Goal: Task Accomplishment & Management: Manage account settings

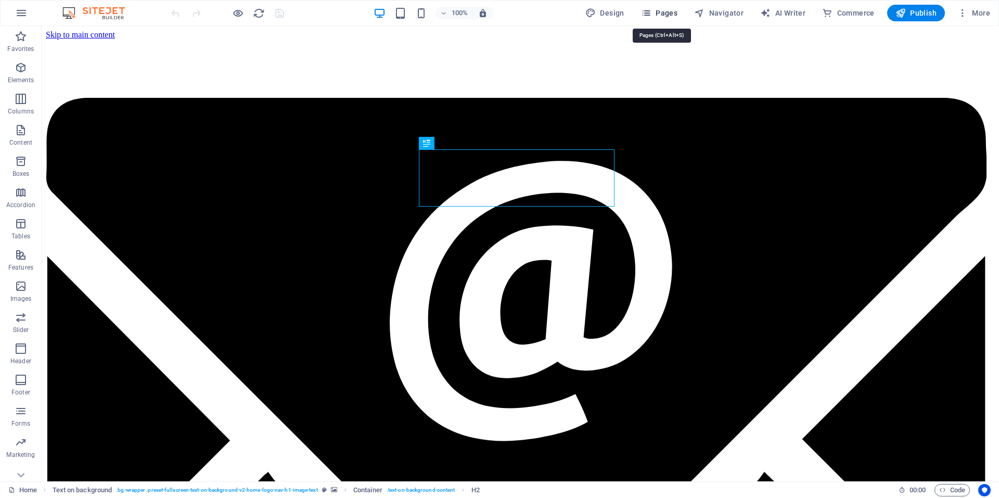
click at [673, 12] on span "Pages" at bounding box center [659, 13] width 36 height 10
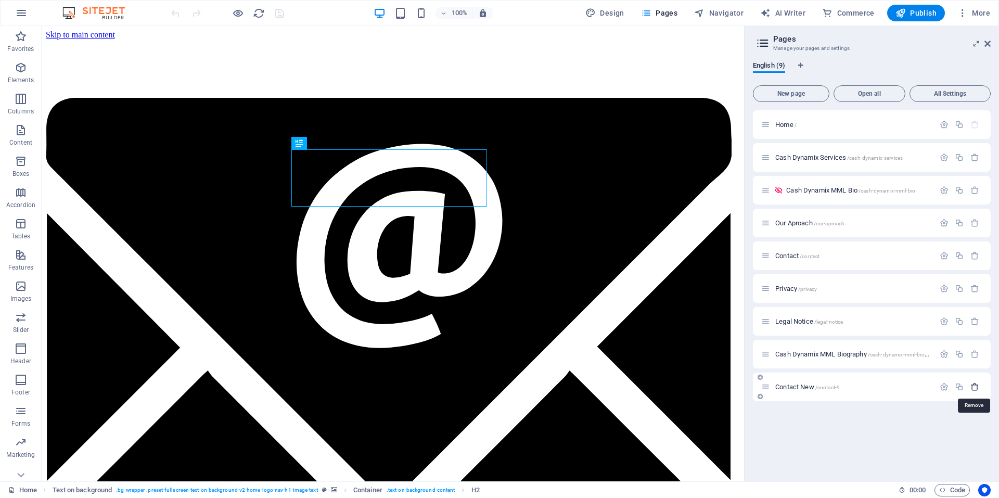
click at [975, 386] on icon "button" at bounding box center [974, 386] width 9 height 9
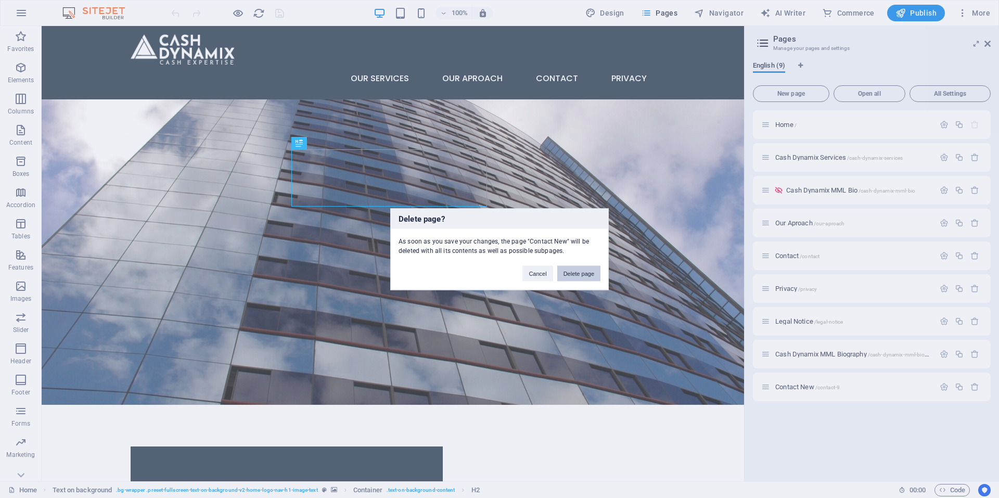
click at [576, 268] on button "Delete page" at bounding box center [578, 273] width 43 height 16
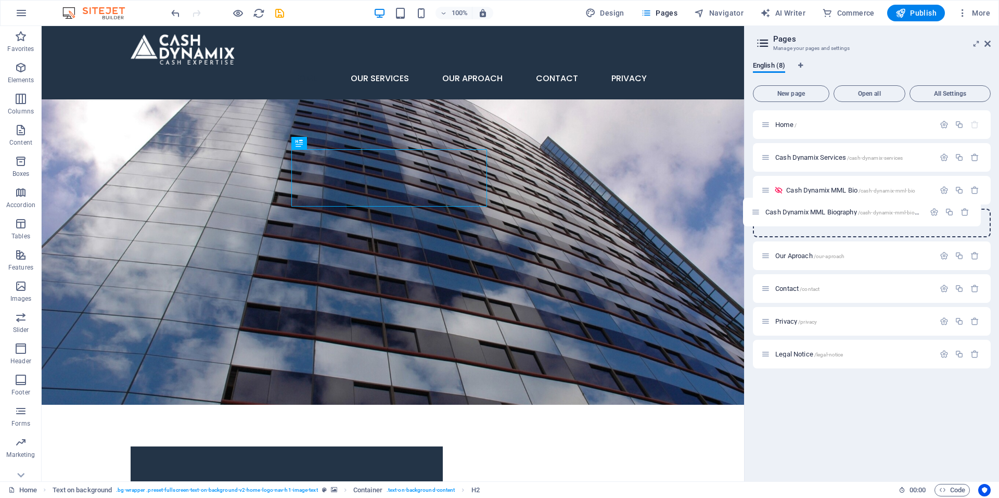
drag, startPoint x: 764, startPoint y: 356, endPoint x: 754, endPoint y: 210, distance: 146.5
click at [754, 210] on div "Home / Cash Dynamix Services /cash-dynamix-services Cash Dynamix MML Bio /cash-…" at bounding box center [872, 239] width 238 height 258
click at [874, 222] on span "/cash-dynamix-mml-biography" at bounding box center [904, 224] width 73 height 6
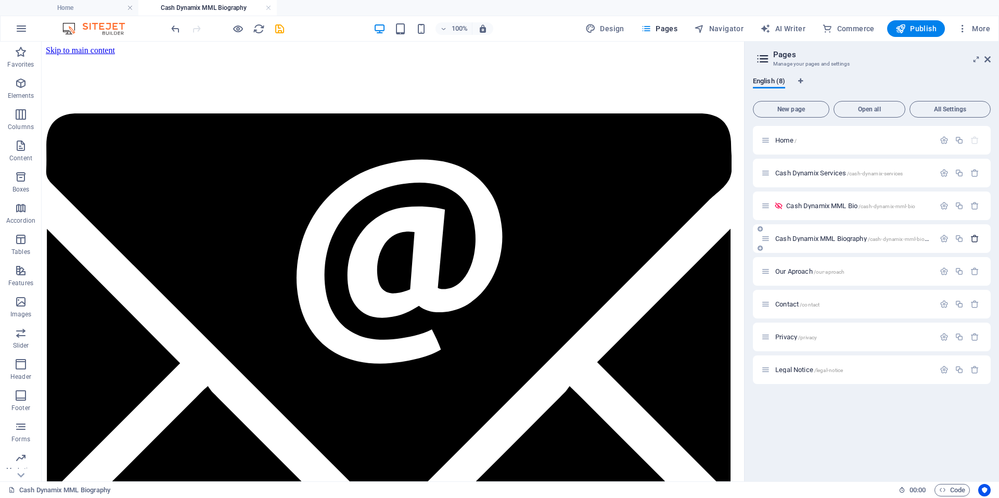
click at [975, 234] on icon "button" at bounding box center [974, 238] width 9 height 9
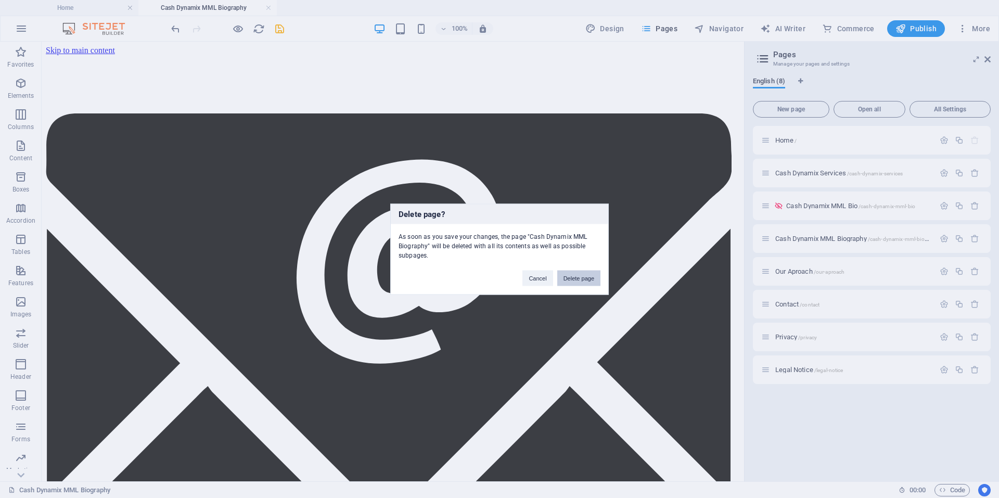
click at [577, 278] on button "Delete page" at bounding box center [578, 278] width 43 height 16
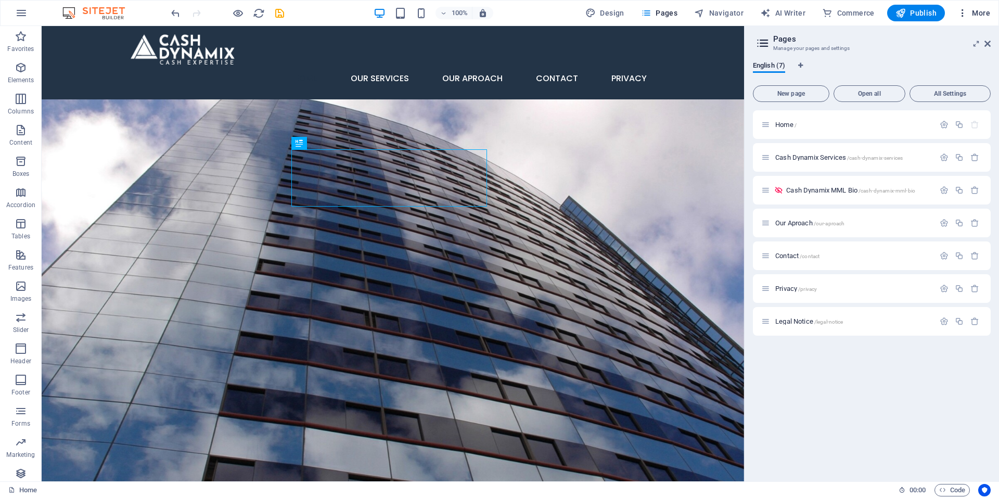
click at [979, 14] on span "More" at bounding box center [973, 13] width 33 height 10
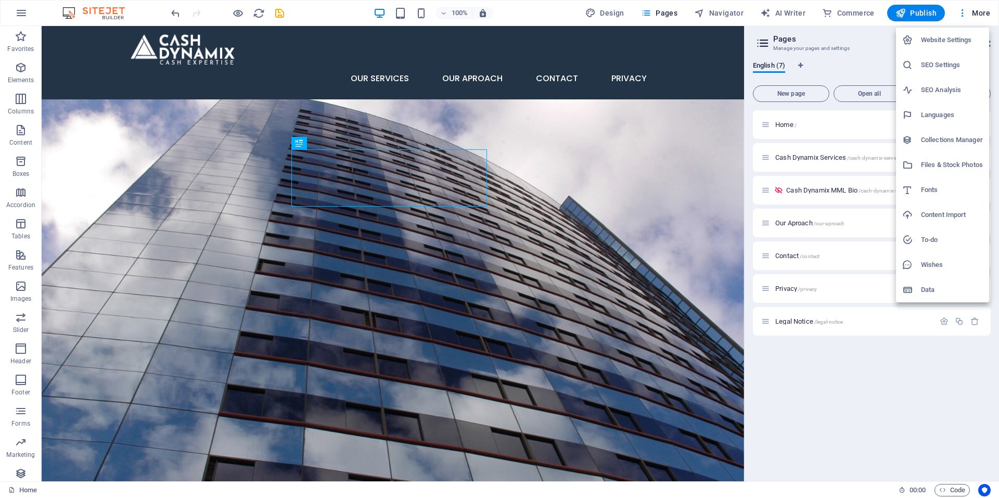
click at [944, 40] on h6 "Website Settings" at bounding box center [952, 40] width 62 height 12
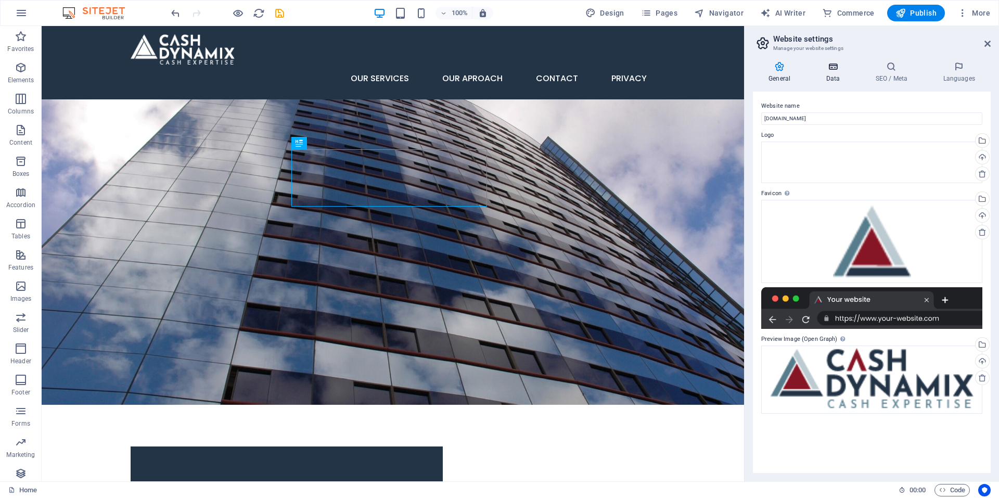
click at [837, 68] on icon at bounding box center [832, 66] width 45 height 10
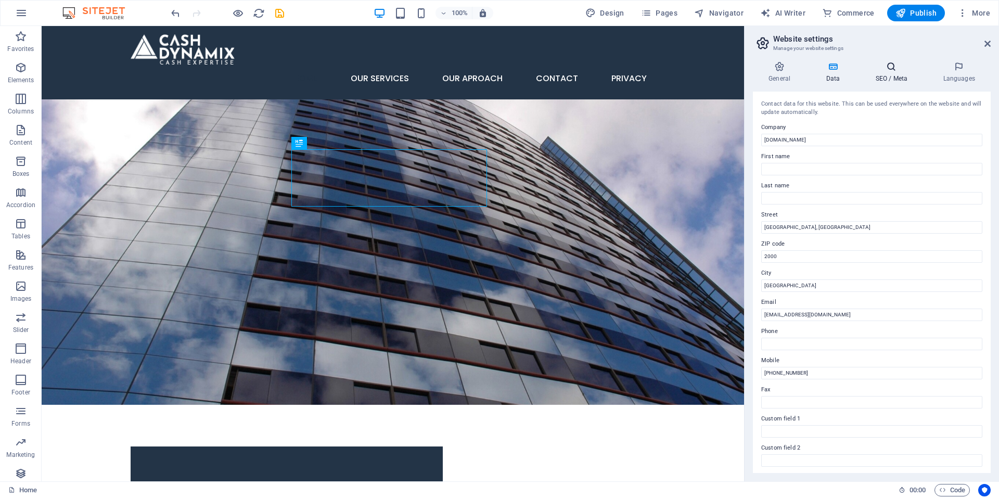
click at [900, 64] on icon at bounding box center [890, 66] width 63 height 10
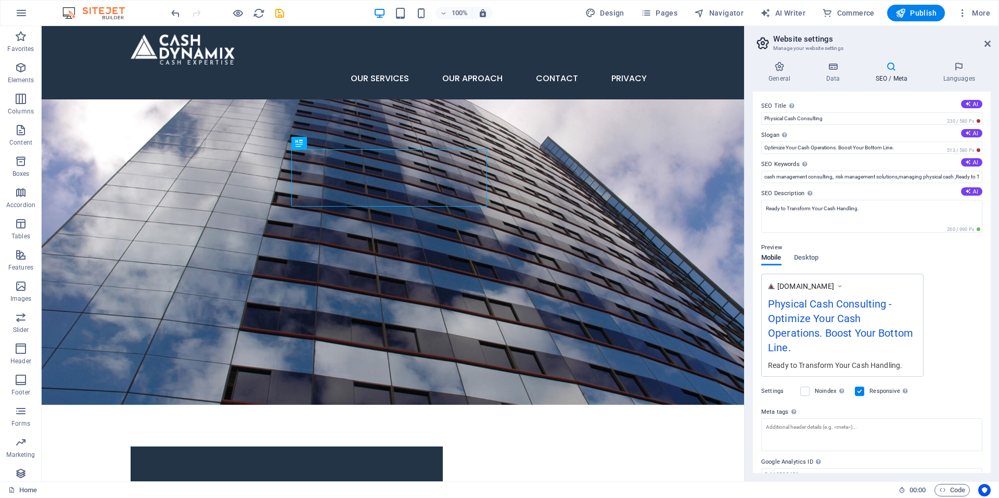
click at [814, 253] on div "Preview" at bounding box center [871, 247] width 221 height 12
click at [811, 257] on span "Desktop" at bounding box center [806, 258] width 25 height 15
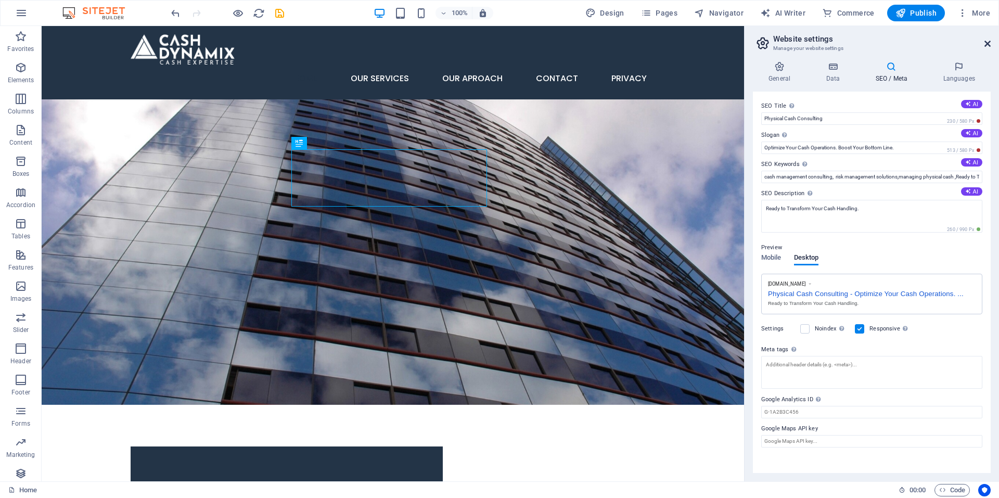
click at [987, 41] on icon at bounding box center [987, 44] width 6 height 8
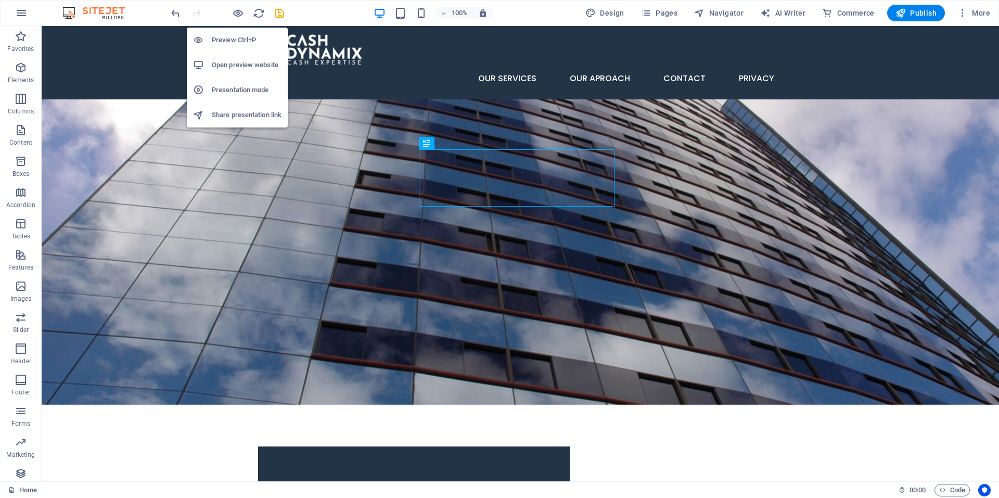
click at [232, 38] on h6 "Preview Ctrl+P" at bounding box center [247, 40] width 70 height 12
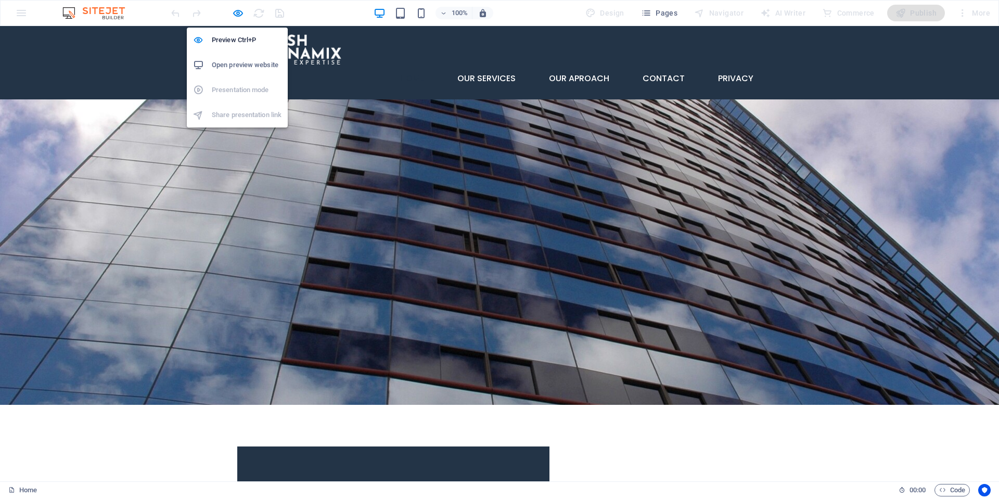
click at [250, 60] on h6 "Open preview website" at bounding box center [247, 65] width 70 height 12
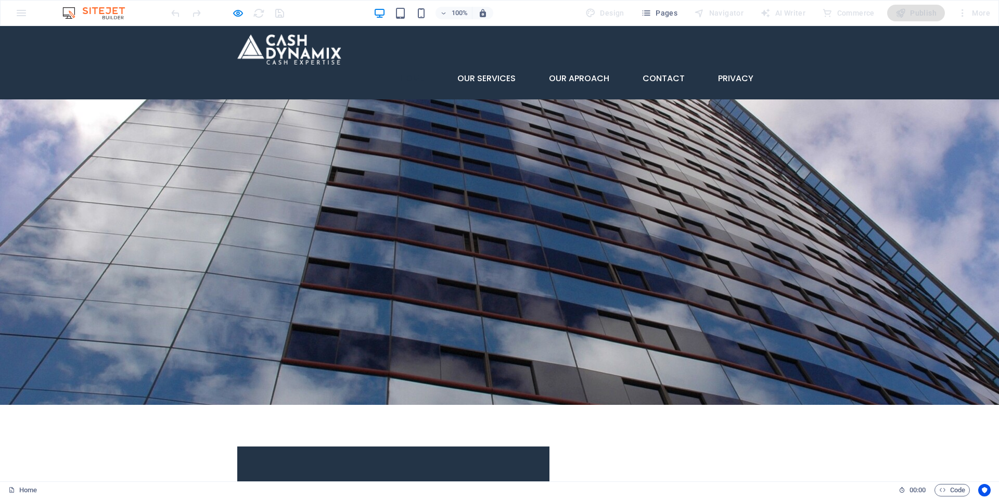
click at [90, 17] on img at bounding box center [99, 13] width 78 height 12
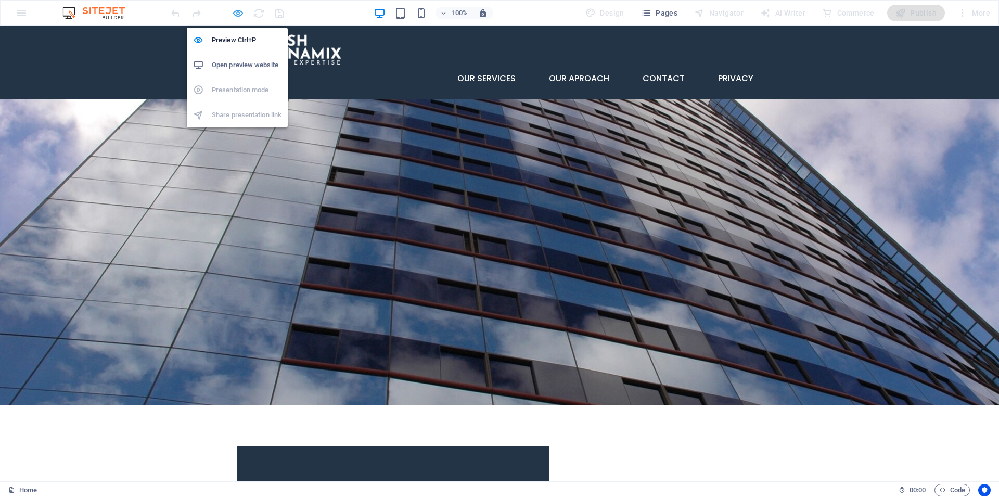
click at [239, 12] on icon "button" at bounding box center [238, 13] width 12 height 12
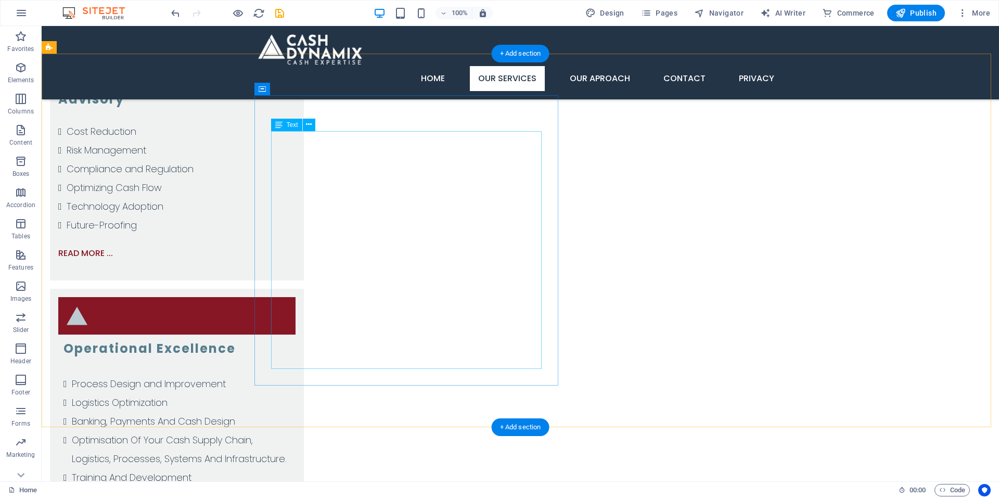
scroll to position [1925, 0]
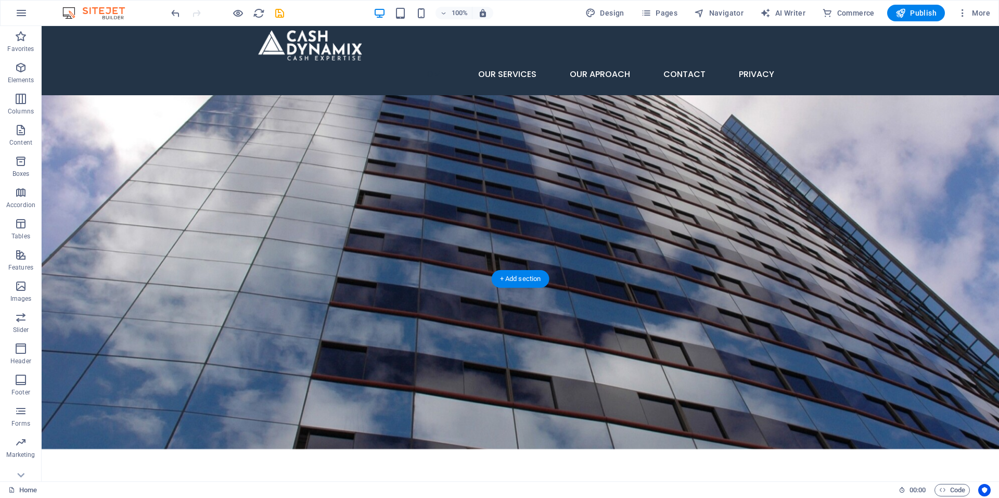
scroll to position [0, 0]
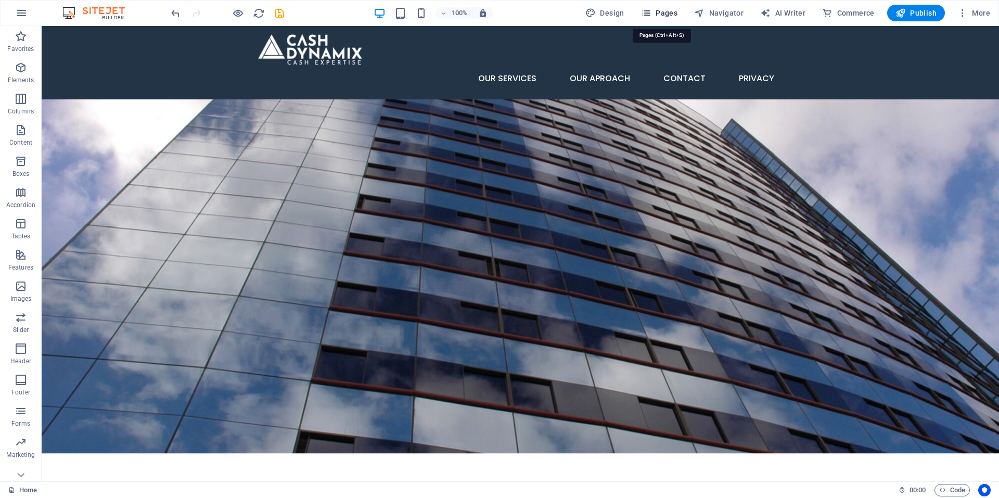
click at [664, 11] on span "Pages" at bounding box center [659, 13] width 36 height 10
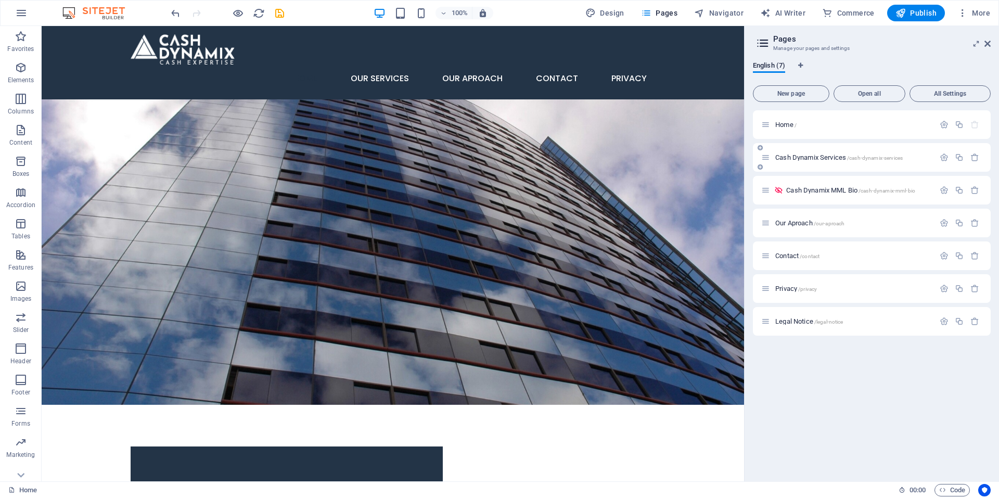
click at [805, 158] on span "Cash Dynamix Services /cash-dynamix-services" at bounding box center [838, 157] width 127 height 8
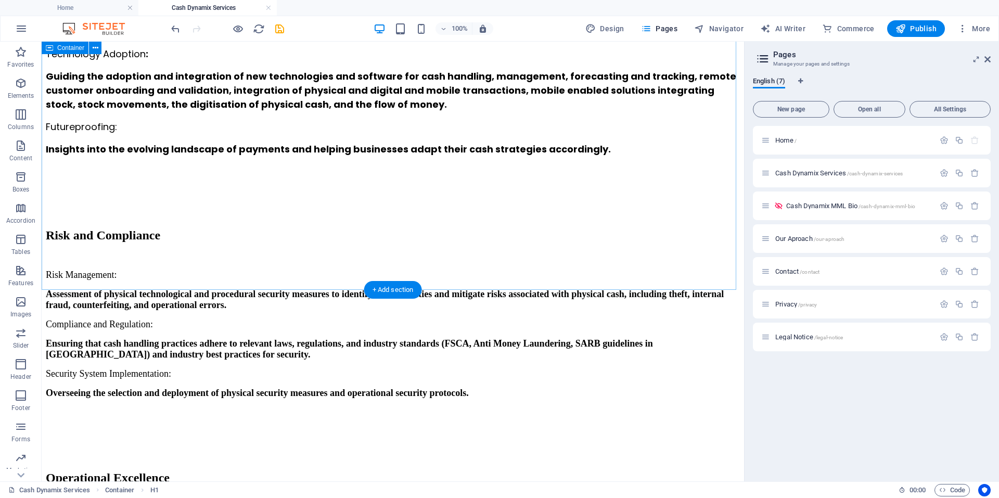
scroll to position [936, 0]
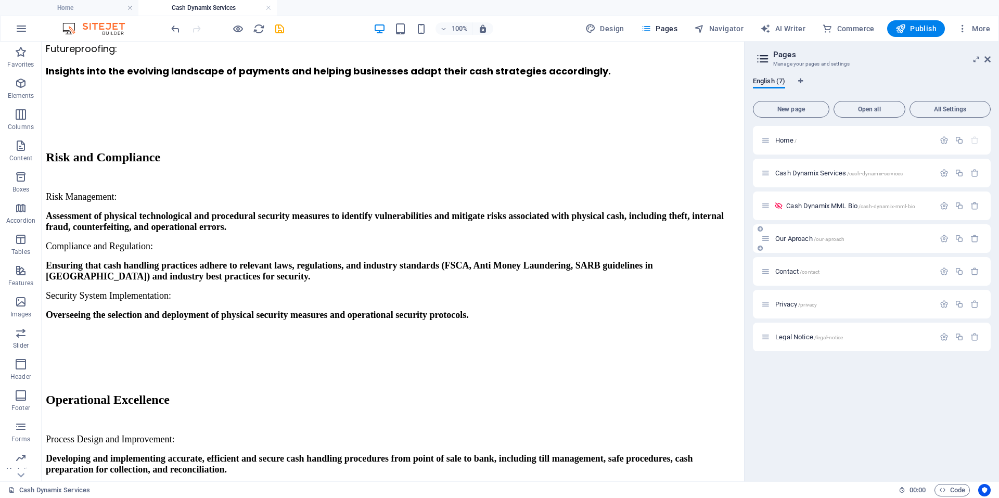
click at [803, 238] on span "Our Aproach /our-aproach" at bounding box center [809, 239] width 69 height 8
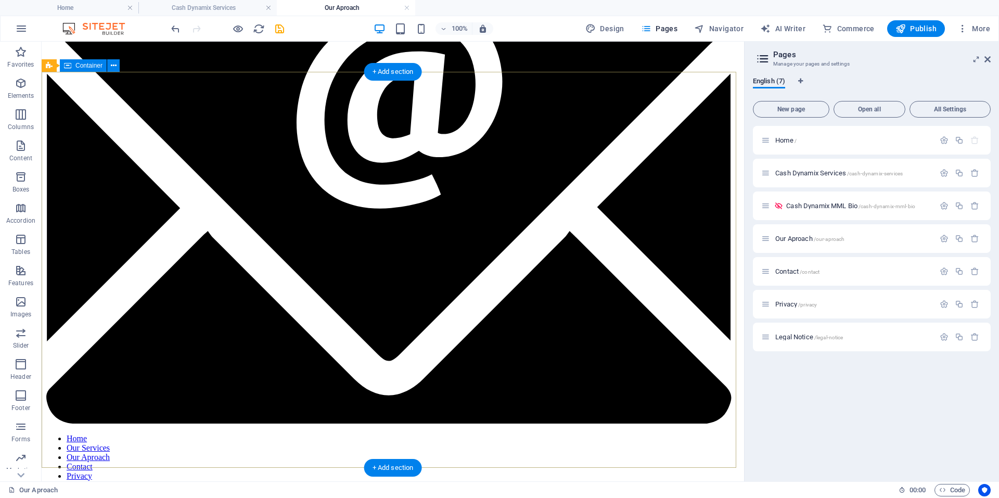
scroll to position [156, 0]
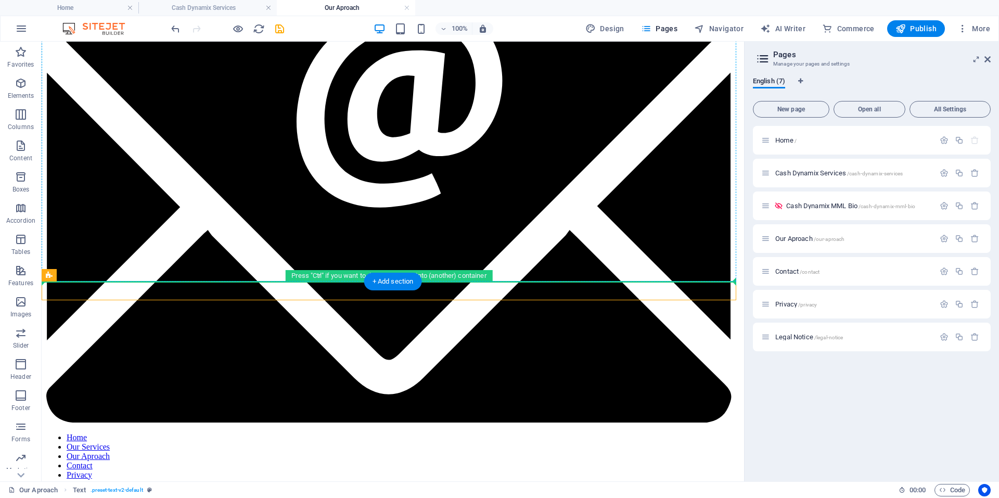
drag, startPoint x: 312, startPoint y: 285, endPoint x: 320, endPoint y: 238, distance: 48.1
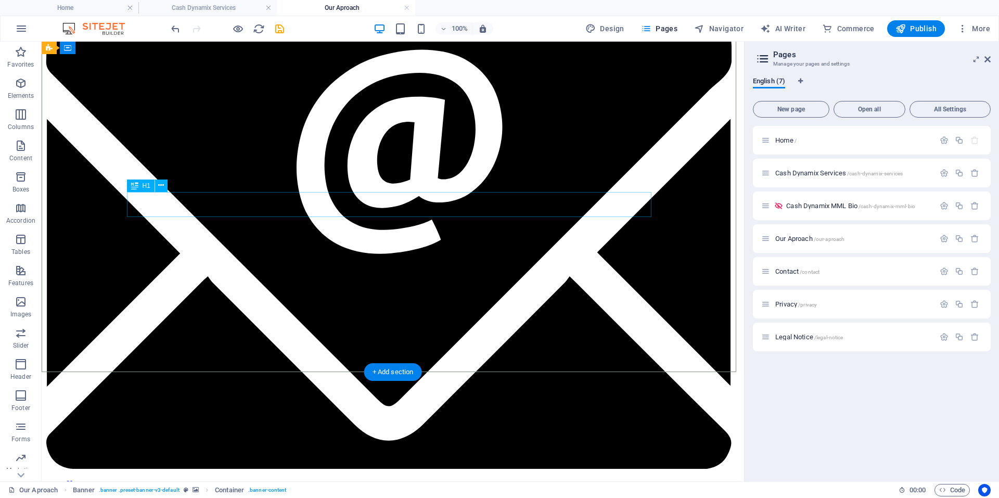
scroll to position [0, 0]
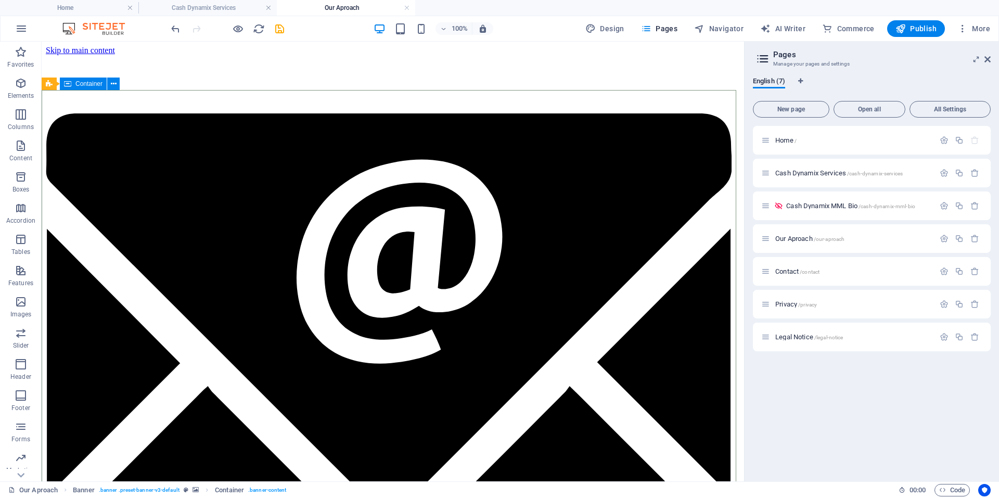
click at [79, 82] on span "Container" at bounding box center [88, 84] width 27 height 6
select select "%"
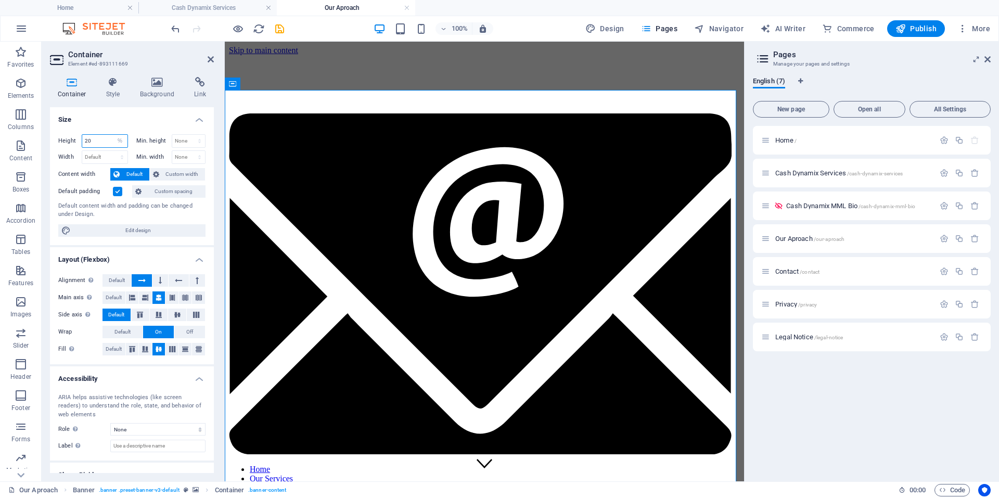
click at [99, 143] on input "20" at bounding box center [104, 141] width 45 height 12
click at [117, 189] on label at bounding box center [117, 191] width 9 height 9
click at [0, 0] on input "Default padding" at bounding box center [0, 0] width 0 height 0
click at [117, 193] on label at bounding box center [117, 191] width 9 height 9
click at [0, 0] on input "Default padding" at bounding box center [0, 0] width 0 height 0
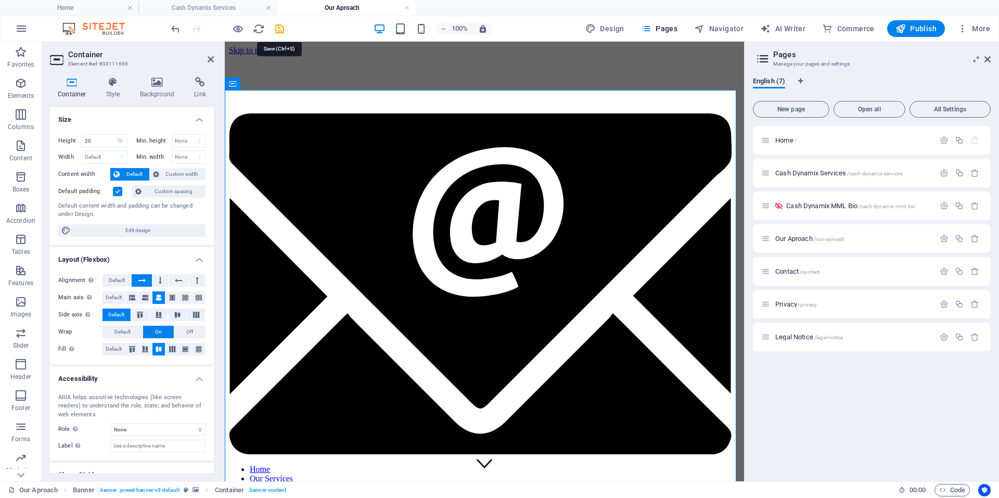
click at [281, 28] on icon "save" at bounding box center [280, 29] width 12 height 12
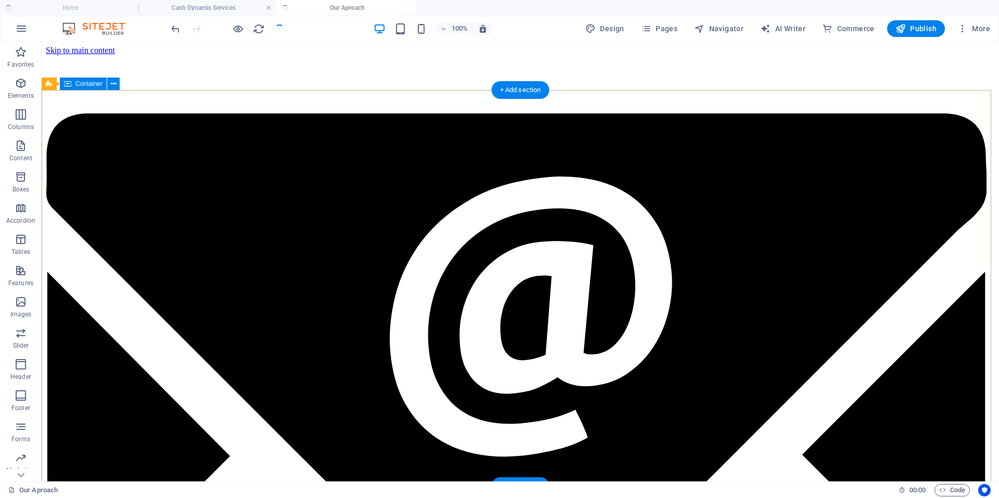
click at [117, 87] on button at bounding box center [113, 84] width 12 height 12
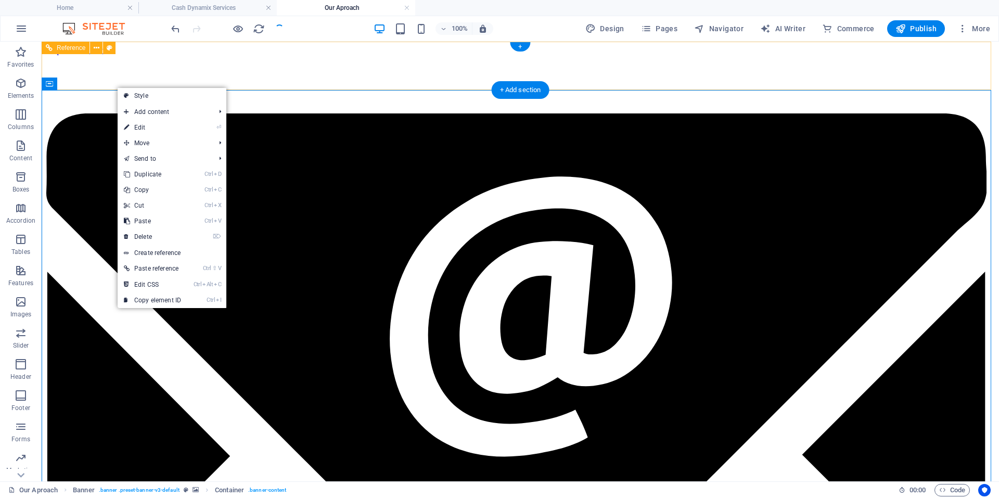
drag, startPoint x: 123, startPoint y: 57, endPoint x: 132, endPoint y: 44, distance: 16.2
click at [126, 66] on div "Home Our Services Our Aproach Contact Privacy" at bounding box center [520, 437] width 949 height 742
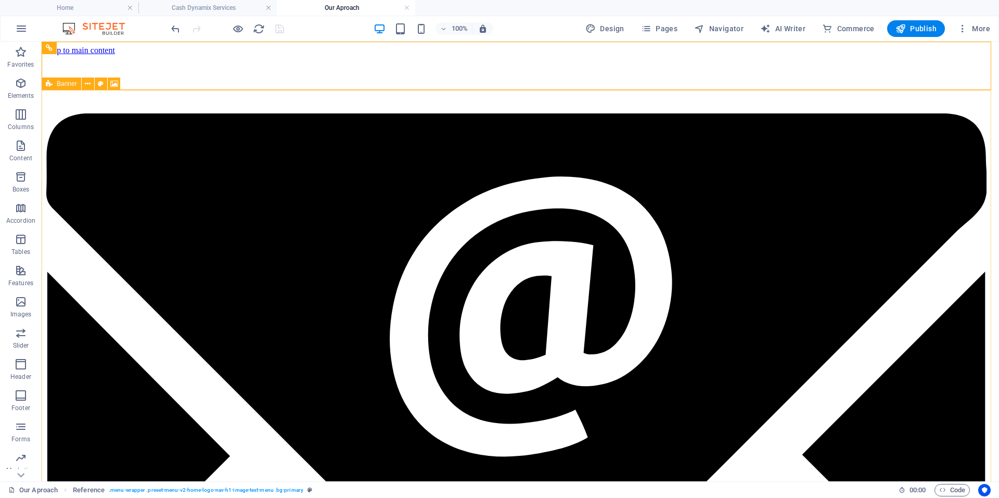
click at [52, 85] on icon at bounding box center [49, 84] width 7 height 12
select select "vh"
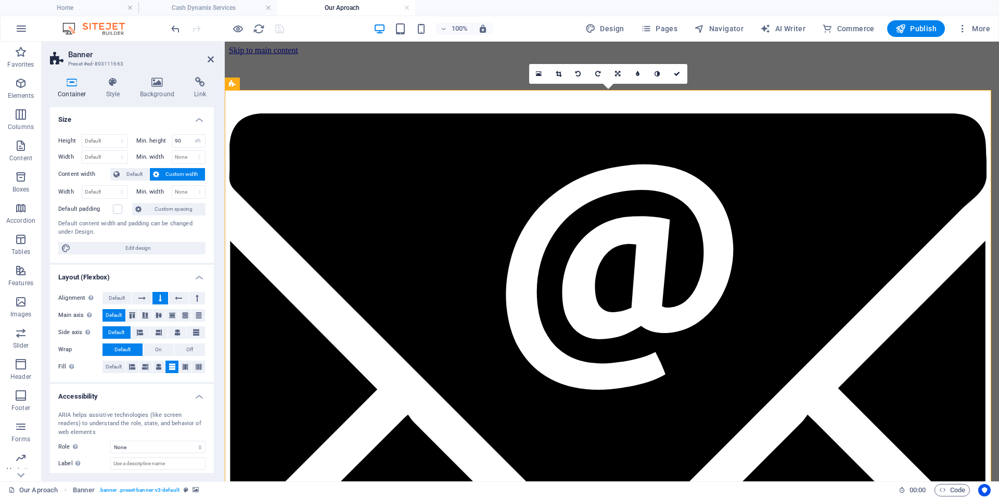
drag, startPoint x: 183, startPoint y: 134, endPoint x: 158, endPoint y: 142, distance: 26.3
click at [159, 142] on div "Min. height 90 None px rem % vh vw" at bounding box center [171, 141] width 70 height 14
click at [187, 137] on input "90" at bounding box center [188, 141] width 33 height 12
drag, startPoint x: 187, startPoint y: 137, endPoint x: 144, endPoint y: 139, distance: 43.2
click at [145, 140] on div "Min. height 90 None px rem % vh vw" at bounding box center [171, 141] width 70 height 14
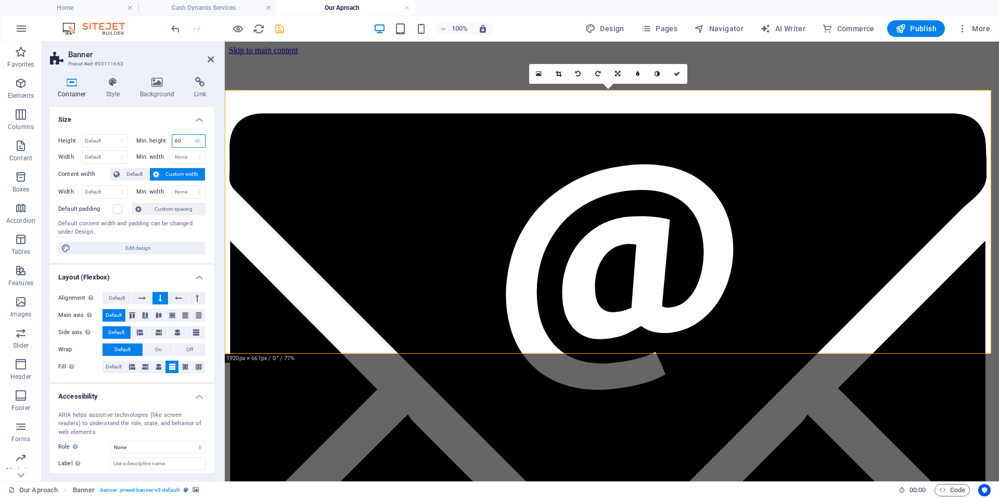
type input "60"
click at [278, 25] on icon "save" at bounding box center [280, 29] width 12 height 12
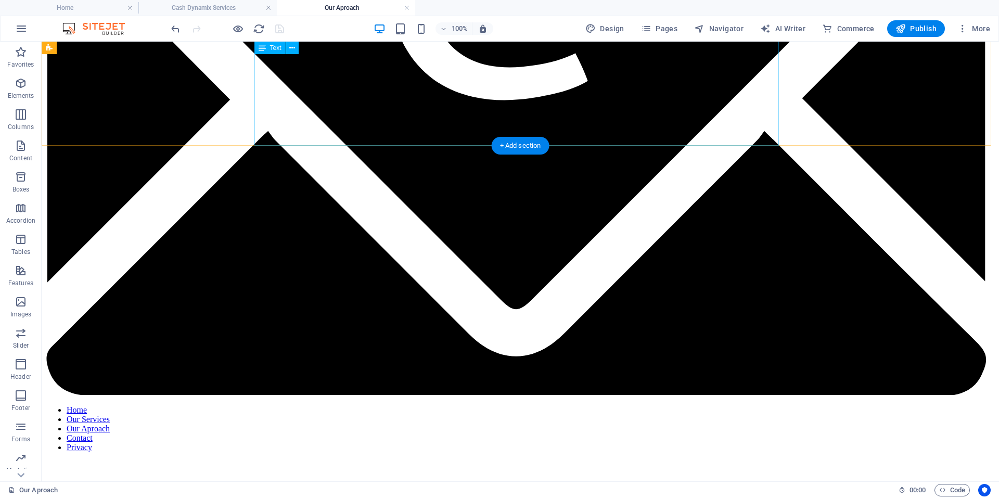
scroll to position [312, 0]
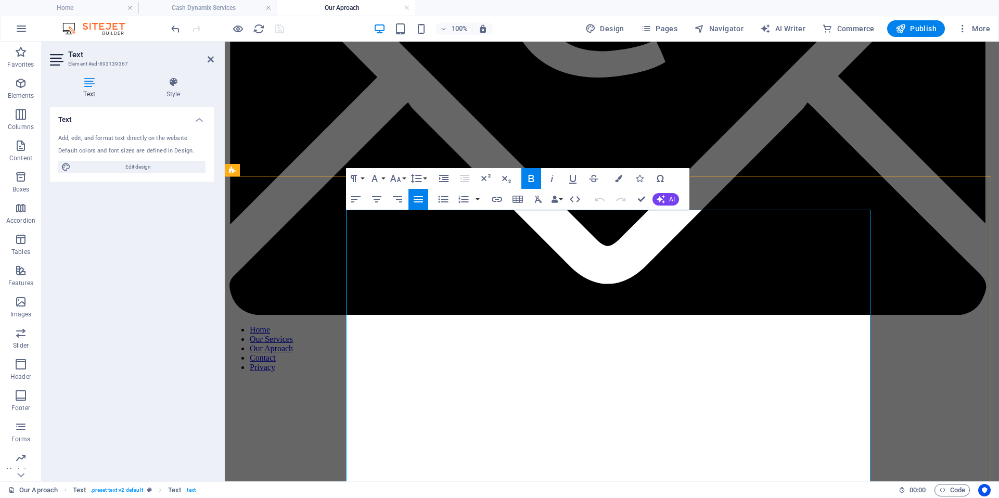
drag, startPoint x: 540, startPoint y: 234, endPoint x: 296, endPoint y: 229, distance: 244.0
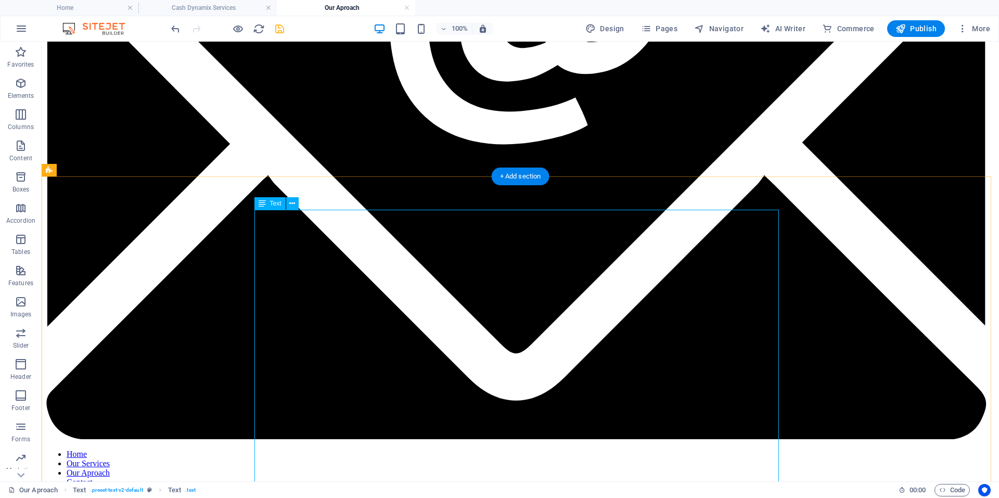
drag, startPoint x: 564, startPoint y: 217, endPoint x: 551, endPoint y: 215, distance: 13.7
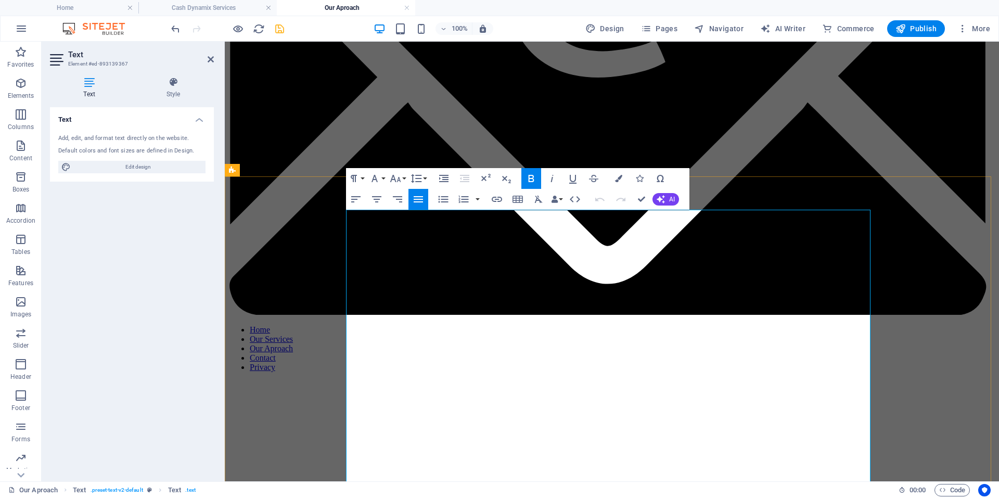
drag, startPoint x: 472, startPoint y: 225, endPoint x: 286, endPoint y: 202, distance: 187.1
click at [357, 196] on icon "button" at bounding box center [356, 199] width 12 height 12
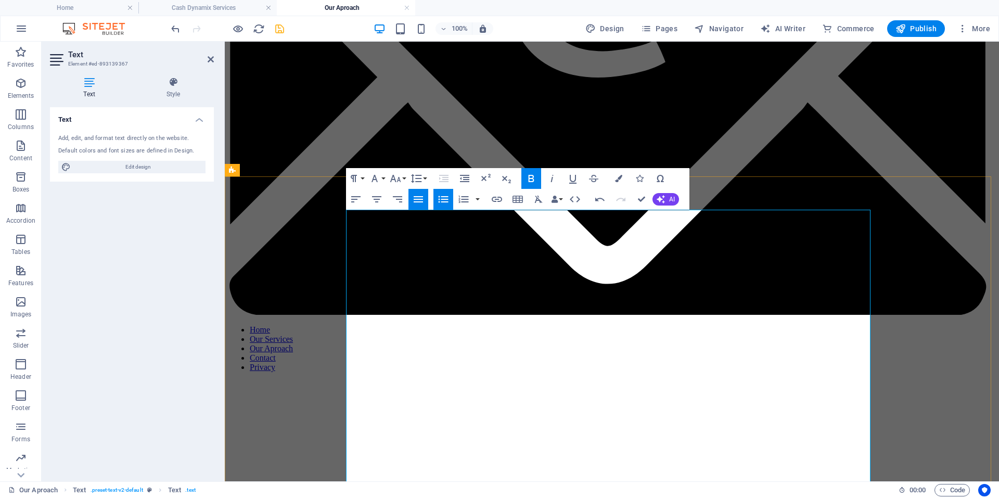
drag, startPoint x: 547, startPoint y: 235, endPoint x: 558, endPoint y: 227, distance: 13.4
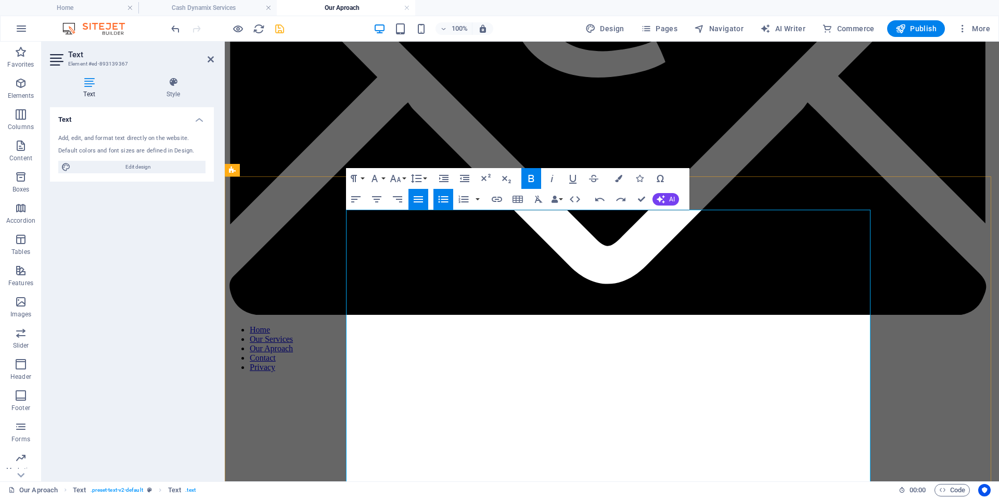
click at [439, 178] on icon "button" at bounding box center [443, 178] width 9 height 7
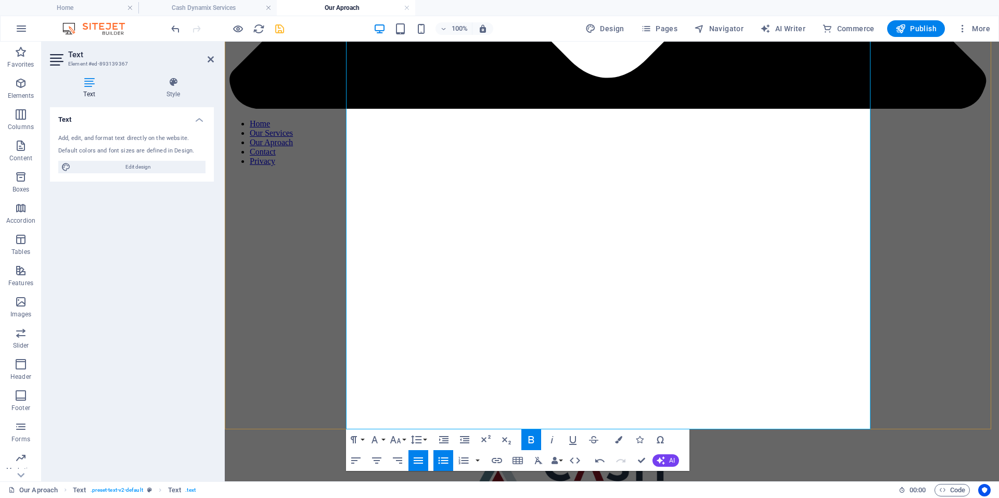
scroll to position [520, 0]
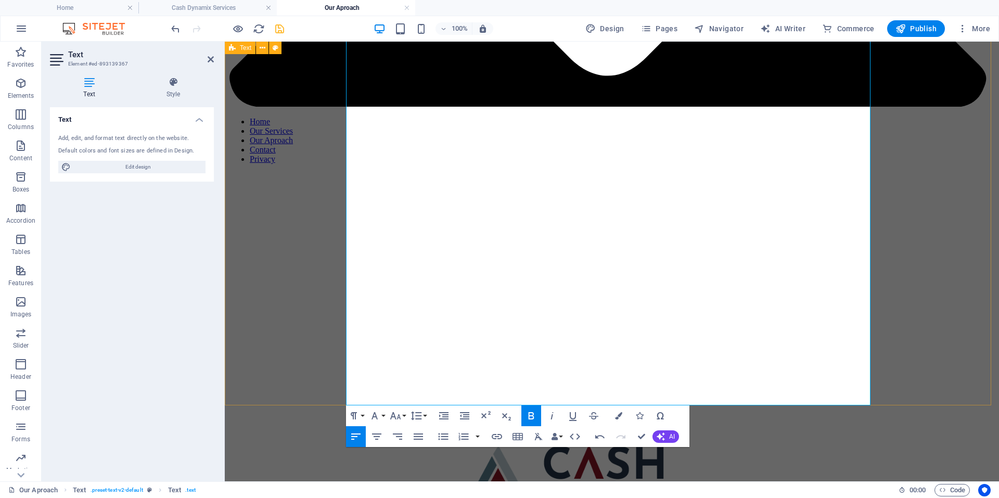
drag, startPoint x: 458, startPoint y: 300, endPoint x: 390, endPoint y: 358, distance: 89.3
click at [360, 440] on icon "button" at bounding box center [356, 436] width 12 height 12
click at [360, 439] on icon "button" at bounding box center [356, 436] width 12 height 12
click at [439, 413] on icon "button" at bounding box center [443, 415] width 9 height 7
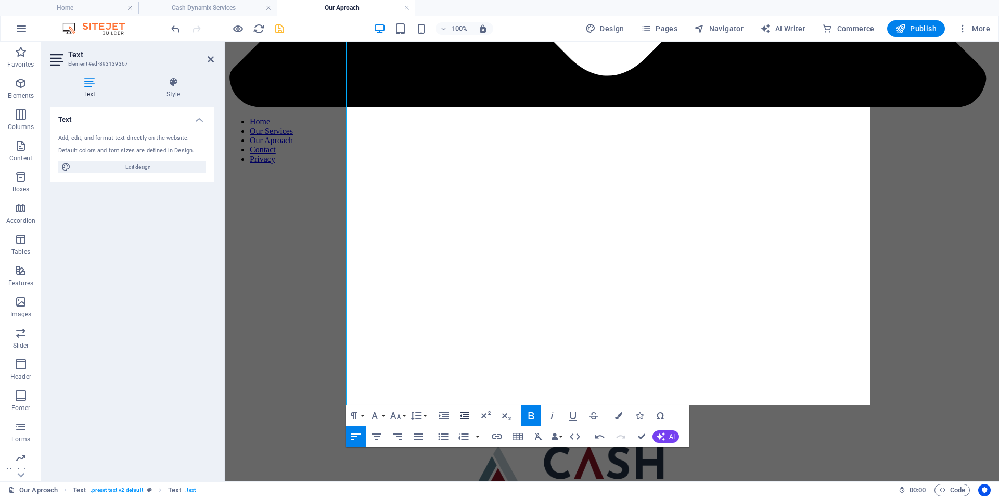
click at [464, 415] on icon "button" at bounding box center [464, 415] width 9 height 7
drag, startPoint x: 828, startPoint y: 345, endPoint x: 349, endPoint y: 337, distance: 478.7
click at [360, 430] on icon "button" at bounding box center [356, 436] width 12 height 12
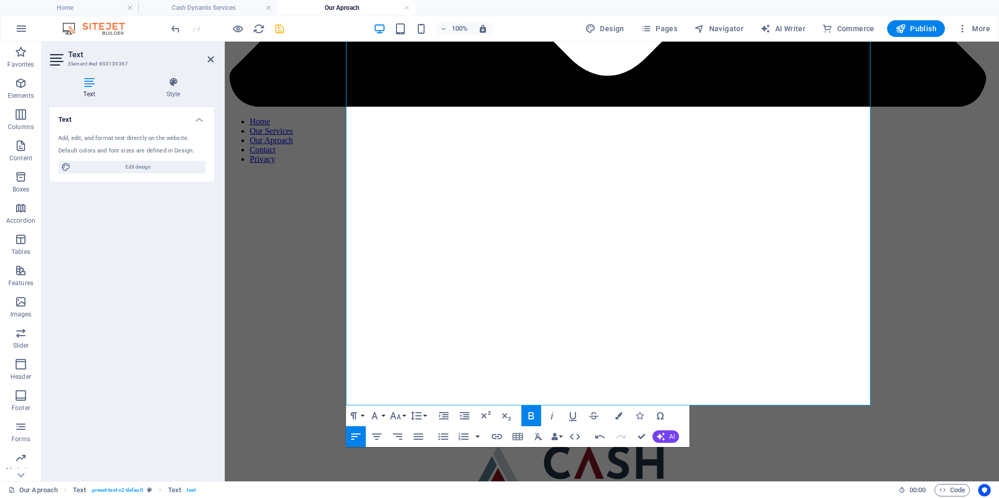
click at [358, 437] on icon "button" at bounding box center [356, 436] width 12 height 12
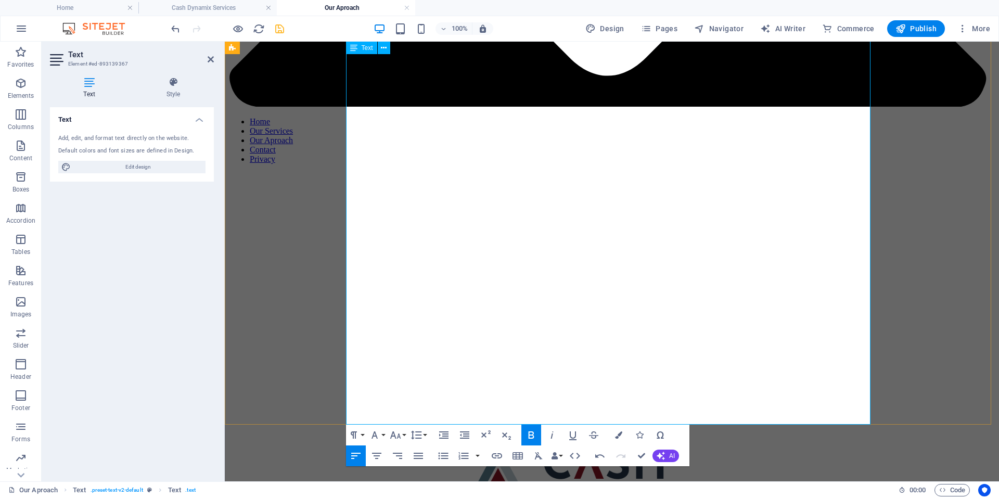
drag, startPoint x: 431, startPoint y: 363, endPoint x: 354, endPoint y: 333, distance: 81.8
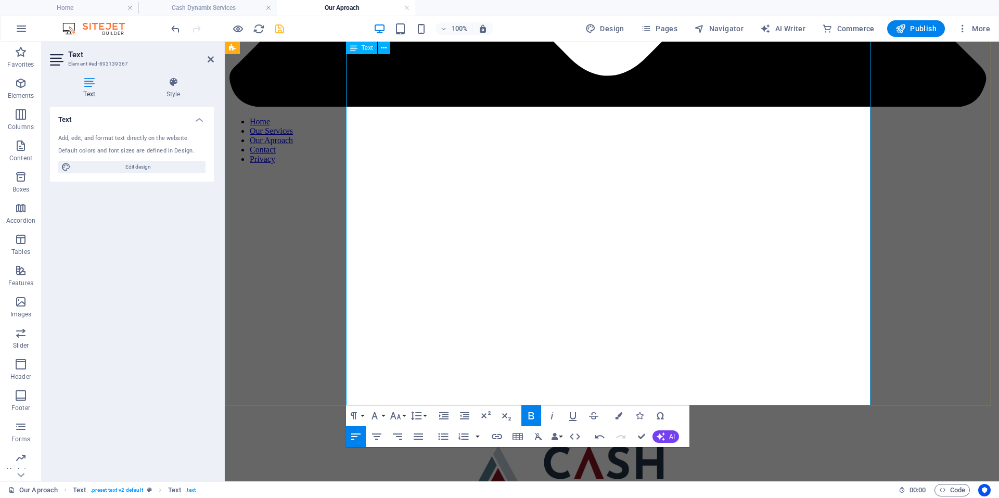
click at [445, 417] on icon "button" at bounding box center [443, 415] width 9 height 7
click at [464, 415] on icon "button" at bounding box center [464, 415] width 9 height 7
drag, startPoint x: 832, startPoint y: 350, endPoint x: 346, endPoint y: 348, distance: 485.9
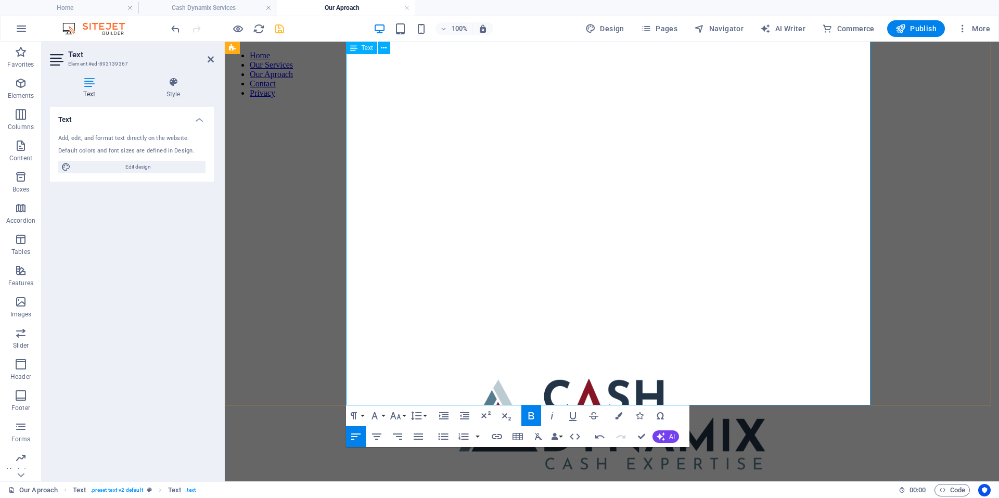
scroll to position [676, 0]
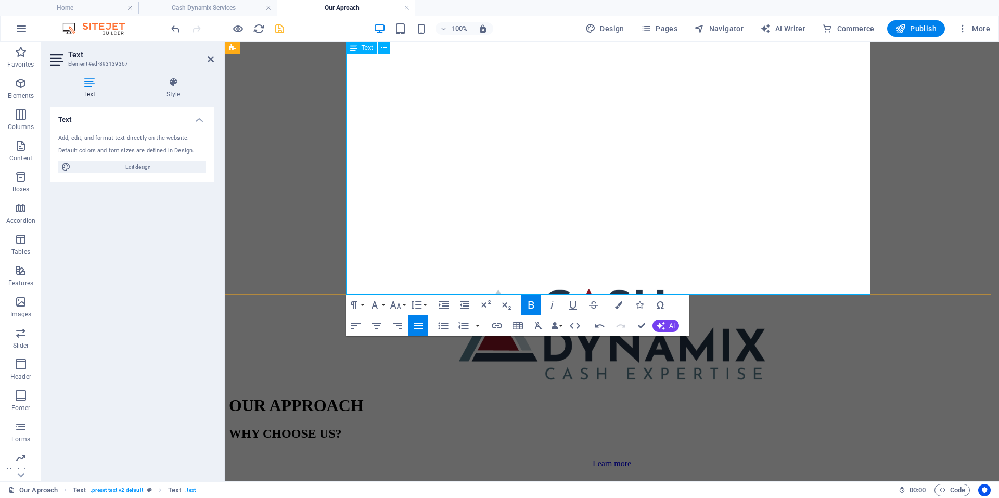
drag, startPoint x: 668, startPoint y: 239, endPoint x: 346, endPoint y: 227, distance: 321.7
click at [359, 328] on icon "button" at bounding box center [356, 325] width 12 height 12
drag, startPoint x: 672, startPoint y: 264, endPoint x: 474, endPoint y: 263, distance: 197.7
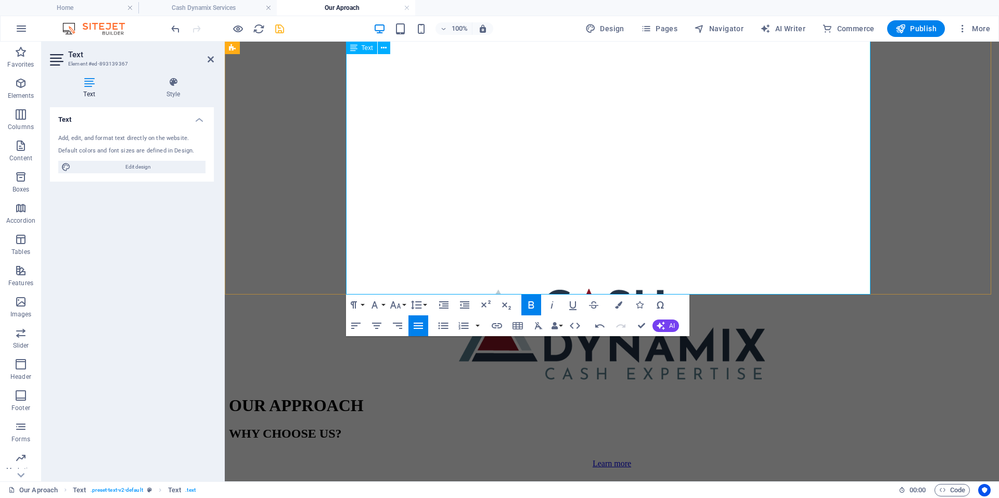
drag, startPoint x: 368, startPoint y: 225, endPoint x: 710, endPoint y: 248, distance: 342.5
click at [426, 305] on button "Line Height" at bounding box center [418, 304] width 20 height 21
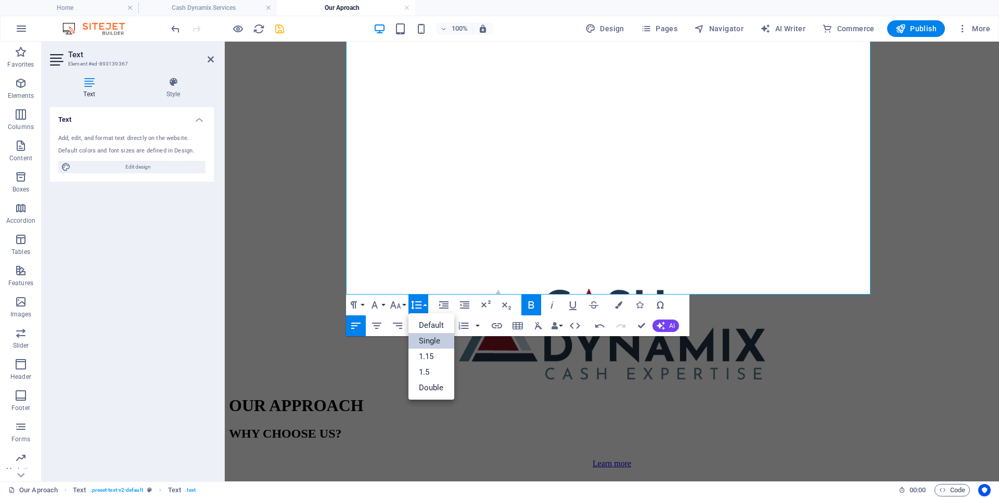
click at [434, 339] on link "Single" at bounding box center [431, 341] width 46 height 16
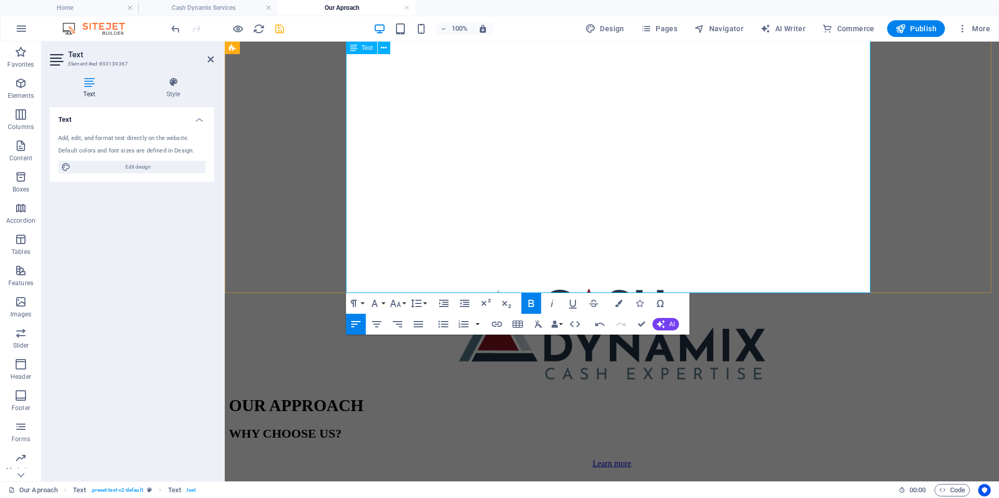
drag, startPoint x: 653, startPoint y: 240, endPoint x: 380, endPoint y: 275, distance: 275.9
click at [427, 304] on button "Line Height" at bounding box center [418, 303] width 20 height 21
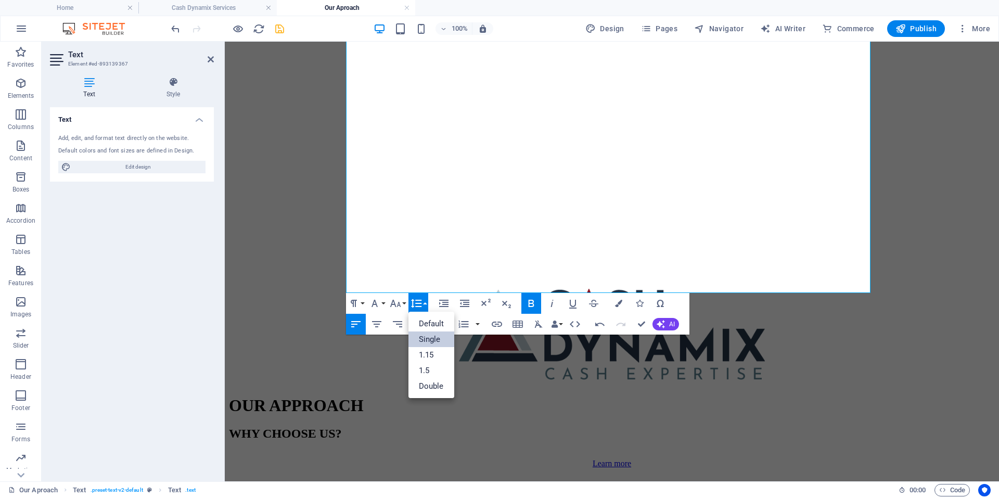
scroll to position [0, 0]
click at [428, 354] on link "1.15" at bounding box center [431, 355] width 46 height 16
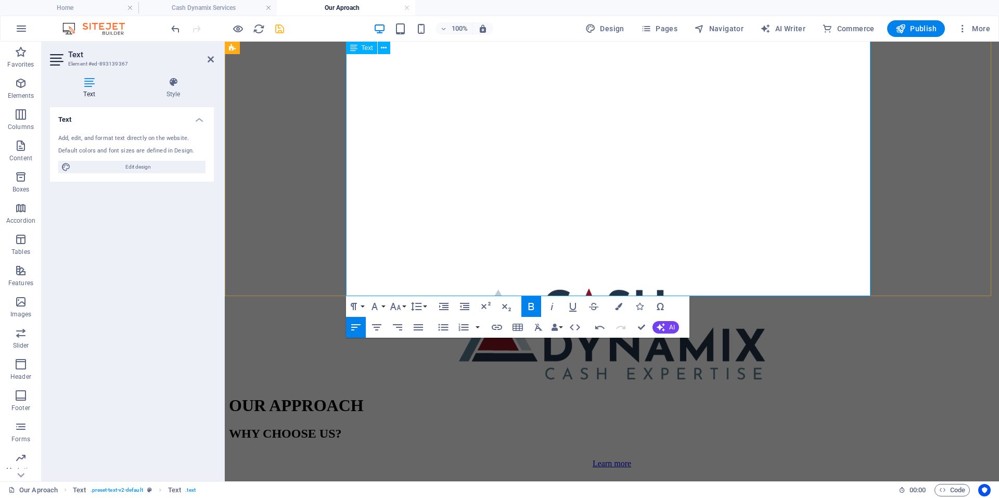
drag, startPoint x: 433, startPoint y: 192, endPoint x: 357, endPoint y: 177, distance: 78.0
click at [428, 306] on button "Line Height" at bounding box center [418, 306] width 20 height 21
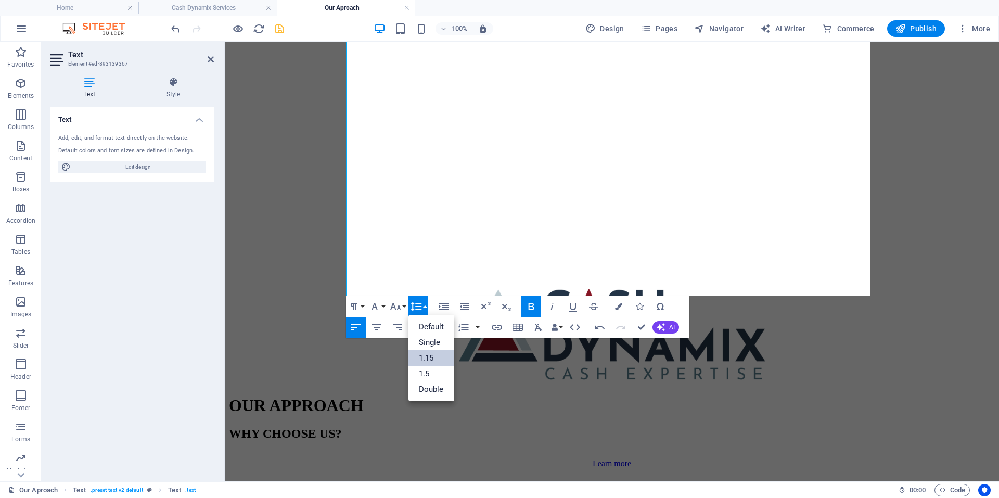
click at [428, 306] on button "Line Height" at bounding box center [418, 306] width 20 height 21
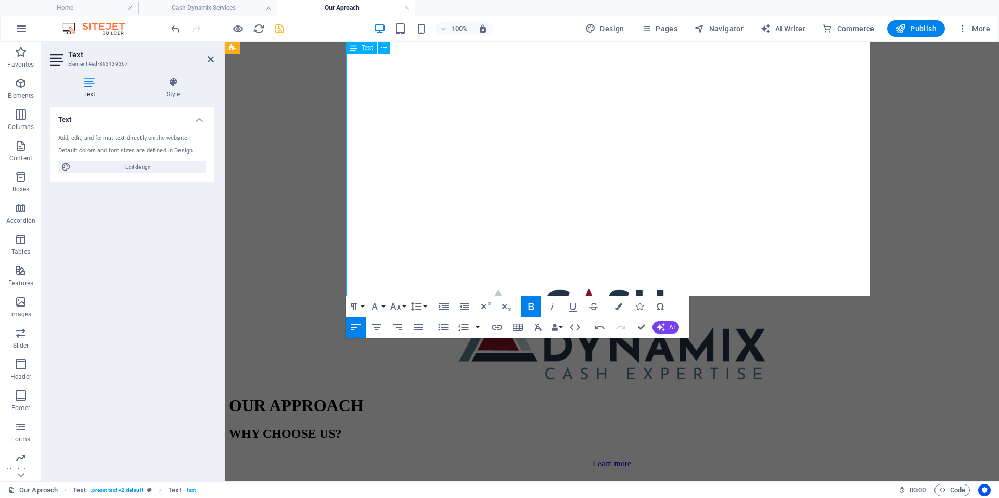
drag, startPoint x: 658, startPoint y: 245, endPoint x: 362, endPoint y: 229, distance: 297.0
click at [386, 301] on button "Font Family" at bounding box center [377, 306] width 20 height 21
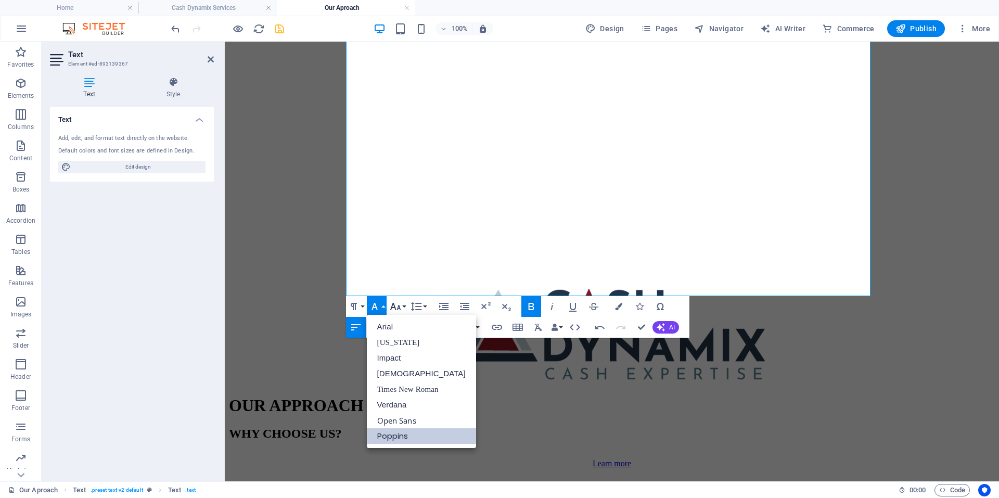
click at [401, 304] on icon "button" at bounding box center [395, 306] width 12 height 12
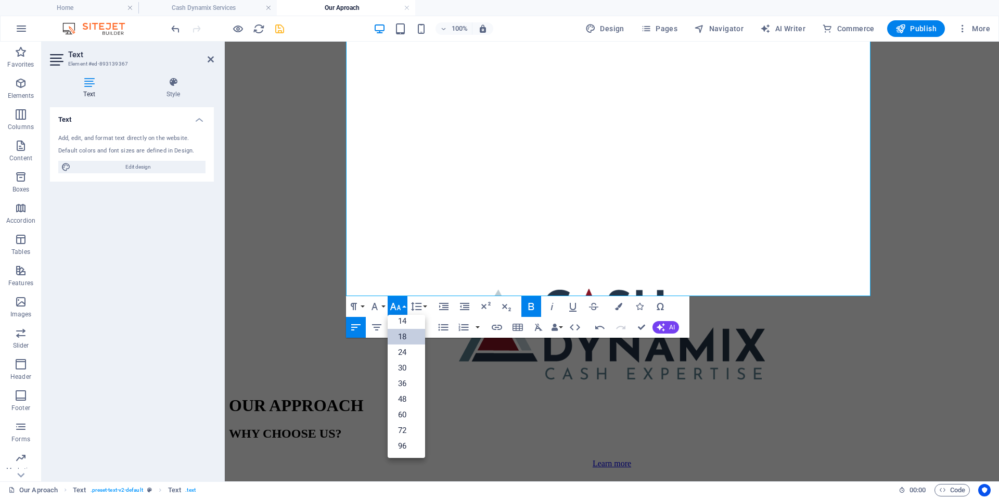
scroll to position [84, 0]
click at [423, 306] on button "Line Height" at bounding box center [418, 306] width 20 height 21
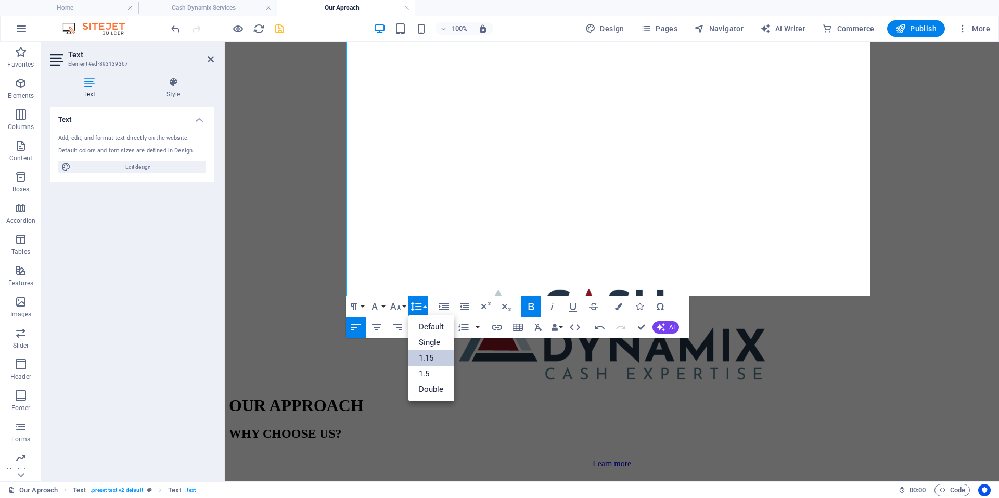
scroll to position [0, 0]
click at [431, 354] on link "1.15" at bounding box center [431, 358] width 46 height 16
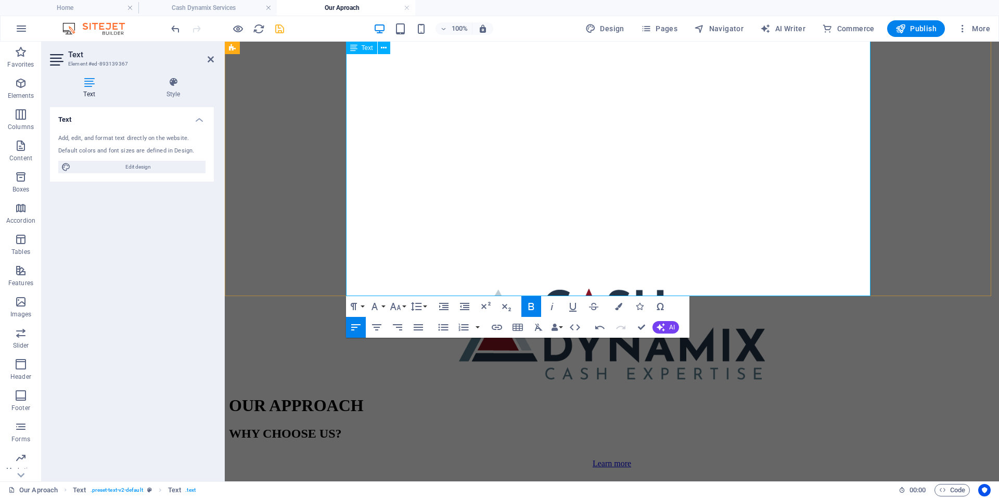
drag, startPoint x: 830, startPoint y: 196, endPoint x: 651, endPoint y: 201, distance: 178.5
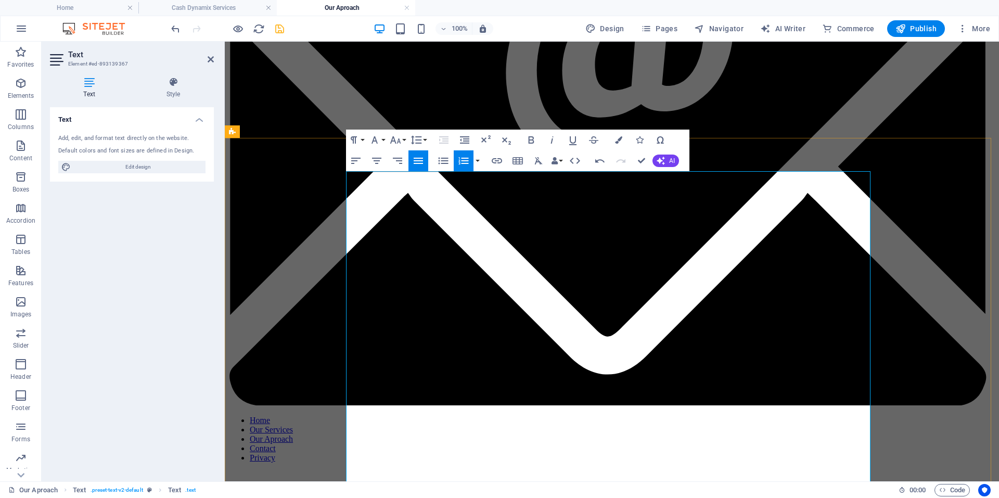
scroll to position [208, 0]
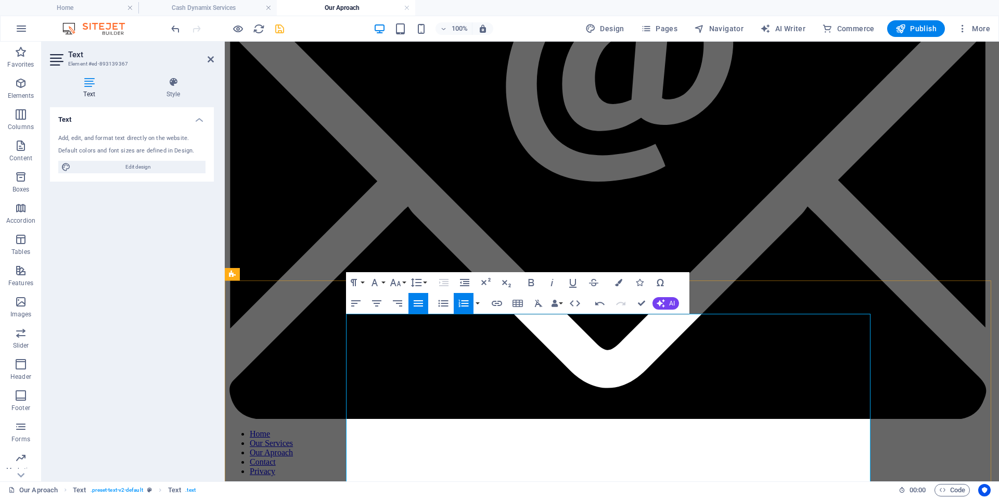
click at [425, 279] on button "Line Height" at bounding box center [418, 282] width 20 height 21
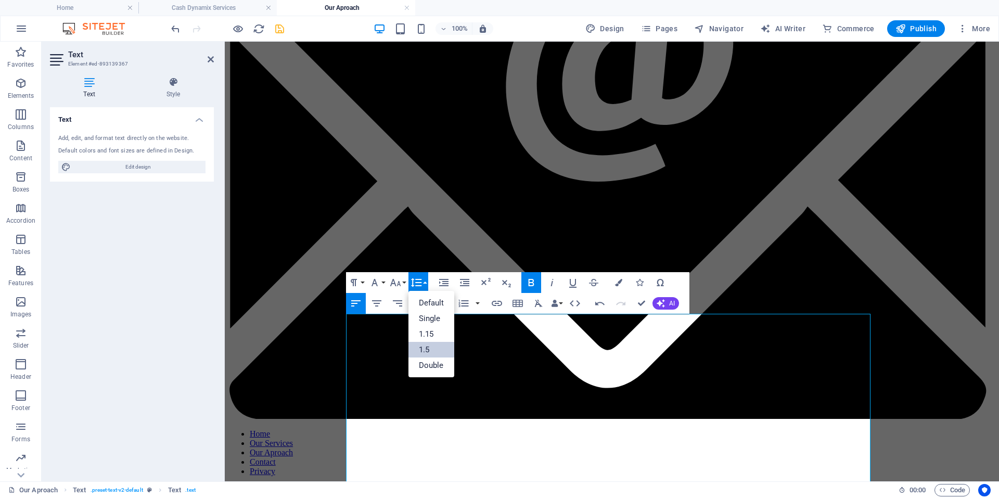
click at [426, 345] on link "1.5" at bounding box center [431, 350] width 46 height 16
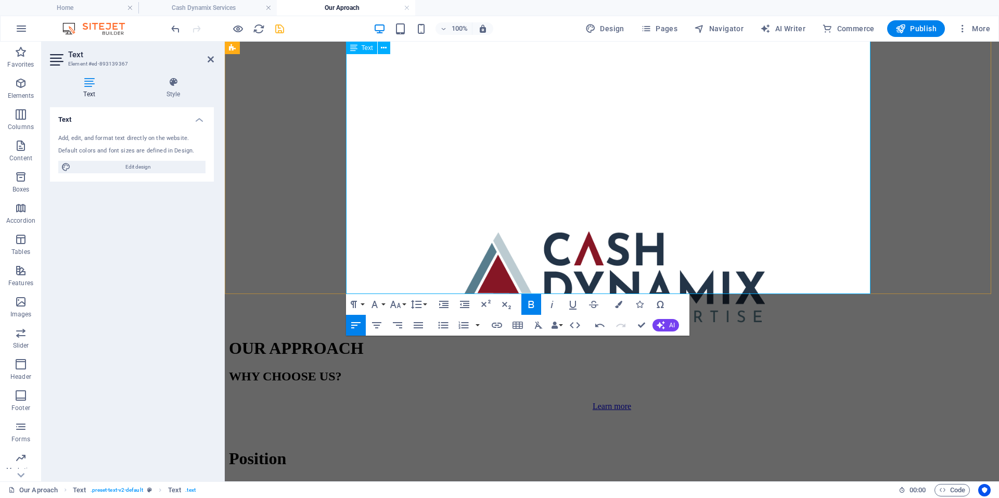
scroll to position [676, 0]
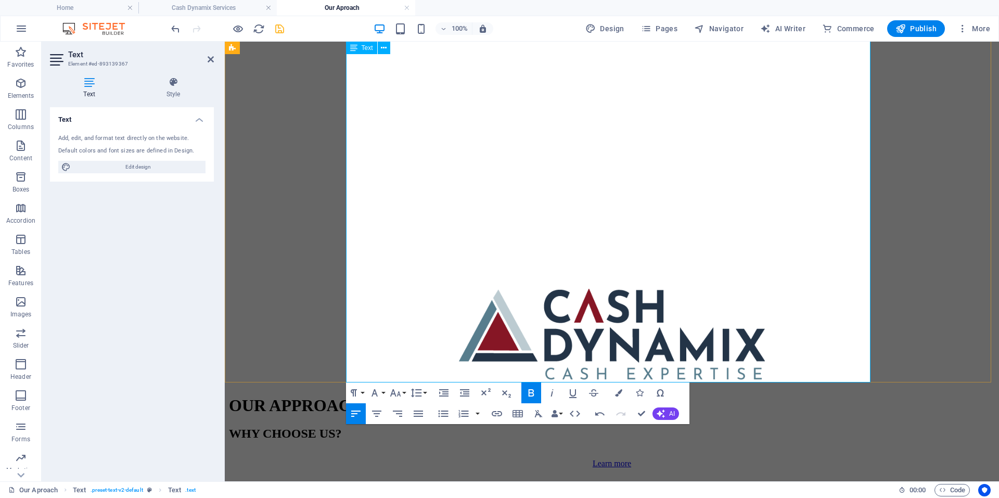
click at [460, 392] on icon "button" at bounding box center [464, 393] width 12 height 12
drag, startPoint x: 600, startPoint y: 319, endPoint x: 337, endPoint y: 327, distance: 263.9
click at [459, 388] on icon "button" at bounding box center [464, 393] width 12 height 12
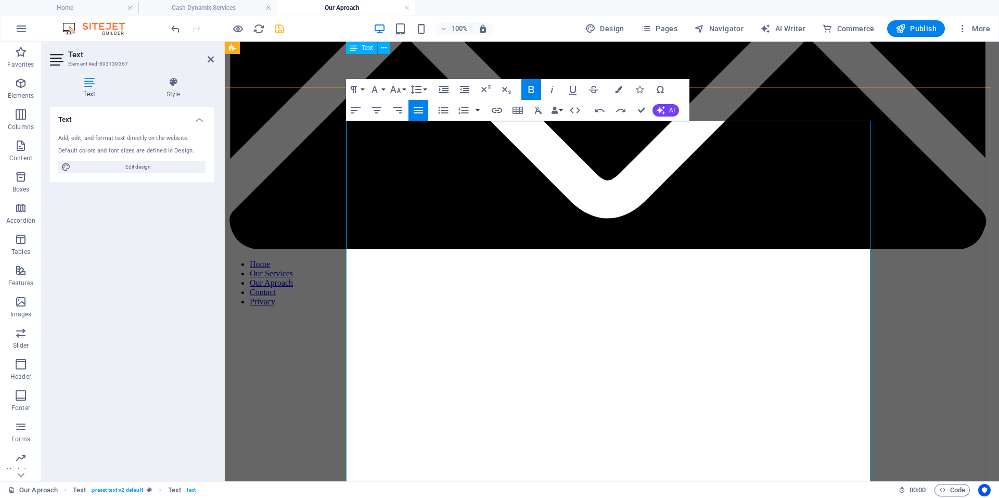
scroll to position [364, 0]
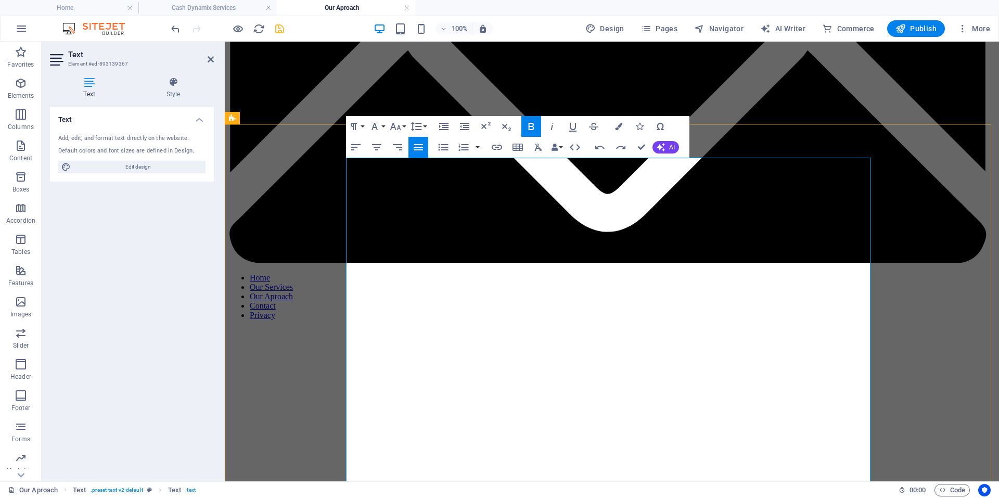
click at [445, 148] on icon "button" at bounding box center [443, 147] width 12 height 12
click at [437, 149] on icon "button" at bounding box center [443, 147] width 12 height 12
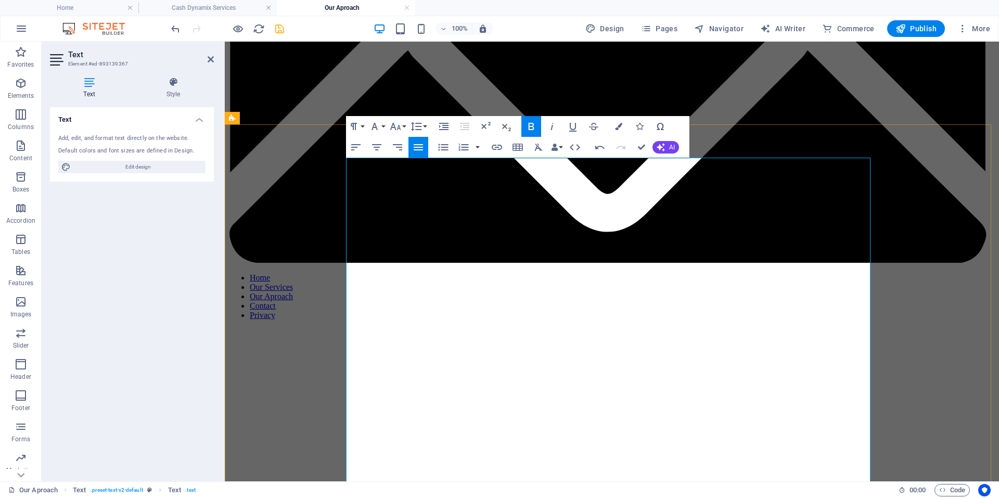
drag, startPoint x: 583, startPoint y: 288, endPoint x: 285, endPoint y: 284, distance: 298.7
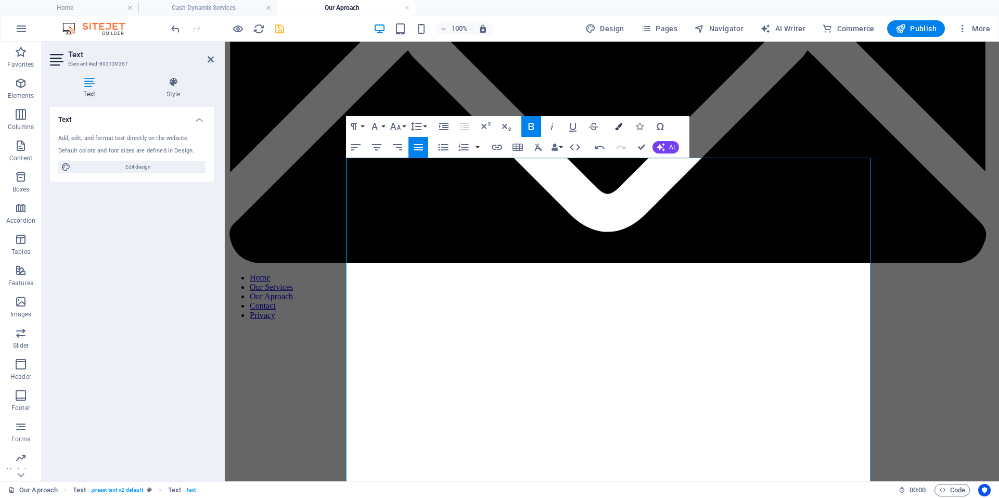
click at [621, 125] on icon "button" at bounding box center [618, 126] width 7 height 7
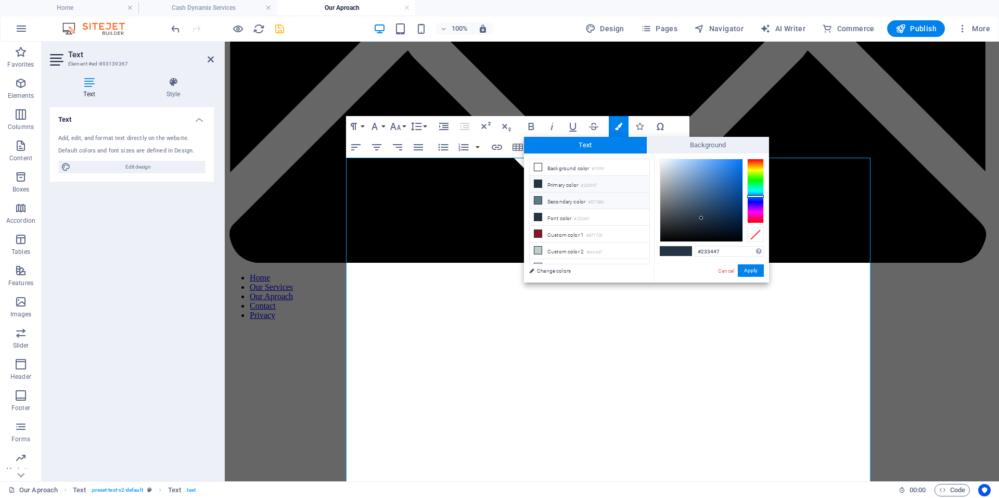
click at [562, 201] on li "Secondary color #577d8d" at bounding box center [590, 200] width 120 height 17
type input "#577d8d"
click at [749, 269] on button "Apply" at bounding box center [751, 270] width 26 height 12
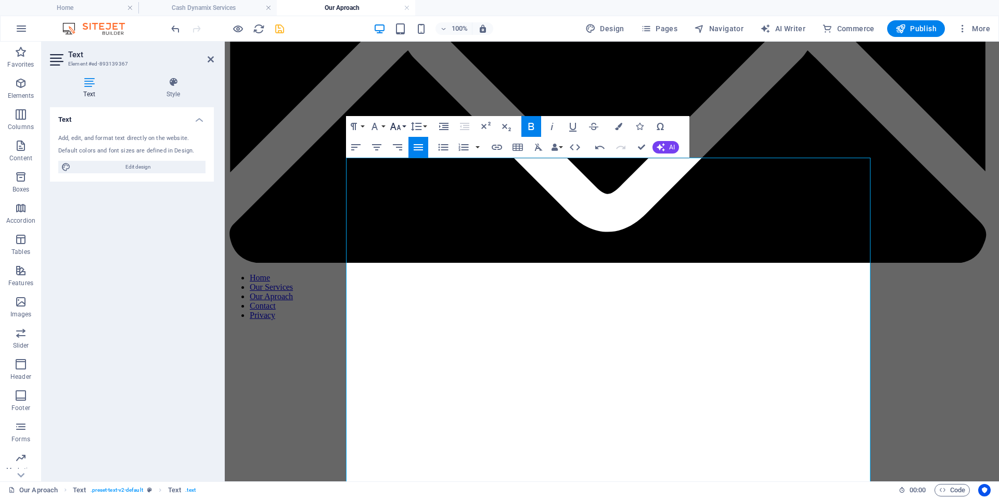
click at [402, 128] on button "Font Size" at bounding box center [398, 126] width 20 height 21
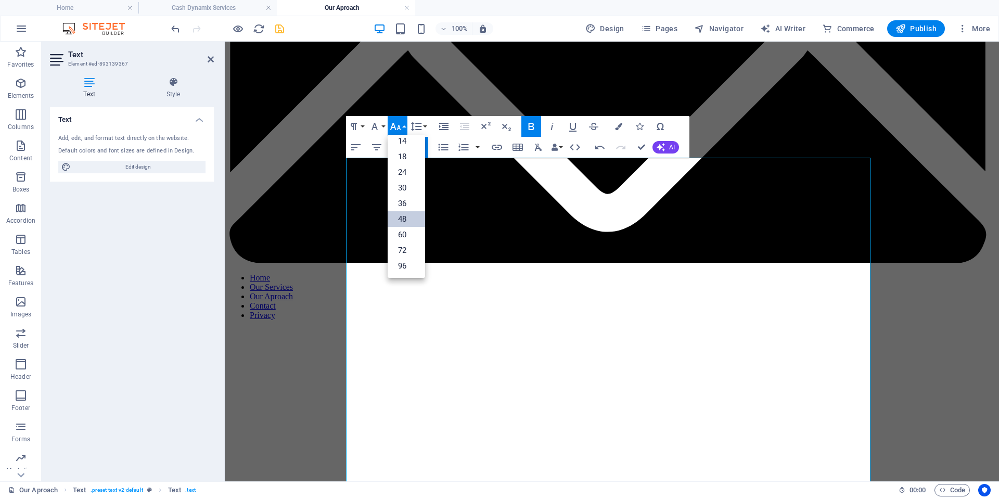
click at [409, 220] on link "48" at bounding box center [406, 219] width 37 height 16
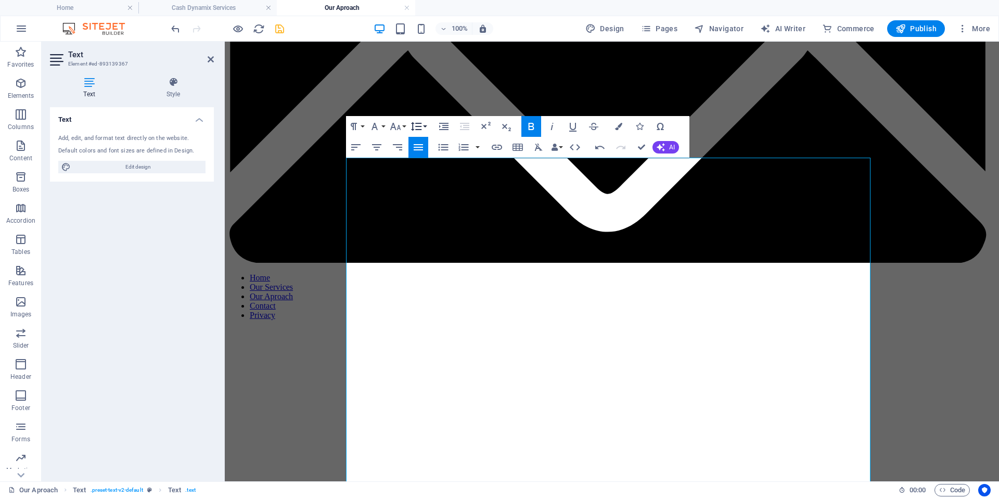
click at [426, 126] on button "Line Height" at bounding box center [418, 126] width 20 height 21
click at [407, 128] on button "Font Size" at bounding box center [398, 126] width 20 height 21
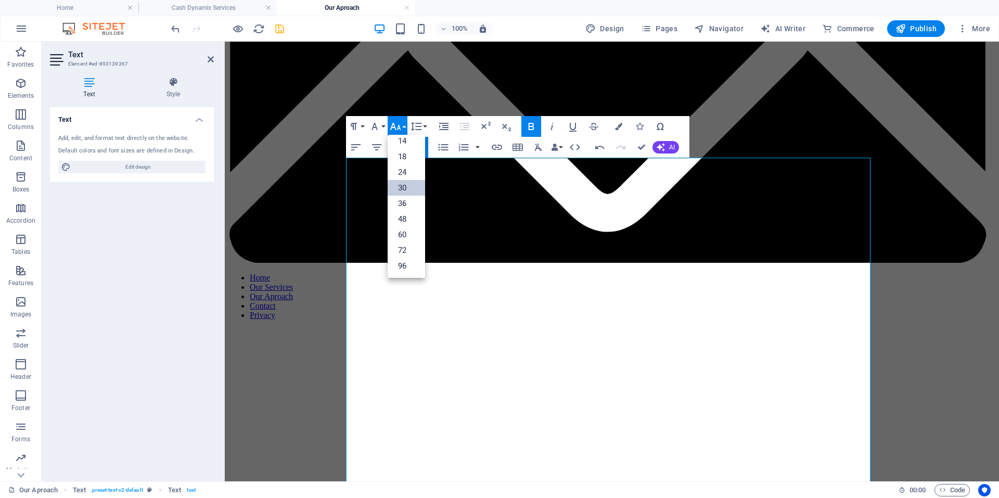
click at [399, 189] on link "30" at bounding box center [406, 188] width 37 height 16
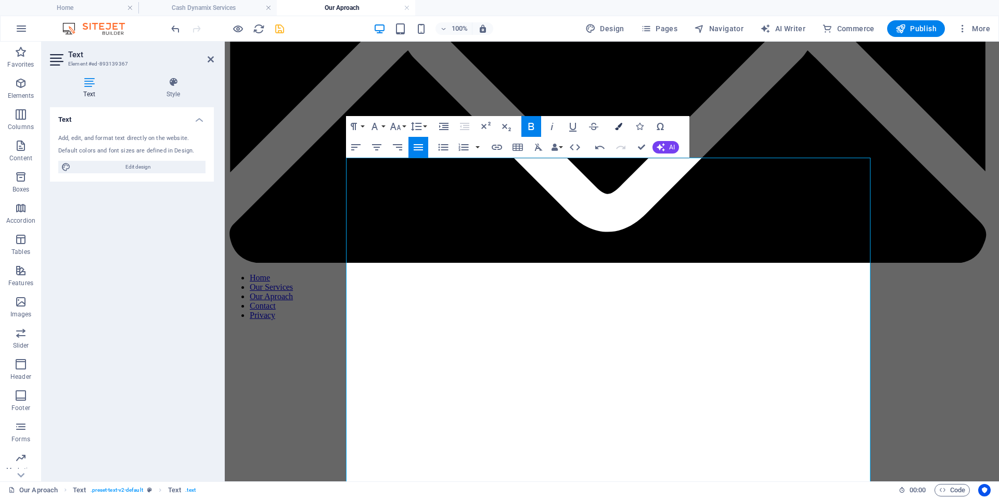
click at [615, 123] on icon "button" at bounding box center [618, 126] width 7 height 7
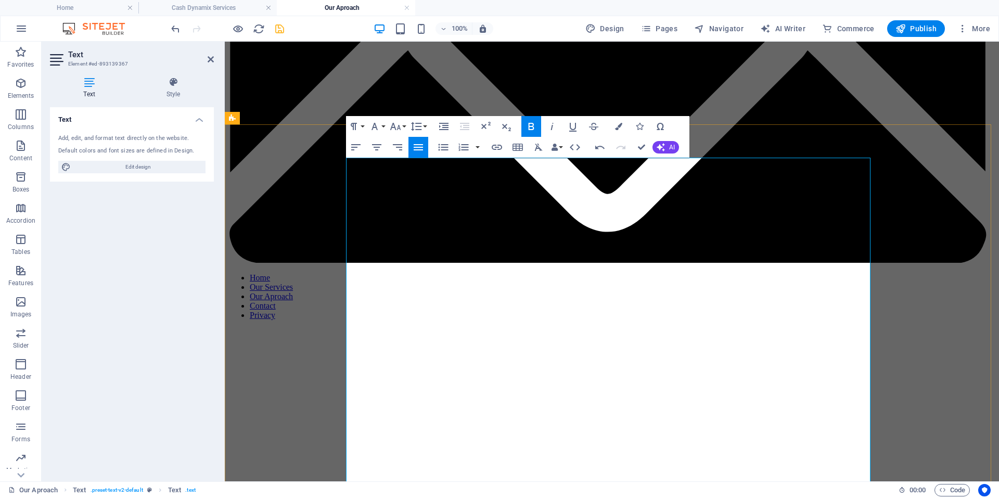
scroll to position [208, 0]
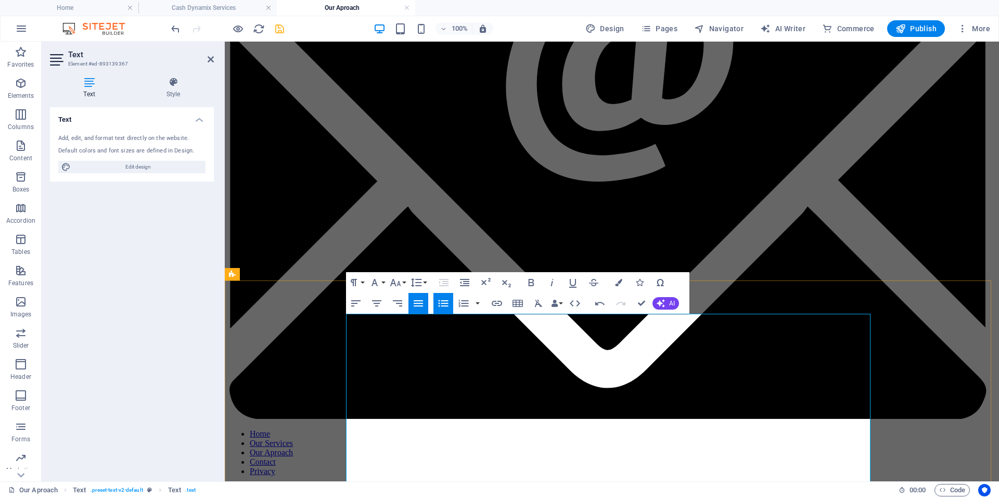
drag, startPoint x: 825, startPoint y: 323, endPoint x: 312, endPoint y: 318, distance: 513.5
drag, startPoint x: 723, startPoint y: 425, endPoint x: 436, endPoint y: 320, distance: 305.8
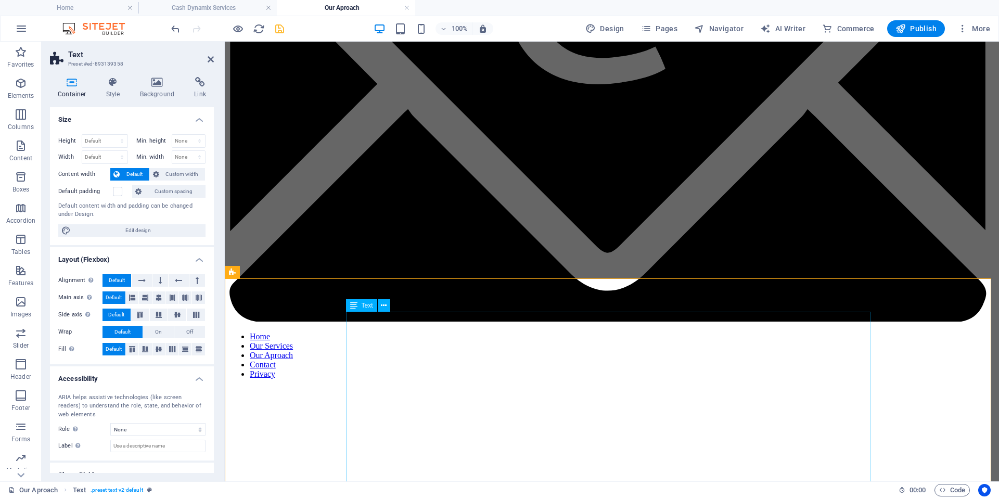
scroll to position [416, 0]
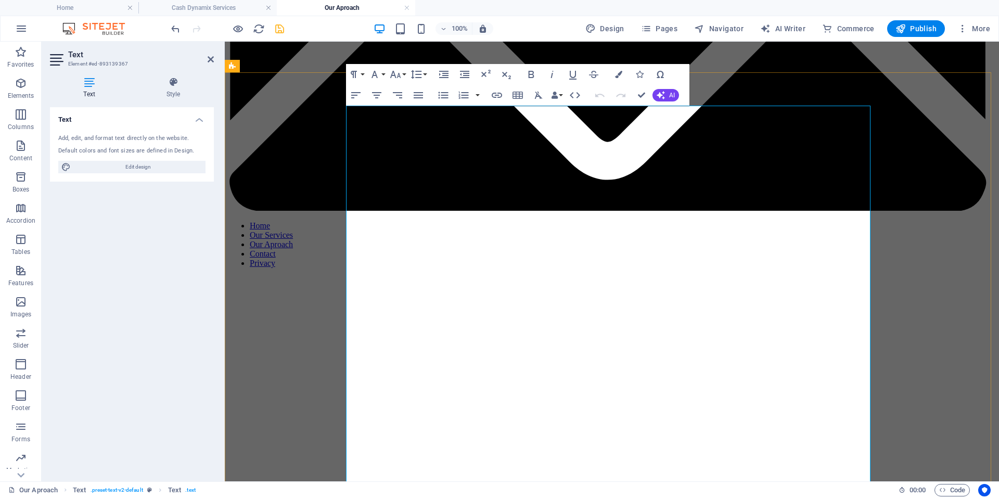
click at [405, 74] on button "Font Size" at bounding box center [398, 74] width 20 height 21
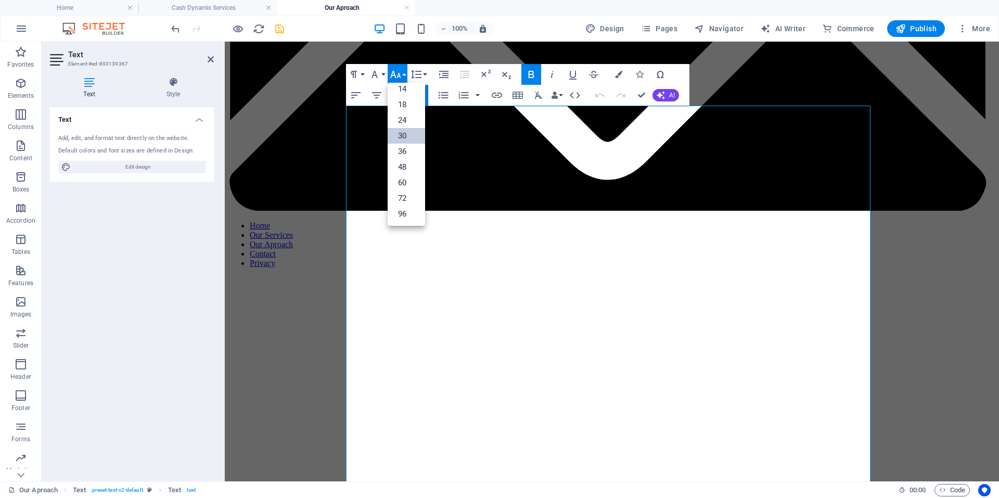
scroll to position [84, 0]
click at [399, 115] on link "24" at bounding box center [406, 120] width 37 height 16
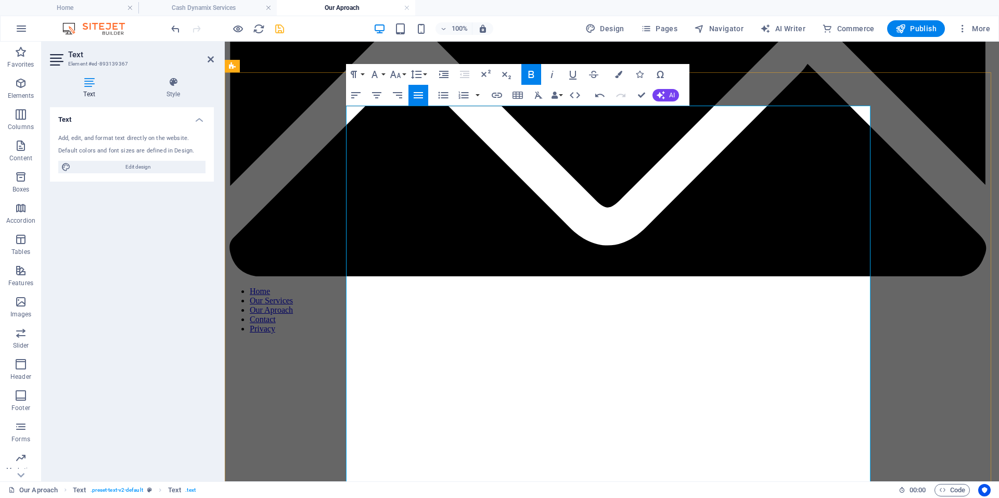
scroll to position [260, 0]
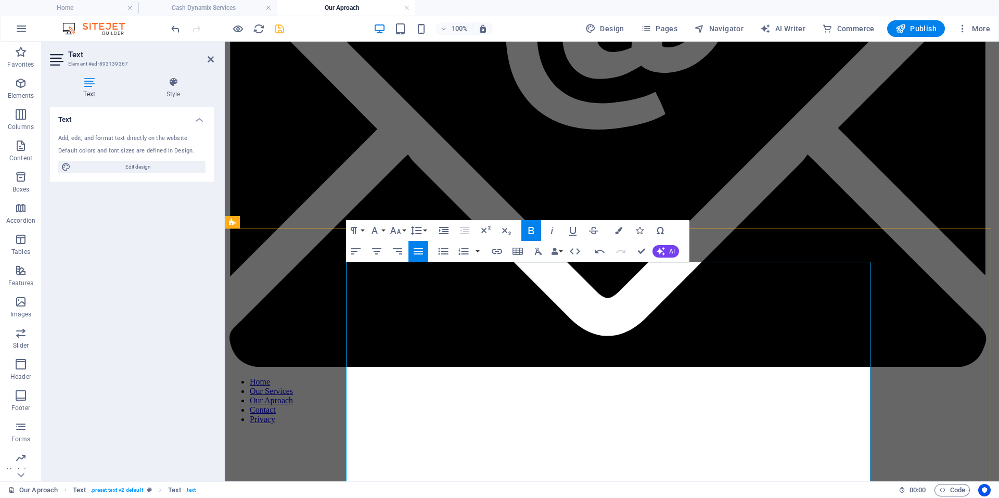
drag, startPoint x: 837, startPoint y: 271, endPoint x: 324, endPoint y: 249, distance: 513.4
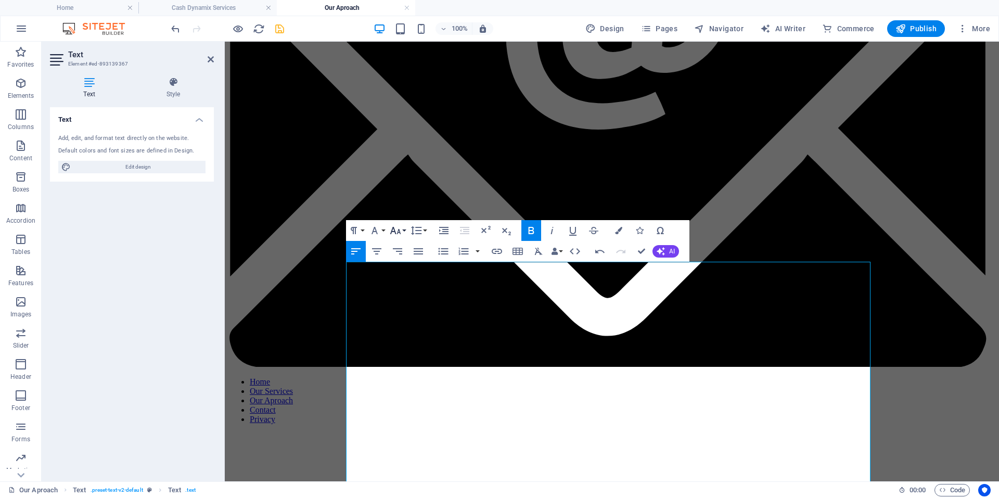
click at [405, 230] on button "Font Size" at bounding box center [398, 230] width 20 height 21
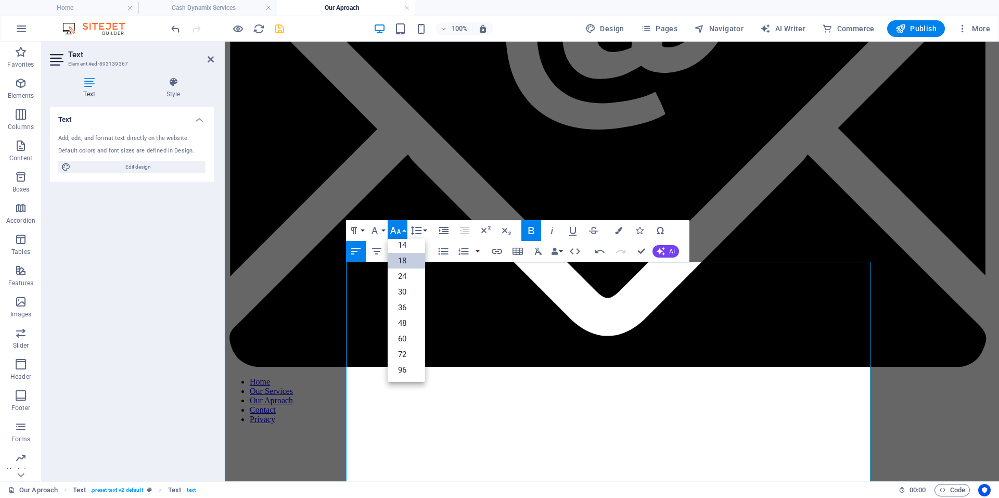
scroll to position [84, 0]
click at [408, 275] on link "24" at bounding box center [406, 276] width 37 height 16
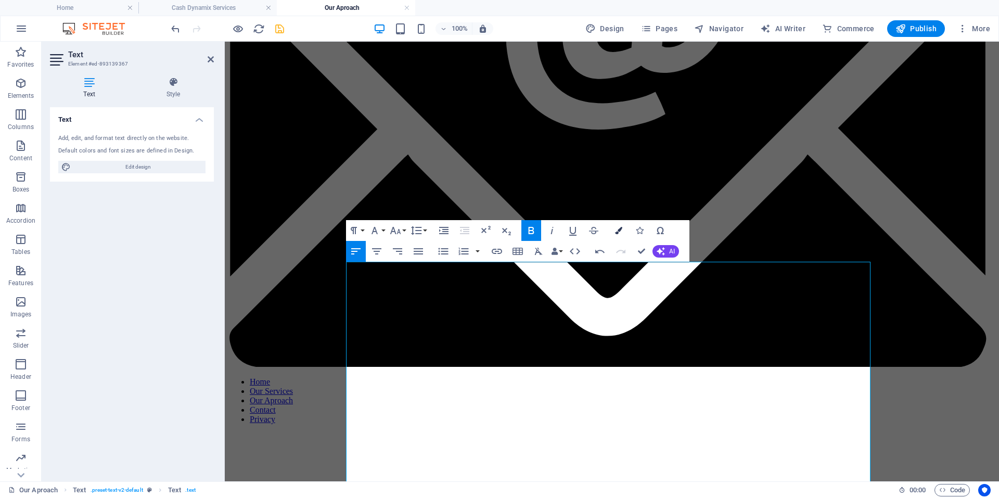
click at [615, 229] on icon "button" at bounding box center [618, 230] width 7 height 7
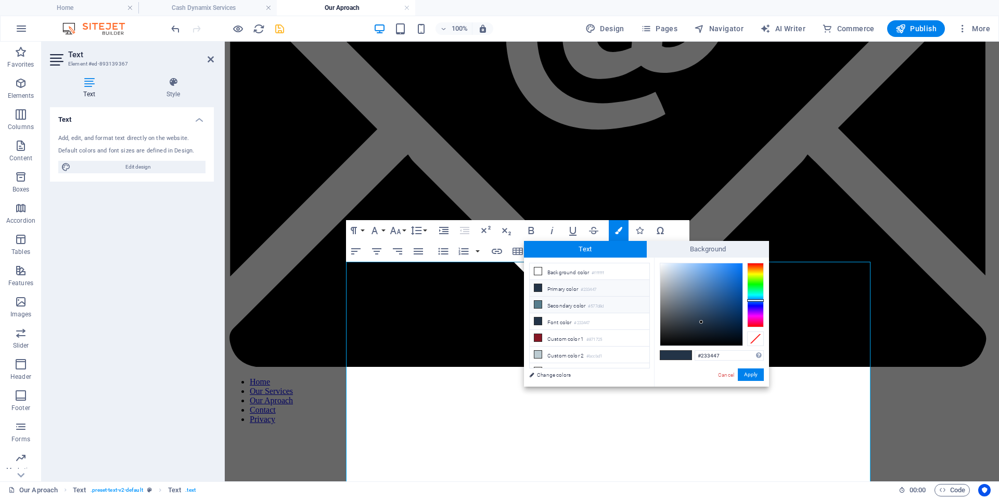
click at [536, 304] on icon at bounding box center [537, 304] width 7 height 7
type input "#577d8d"
click at [743, 374] on button "Apply" at bounding box center [751, 374] width 26 height 12
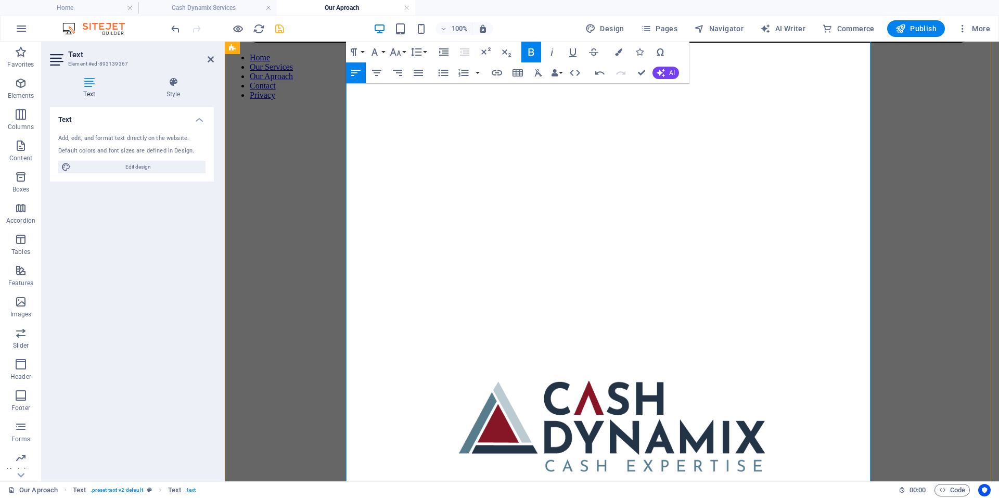
scroll to position [676, 0]
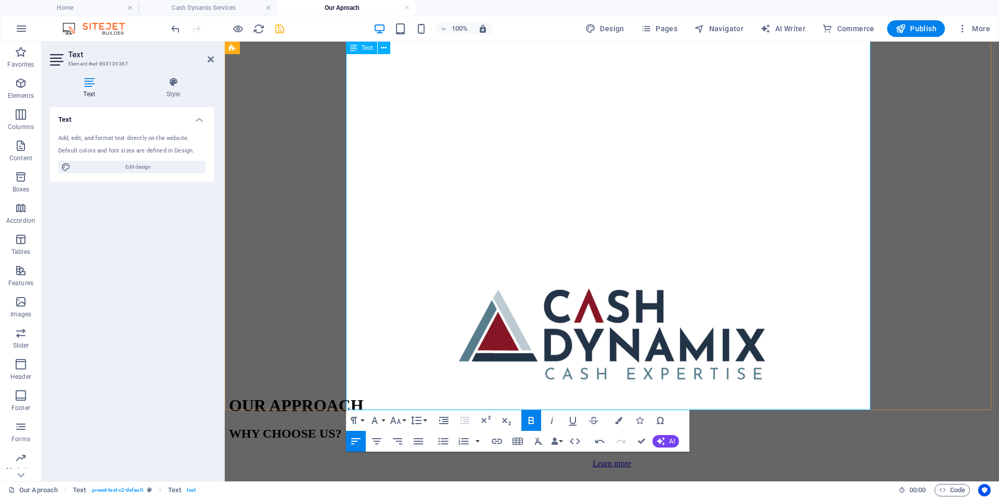
drag, startPoint x: 461, startPoint y: 170, endPoint x: 458, endPoint y: 165, distance: 5.6
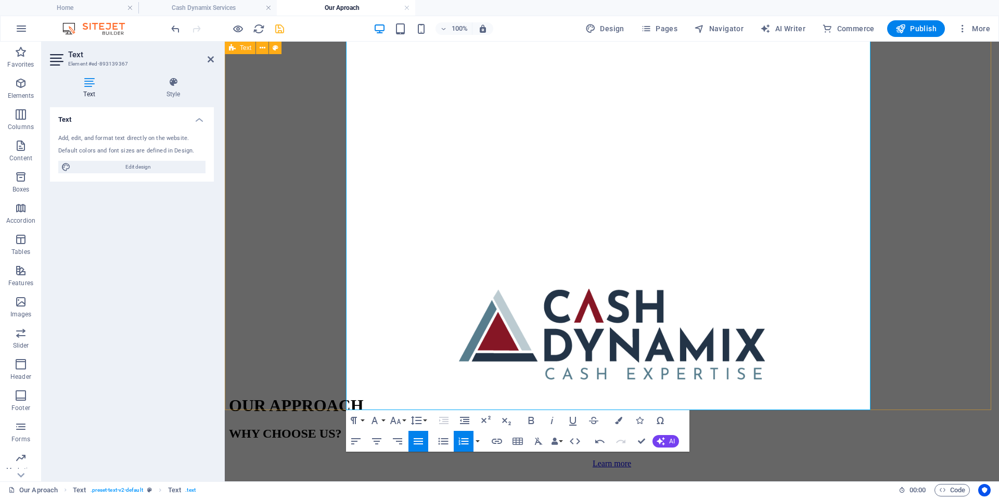
drag, startPoint x: 440, startPoint y: 150, endPoint x: 326, endPoint y: 142, distance: 114.2
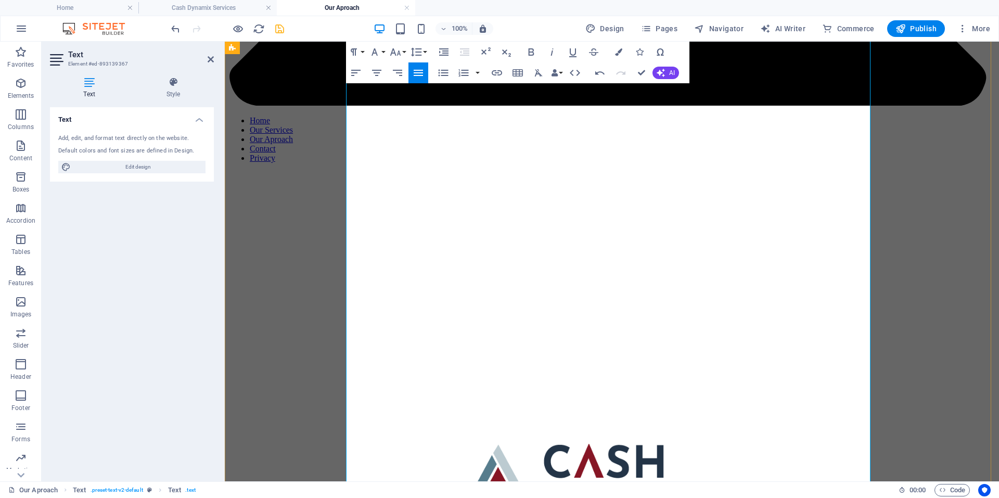
scroll to position [520, 0]
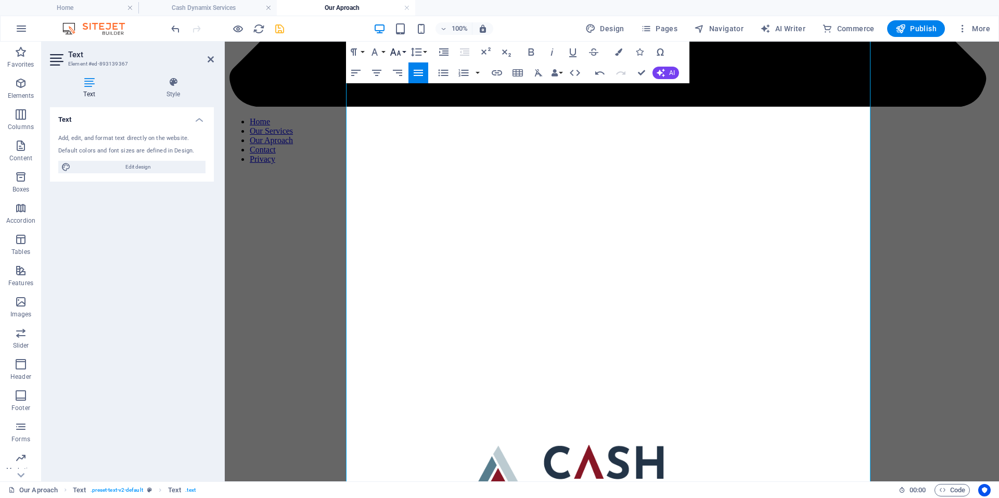
click at [401, 53] on icon "button" at bounding box center [395, 52] width 12 height 12
click at [408, 95] on link "24" at bounding box center [406, 98] width 37 height 16
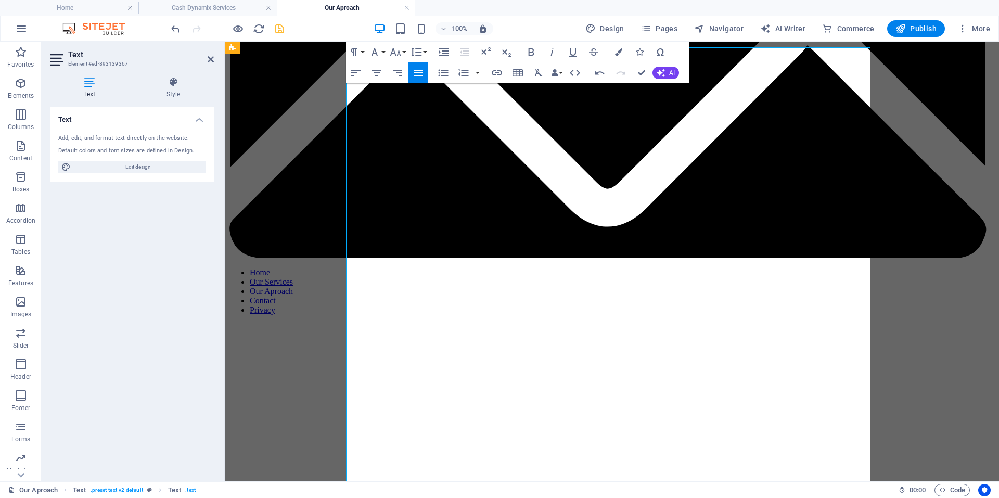
scroll to position [364, 0]
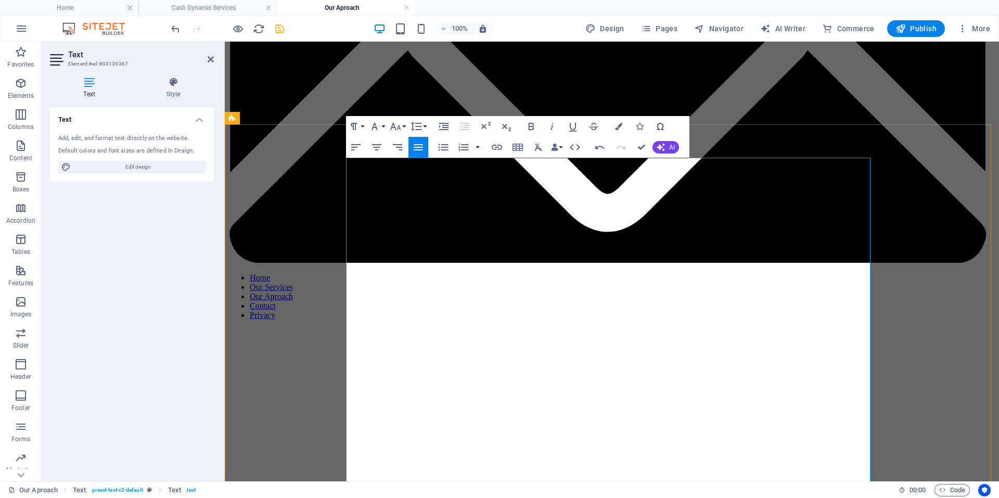
drag, startPoint x: 536, startPoint y: 187, endPoint x: 313, endPoint y: 162, distance: 224.1
click at [380, 125] on icon "button" at bounding box center [374, 126] width 12 height 12
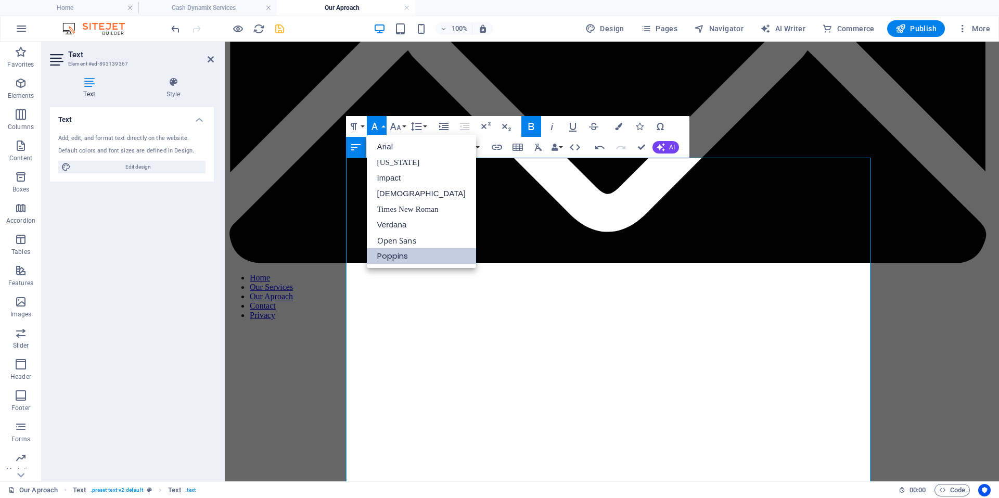
scroll to position [0, 0]
click at [389, 152] on link "Arial" at bounding box center [421, 147] width 109 height 16
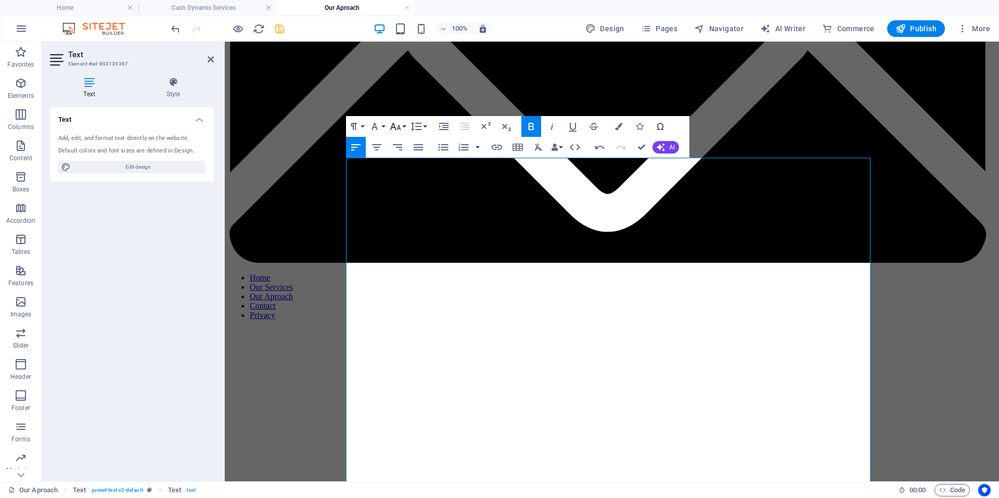
click at [405, 127] on button "Font Size" at bounding box center [398, 126] width 20 height 21
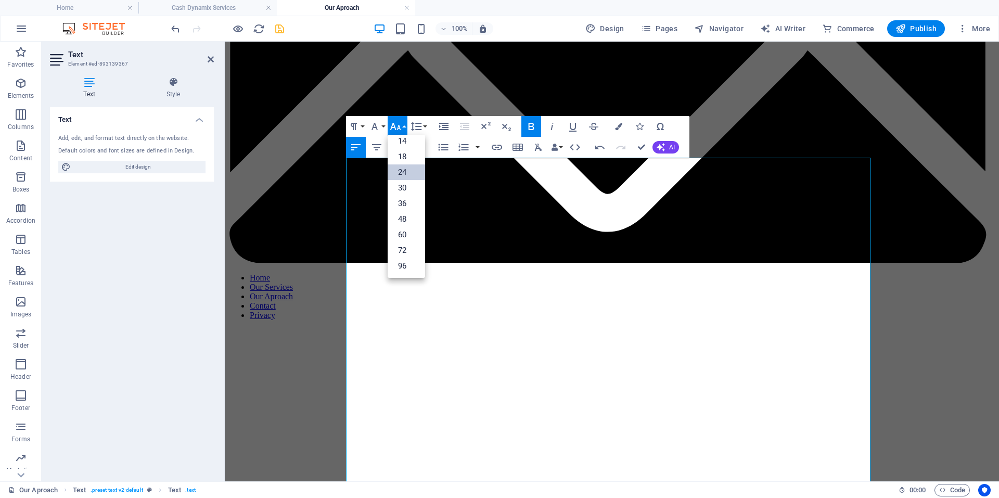
scroll to position [84, 0]
click at [403, 171] on link "24" at bounding box center [406, 172] width 37 height 16
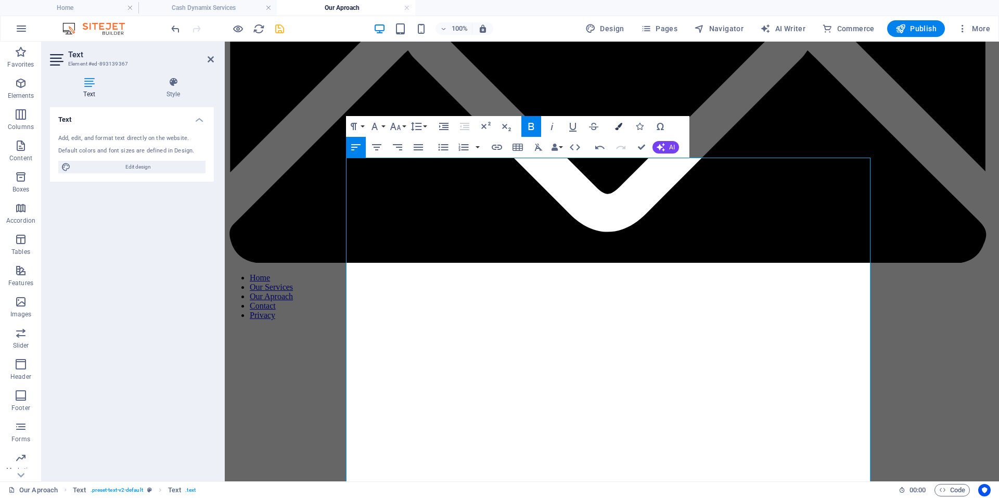
click at [619, 127] on icon "button" at bounding box center [618, 126] width 7 height 7
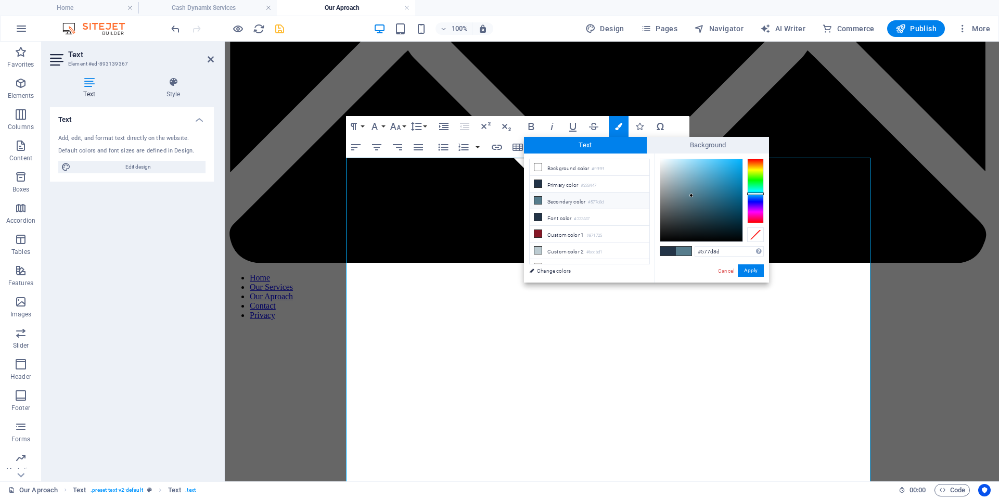
click at [578, 196] on li "Secondary color #577d8d" at bounding box center [590, 200] width 120 height 17
click at [752, 266] on button "Apply" at bounding box center [751, 270] width 26 height 12
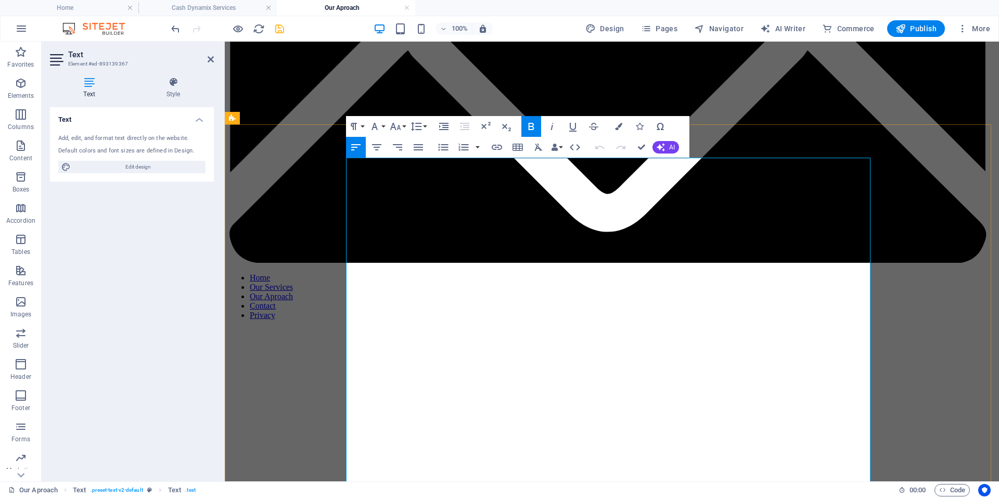
drag, startPoint x: 738, startPoint y: 170, endPoint x: 307, endPoint y: 163, distance: 431.4
drag, startPoint x: 499, startPoint y: 314, endPoint x: 317, endPoint y: 276, distance: 186.5
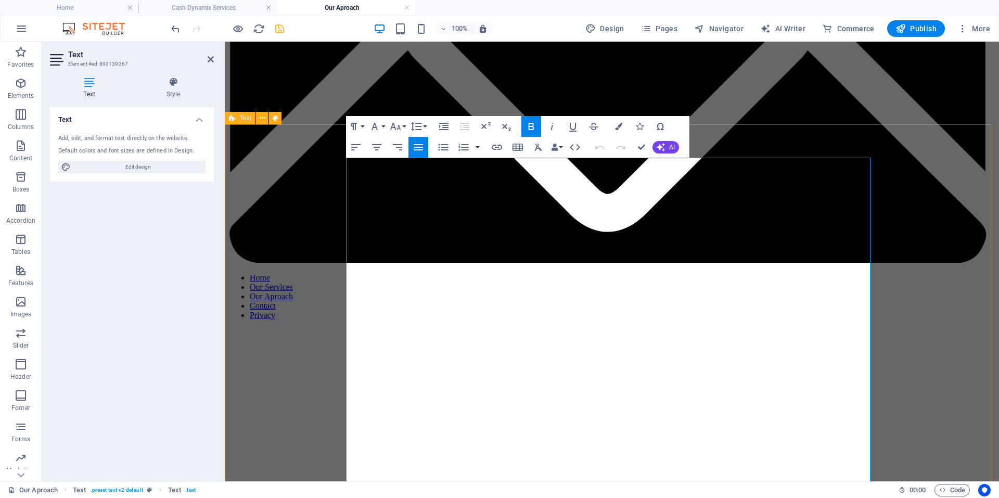
click at [386, 130] on button "Font Family" at bounding box center [377, 126] width 20 height 21
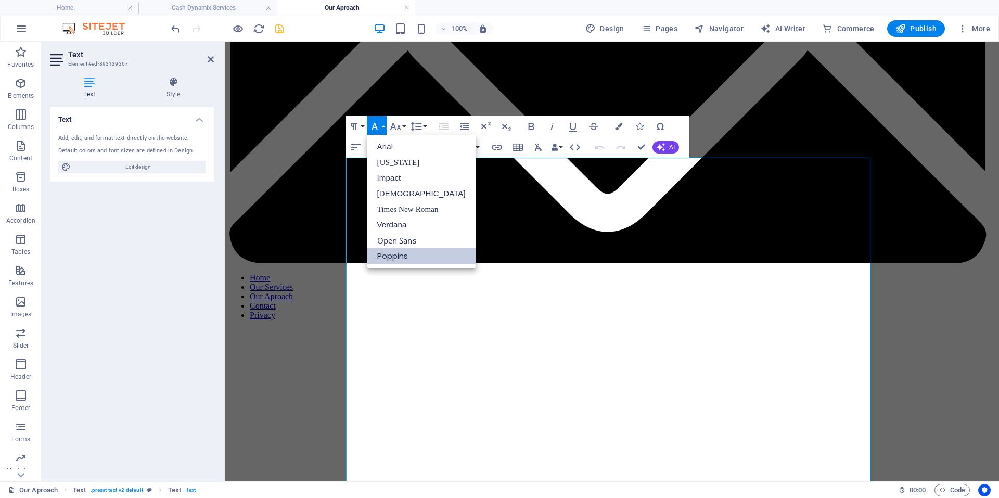
scroll to position [0, 0]
click at [386, 130] on button "Font Family" at bounding box center [377, 126] width 20 height 21
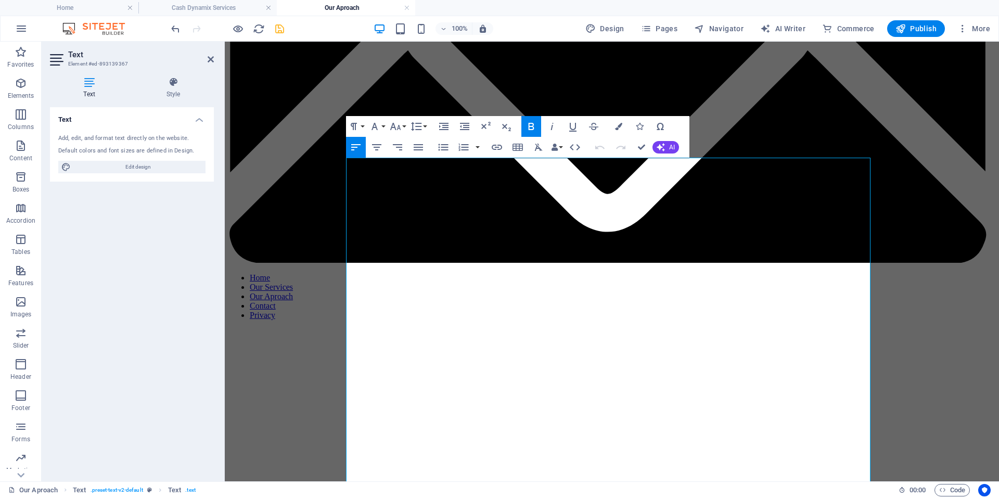
click at [387, 125] on div "Paragraph Format Normal Heading 1 Heading 2 Heading 3 Heading 4 Heading 5 Headi…" at bounding box center [387, 126] width 83 height 21
click at [383, 124] on button "Font Family" at bounding box center [377, 126] width 20 height 21
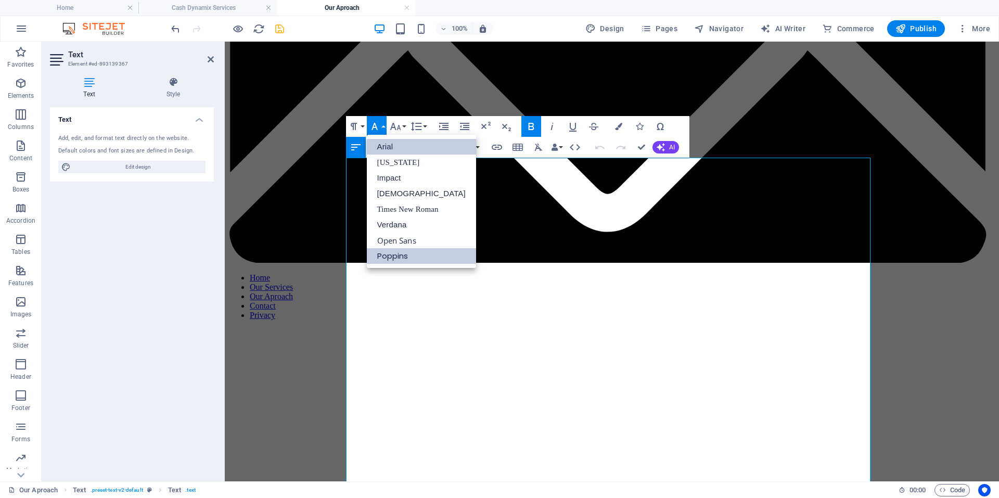
click at [397, 255] on link "Poppins" at bounding box center [421, 256] width 109 height 16
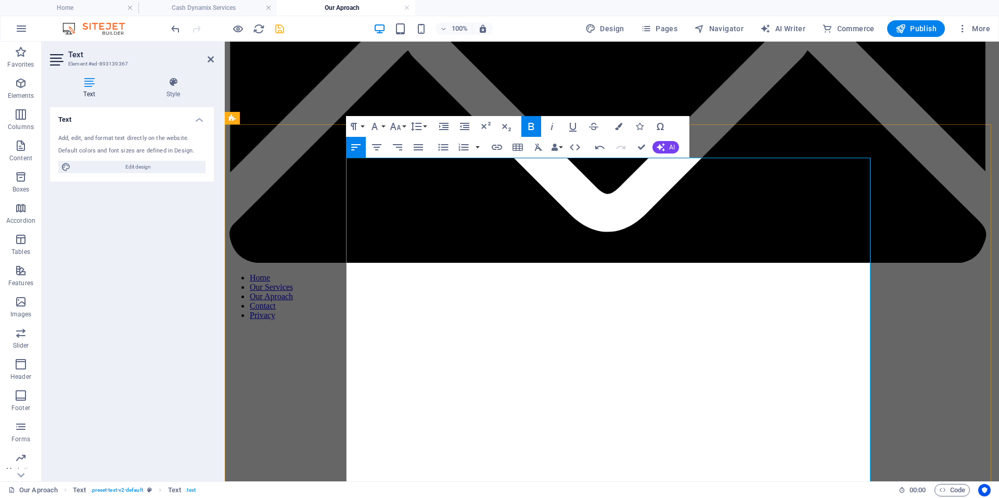
drag, startPoint x: 786, startPoint y: 166, endPoint x: 301, endPoint y: 165, distance: 485.4
click at [403, 127] on button "Font Size" at bounding box center [398, 126] width 20 height 21
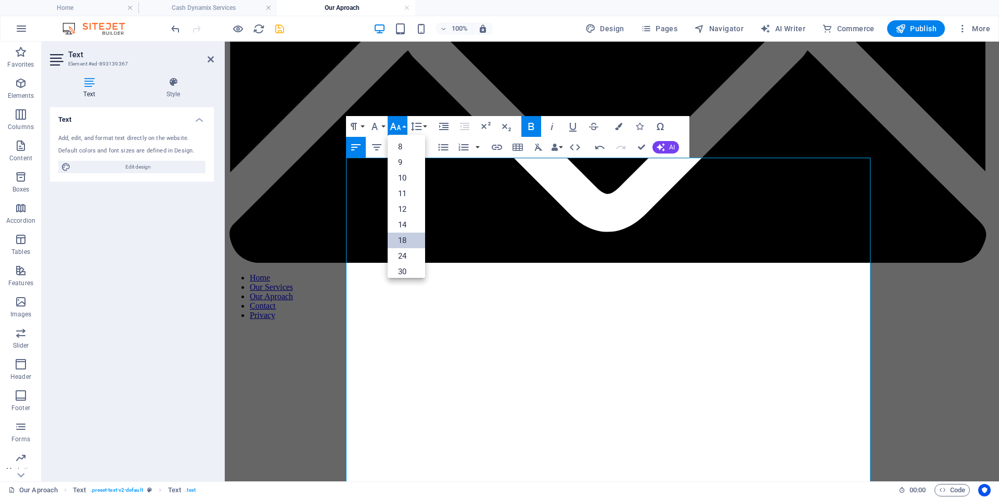
click at [404, 239] on link "18" at bounding box center [406, 241] width 37 height 16
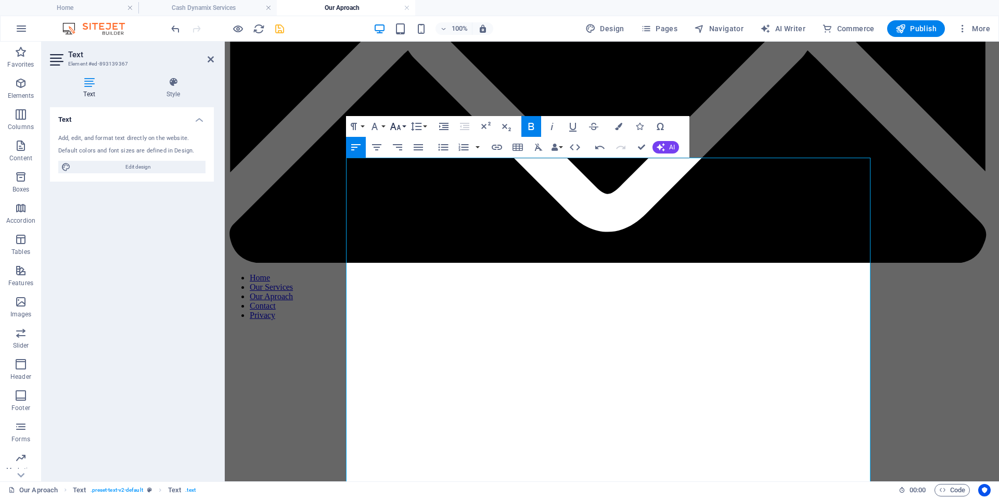
click at [406, 129] on button "Font Size" at bounding box center [398, 126] width 20 height 21
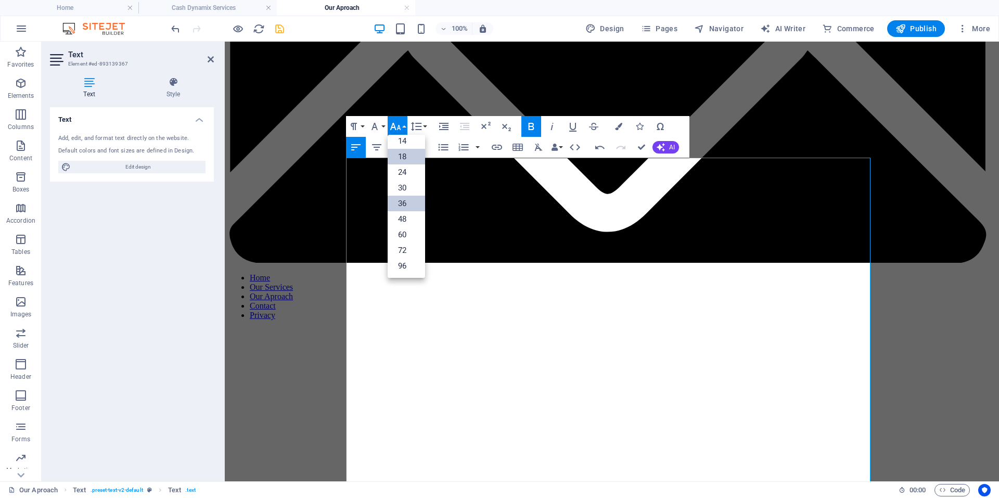
scroll to position [84, 0]
click at [403, 170] on link "24" at bounding box center [406, 172] width 37 height 16
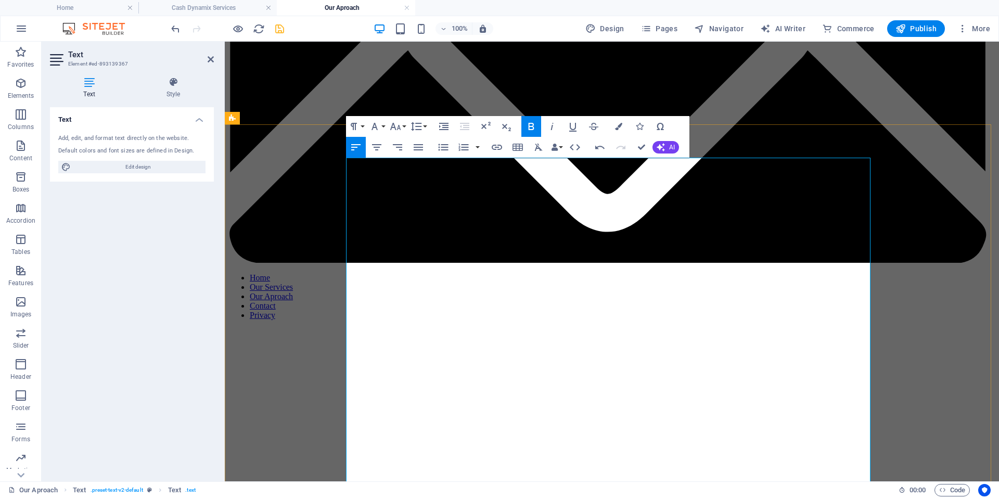
drag, startPoint x: 467, startPoint y: 189, endPoint x: 332, endPoint y: 165, distance: 136.3
click at [528, 120] on button "Bold" at bounding box center [531, 126] width 20 height 21
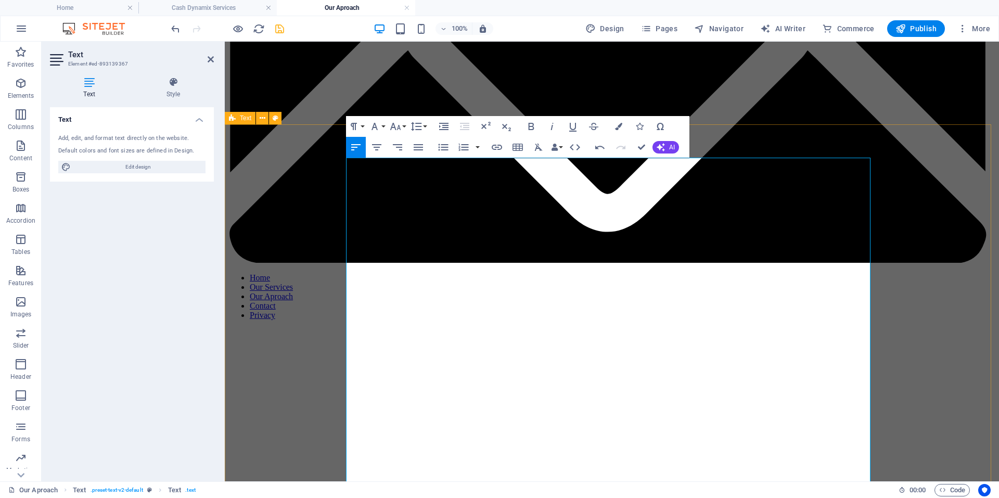
drag, startPoint x: 517, startPoint y: 192, endPoint x: 315, endPoint y: 155, distance: 204.7
click at [615, 122] on button "Colors" at bounding box center [619, 126] width 20 height 21
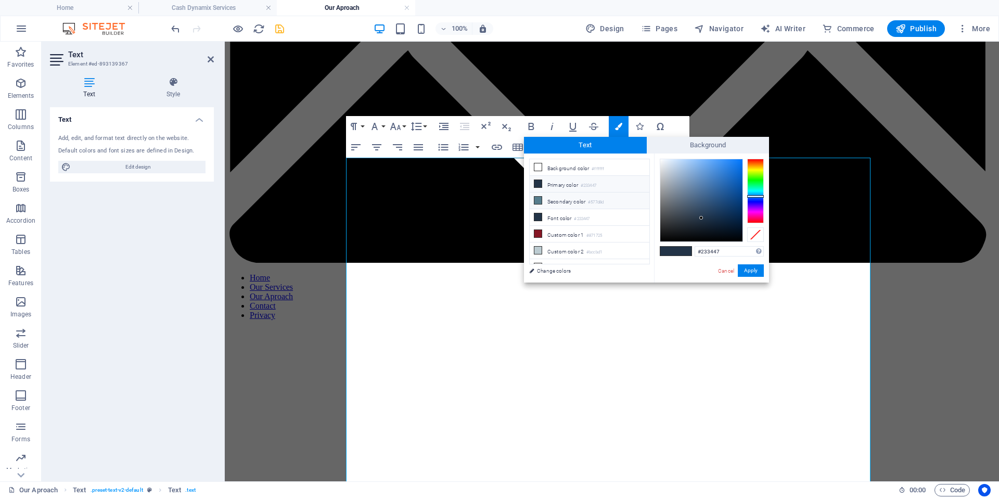
click at [537, 194] on li "Secondary color #577d8d" at bounding box center [590, 200] width 120 height 17
type input "#577d8d"
drag, startPoint x: 755, startPoint y: 272, endPoint x: 471, endPoint y: 225, distance: 287.8
click at [755, 272] on button "Apply" at bounding box center [751, 270] width 26 height 12
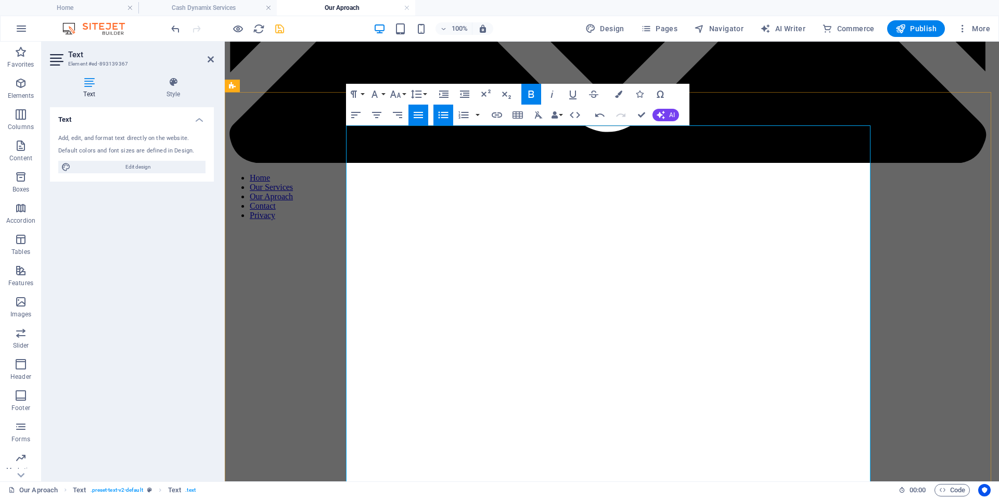
scroll to position [468, 0]
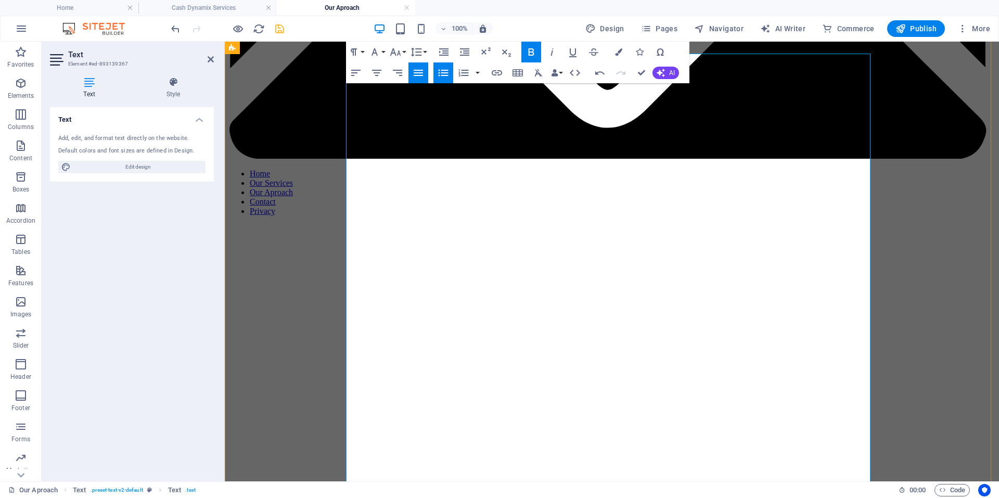
drag, startPoint x: 640, startPoint y: 194, endPoint x: 322, endPoint y: 174, distance: 319.0
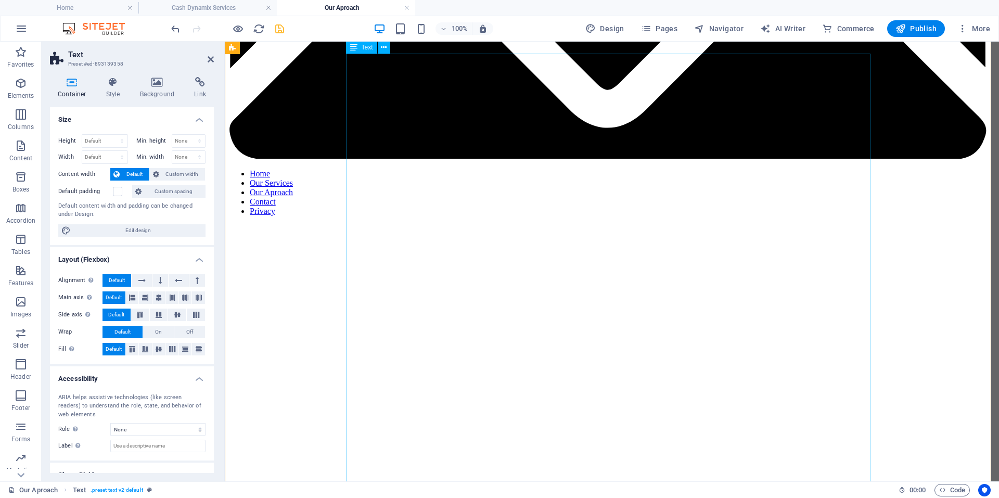
drag, startPoint x: 632, startPoint y: 190, endPoint x: 805, endPoint y: 189, distance: 173.3
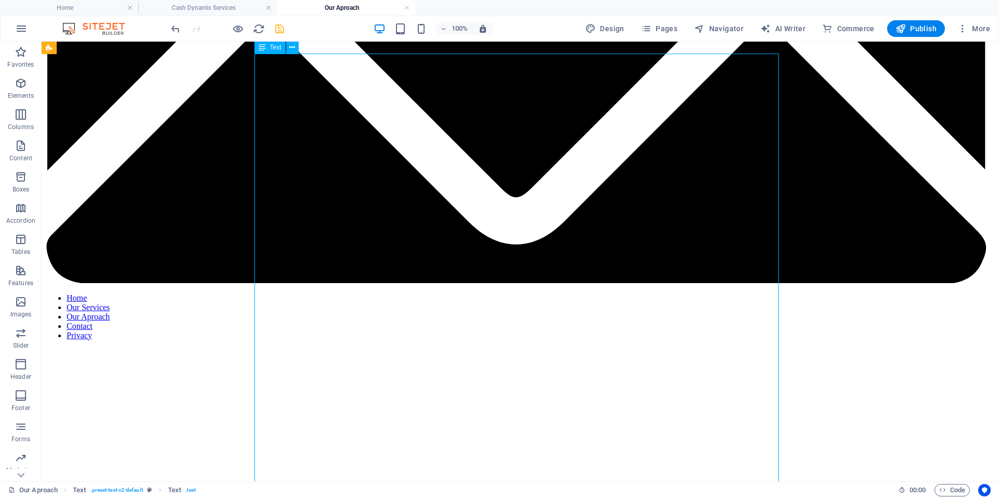
drag, startPoint x: 476, startPoint y: 192, endPoint x: 293, endPoint y: 191, distance: 183.1
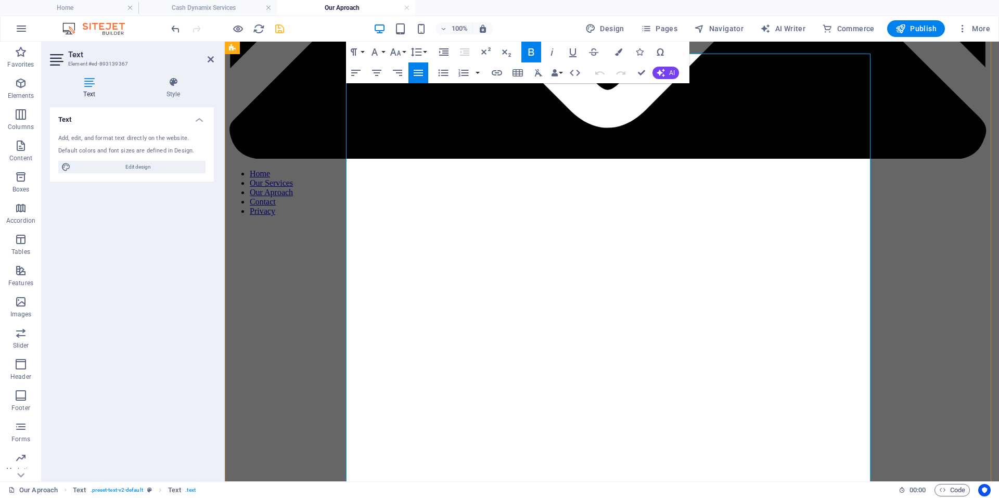
click at [529, 54] on icon "button" at bounding box center [531, 51] width 6 height 7
click at [445, 70] on icon "button" at bounding box center [443, 73] width 10 height 7
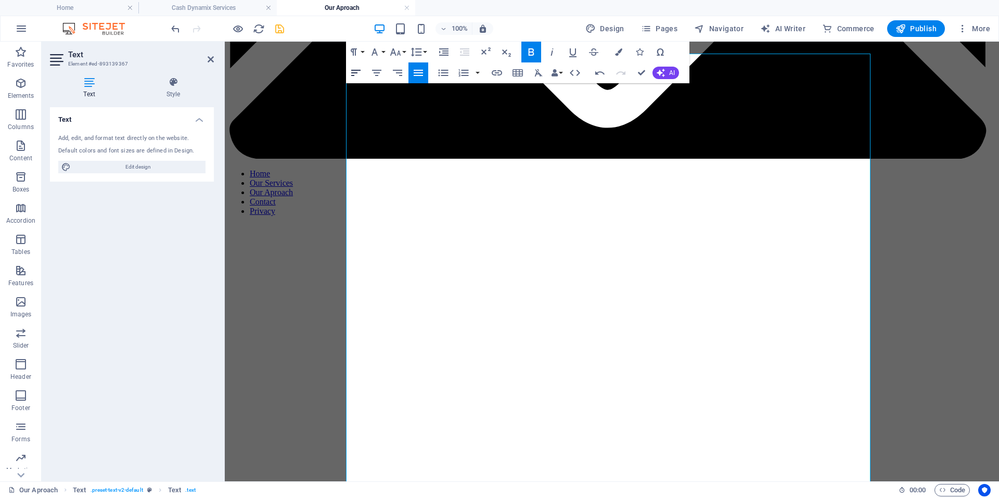
click at [352, 70] on icon "button" at bounding box center [355, 73] width 9 height 6
click at [353, 71] on icon "button" at bounding box center [355, 73] width 9 height 6
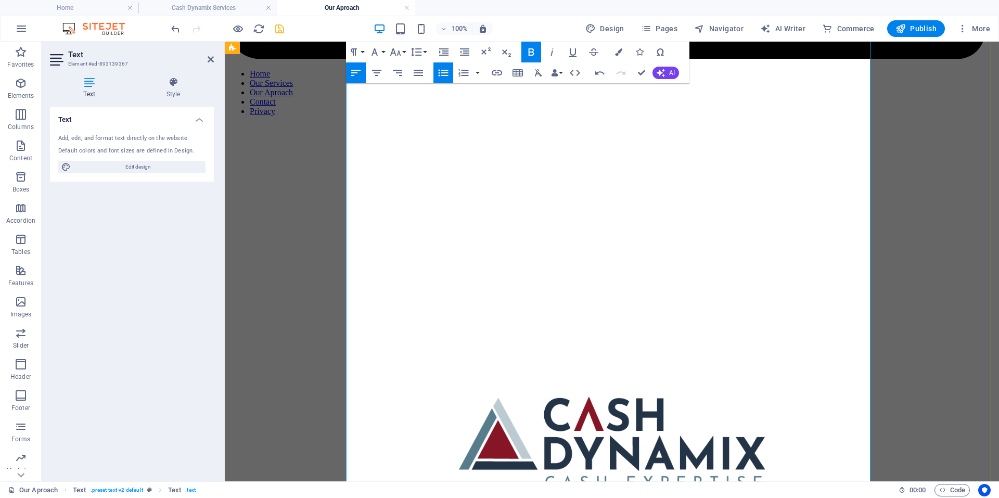
scroll to position [572, 0]
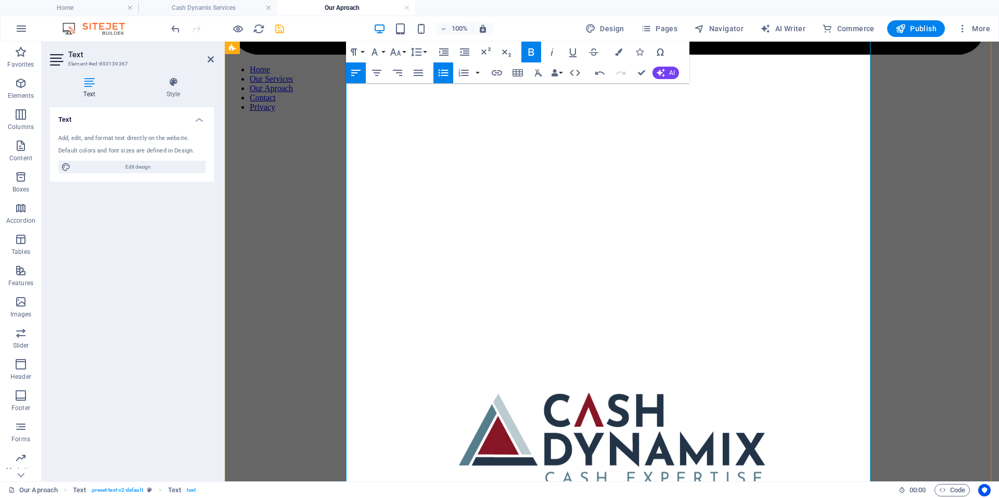
drag, startPoint x: 420, startPoint y: 297, endPoint x: 322, endPoint y: 256, distance: 105.9
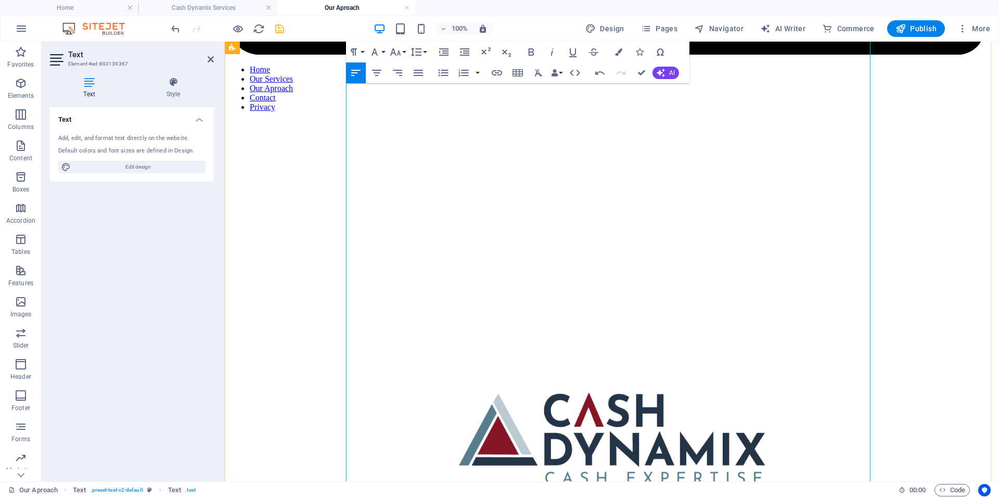
click at [405, 52] on button "Font Size" at bounding box center [398, 52] width 20 height 21
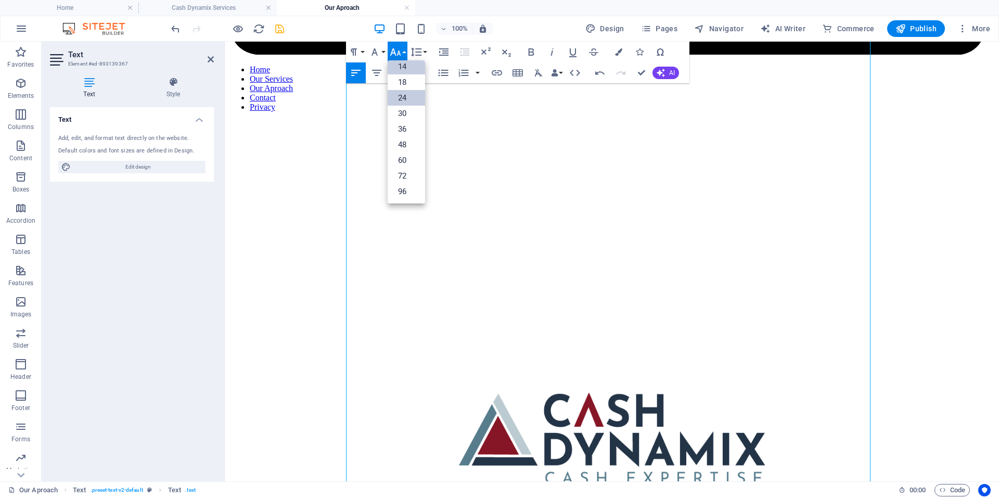
click at [405, 71] on link "14" at bounding box center [406, 67] width 37 height 16
click at [407, 49] on div "Paragraph Format Normal Heading 1 Heading 2 Heading 3 Heading 4 Heading 5 Headi…" at bounding box center [387, 52] width 83 height 21
click at [401, 50] on icon "button" at bounding box center [395, 52] width 12 height 12
click at [402, 65] on link "14" at bounding box center [406, 67] width 37 height 16
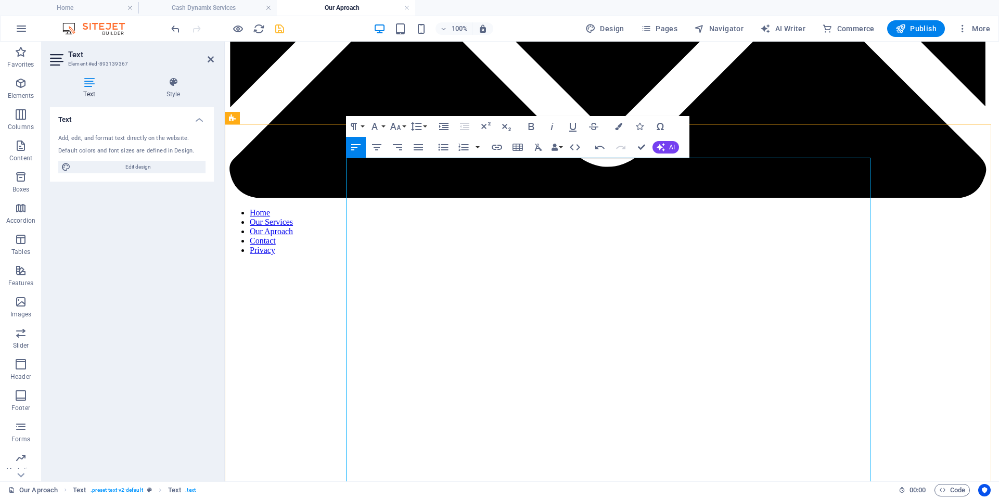
scroll to position [520, 0]
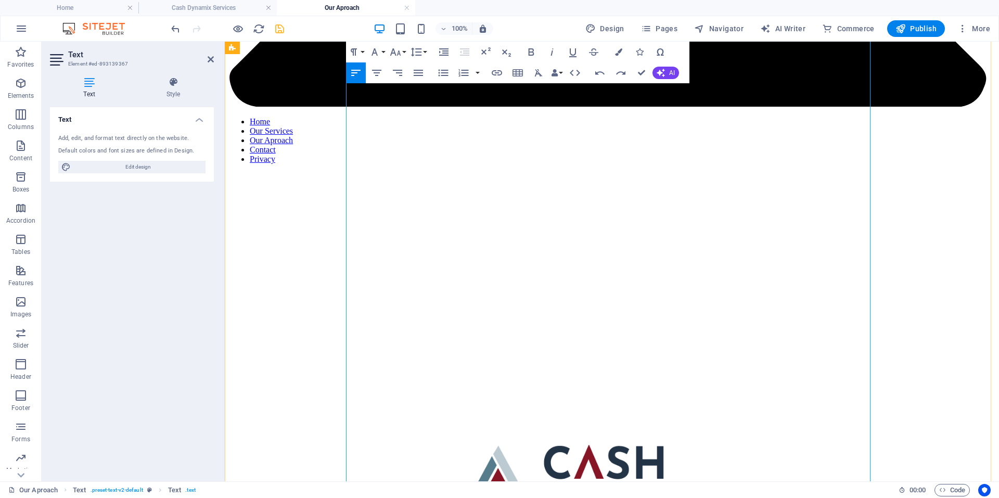
drag, startPoint x: 459, startPoint y: 312, endPoint x: 236, endPoint y: 281, distance: 224.8
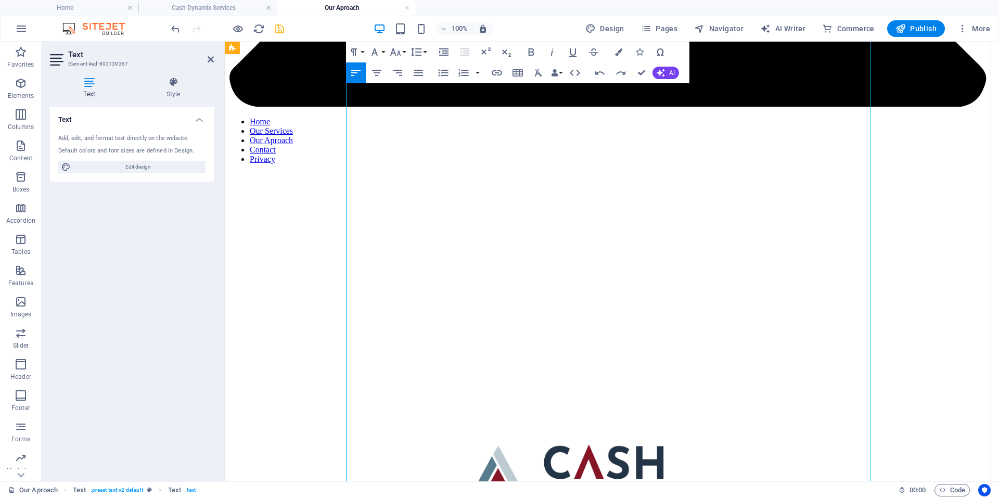
click at [401, 52] on icon "button" at bounding box center [395, 52] width 12 height 12
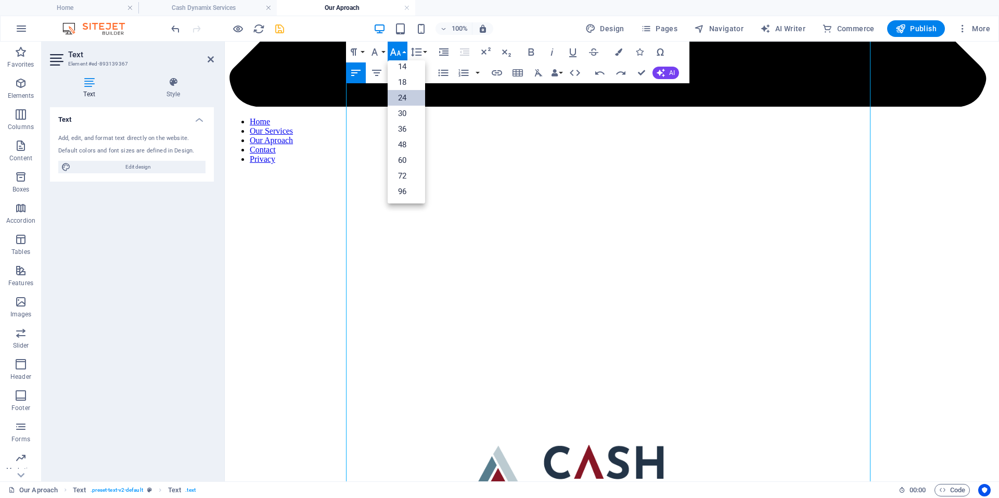
click at [401, 52] on icon "button" at bounding box center [395, 52] width 12 height 12
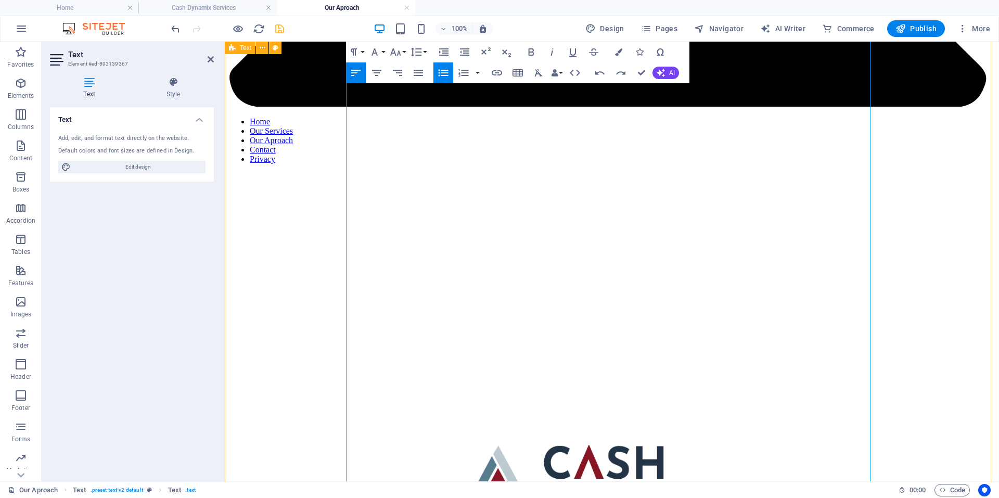
drag, startPoint x: 462, startPoint y: 321, endPoint x: 255, endPoint y: 296, distance: 208.1
click at [405, 50] on button "Font Size" at bounding box center [398, 52] width 20 height 21
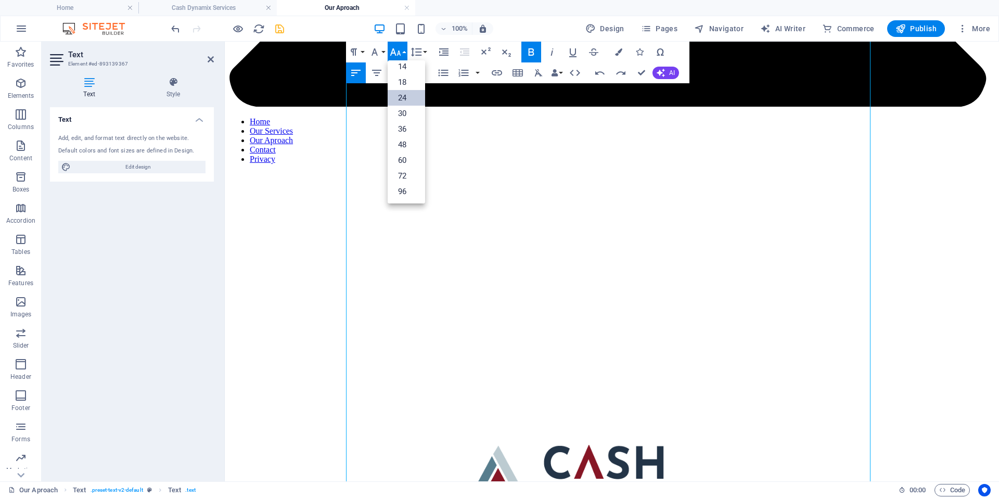
click at [404, 94] on link "24" at bounding box center [406, 98] width 37 height 16
click at [615, 55] on icon "button" at bounding box center [618, 51] width 7 height 7
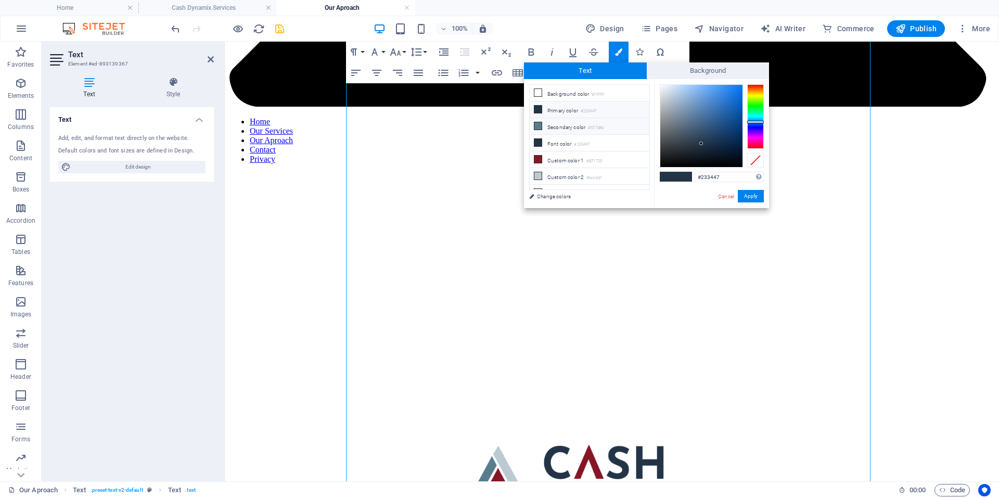
click at [577, 129] on li "Secondary color #577d8d" at bounding box center [590, 126] width 120 height 17
type input "#577d8d"
click at [756, 196] on button "Apply" at bounding box center [751, 196] width 26 height 12
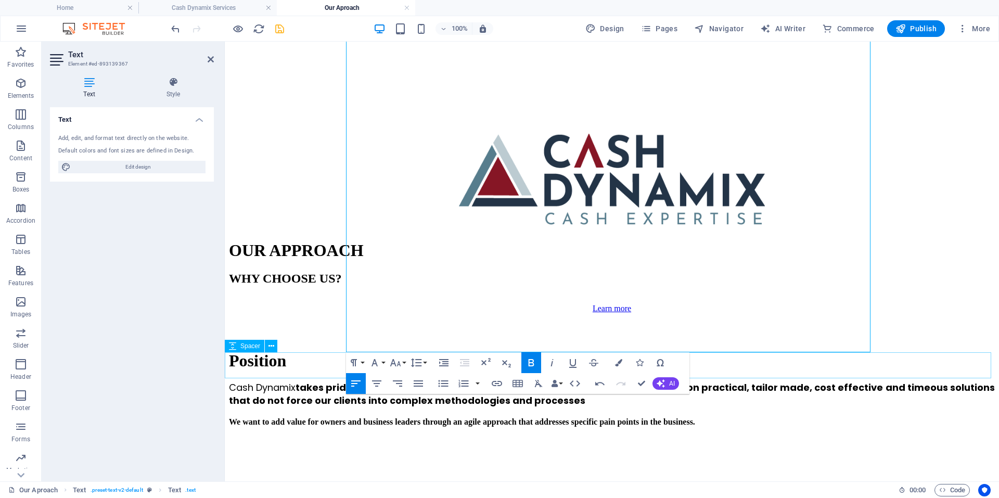
scroll to position [832, 0]
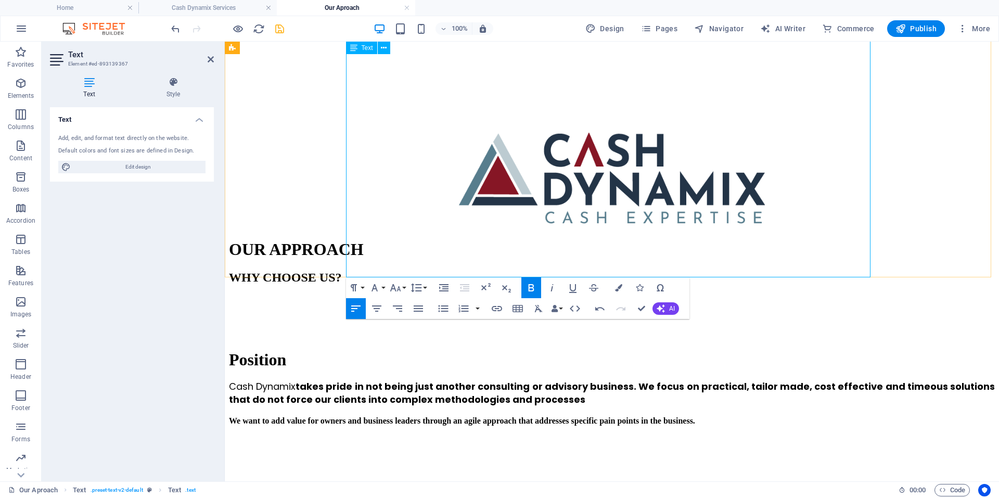
click at [280, 28] on icon "save" at bounding box center [280, 29] width 12 height 12
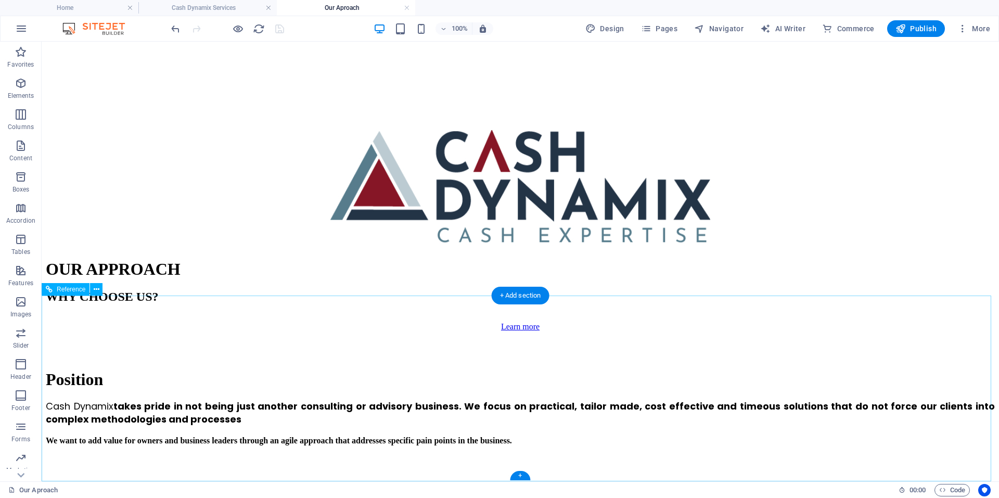
scroll to position [945, 0]
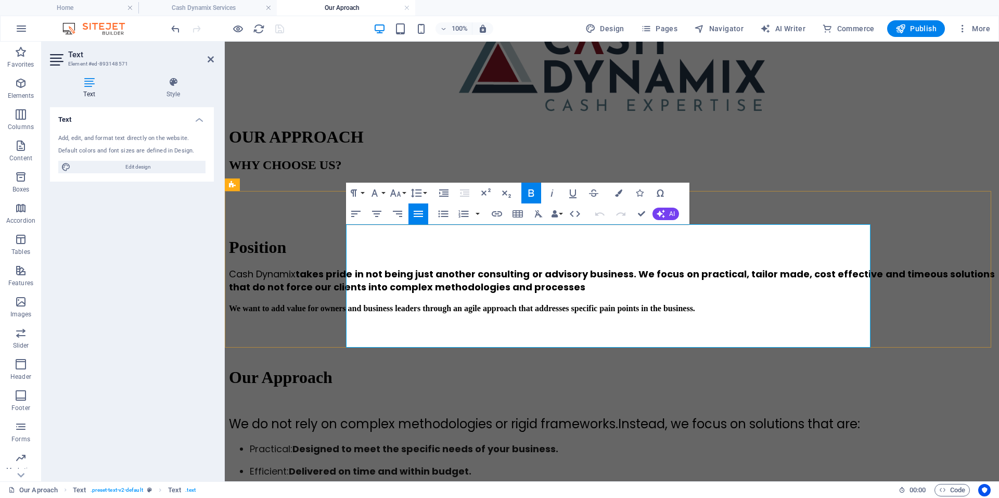
drag, startPoint x: 612, startPoint y: 293, endPoint x: 272, endPoint y: 206, distance: 351.4
click at [365, 214] on button "Align Left" at bounding box center [356, 213] width 20 height 21
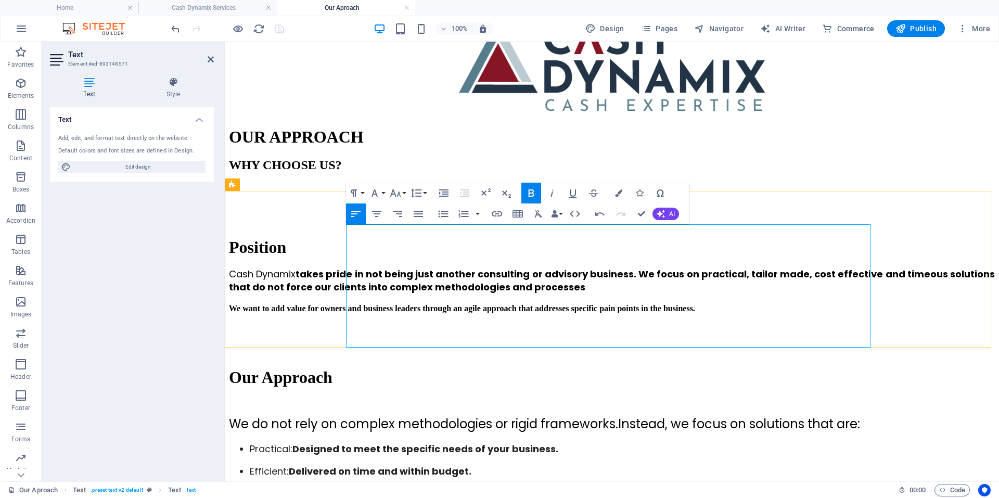
drag, startPoint x: 611, startPoint y: 292, endPoint x: 256, endPoint y: 217, distance: 362.1
click at [425, 193] on button "Line Height" at bounding box center [418, 193] width 20 height 21
click at [429, 254] on link "1.5" at bounding box center [431, 260] width 46 height 16
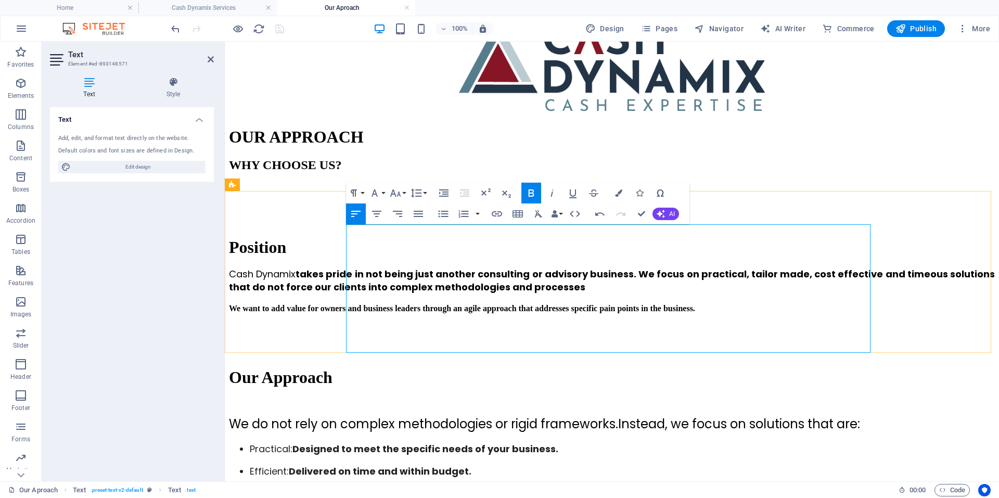
drag, startPoint x: 600, startPoint y: 290, endPoint x: 339, endPoint y: 225, distance: 269.1
click at [385, 190] on button "Font Family" at bounding box center [377, 193] width 20 height 21
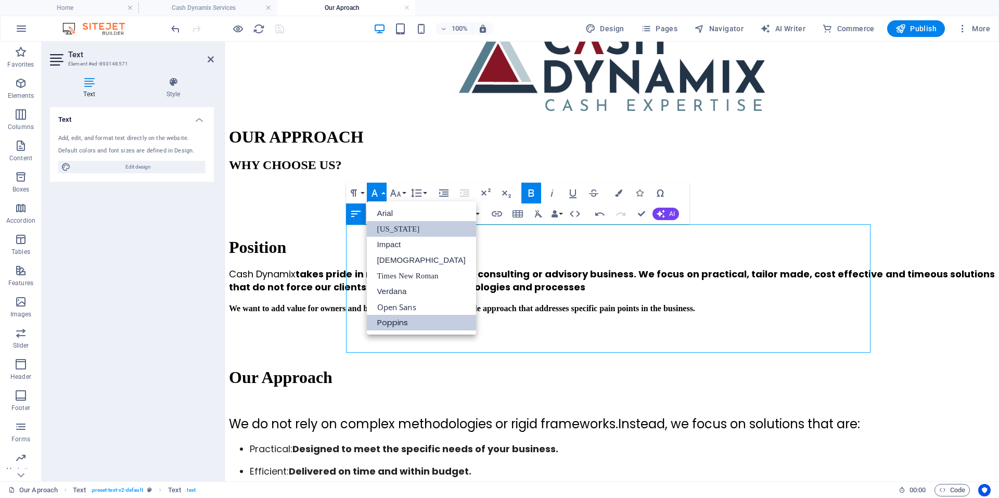
scroll to position [0, 0]
click at [399, 321] on link "Poppins" at bounding box center [421, 323] width 109 height 16
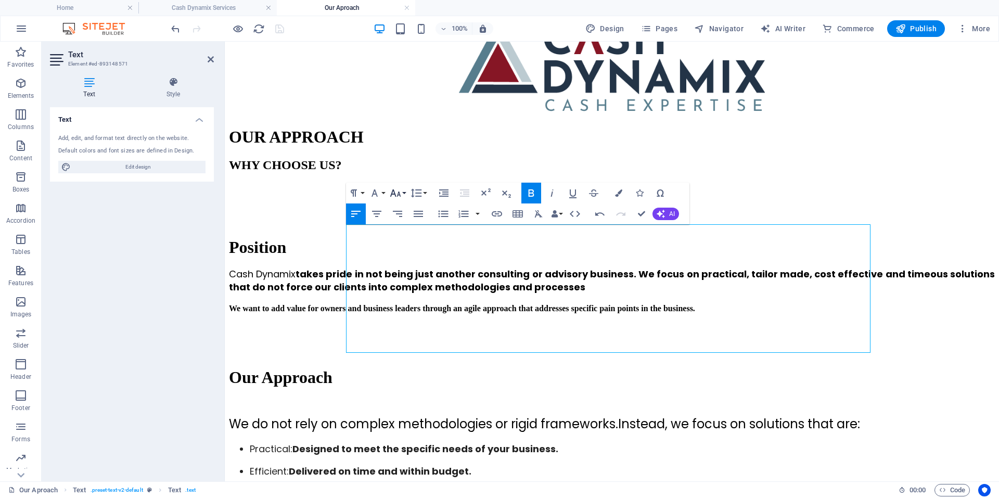
click at [405, 190] on button "Font Size" at bounding box center [398, 193] width 20 height 21
click at [407, 221] on link "18" at bounding box center [406, 223] width 37 height 16
click at [424, 192] on button "Line Height" at bounding box center [418, 193] width 20 height 21
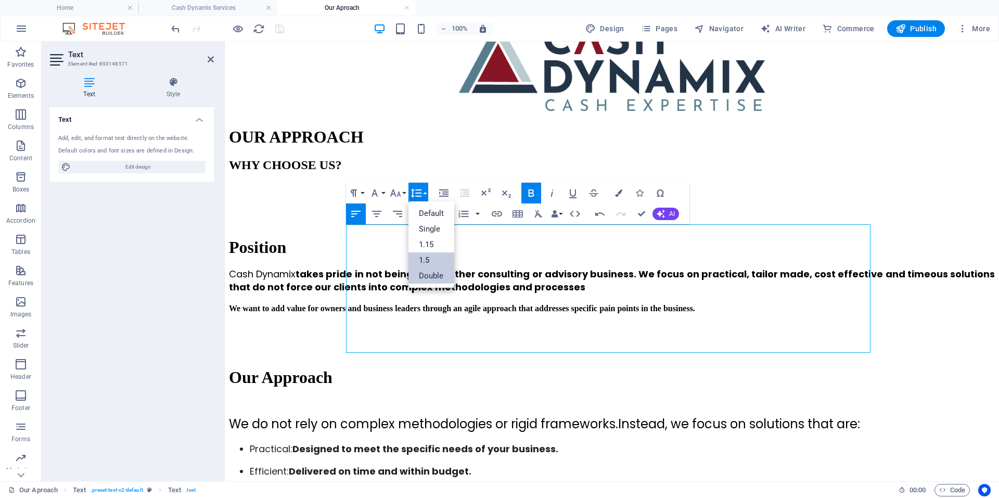
click at [432, 273] on link "Double" at bounding box center [431, 276] width 46 height 16
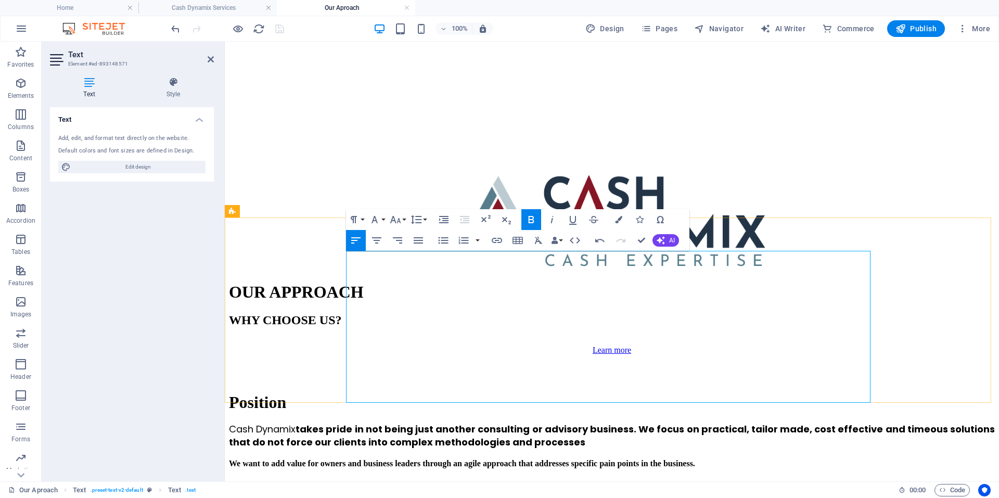
scroll to position [789, 0]
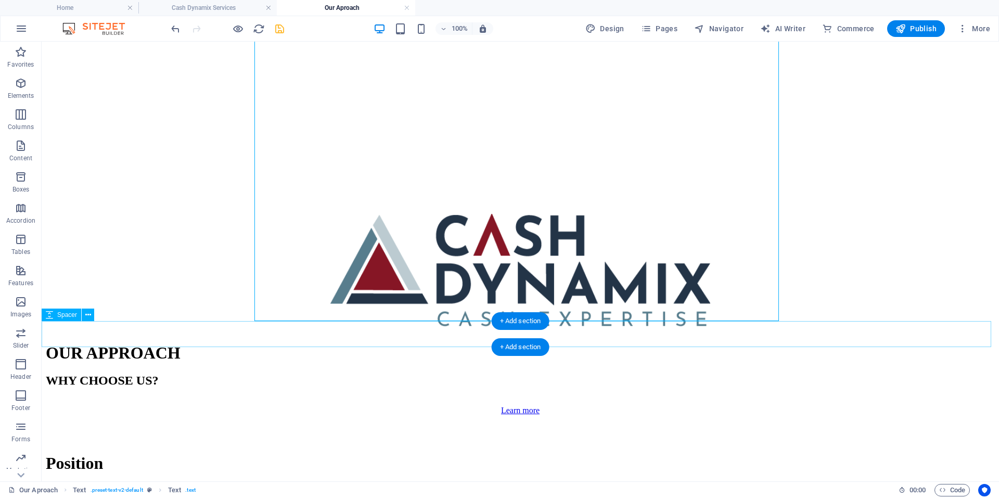
scroll to position [945, 0]
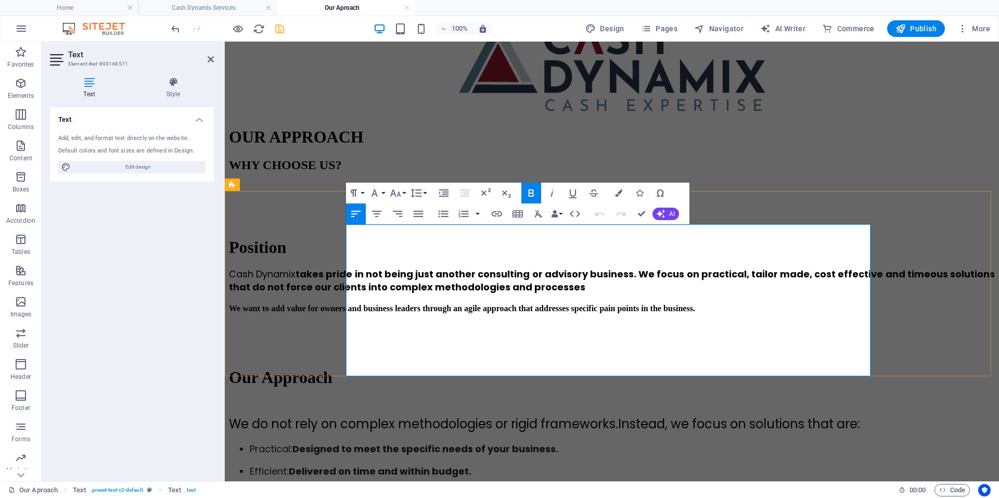
drag, startPoint x: 390, startPoint y: 235, endPoint x: 367, endPoint y: 239, distance: 23.3
click at [523, 187] on button "Bold" at bounding box center [531, 193] width 20 height 21
drag, startPoint x: 439, startPoint y: 235, endPoint x: 397, endPoint y: 240, distance: 41.9
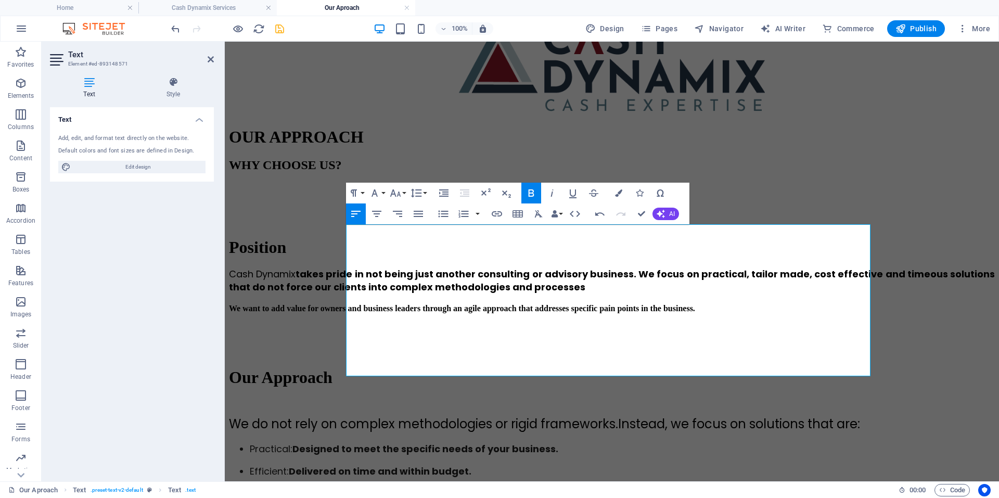
click at [526, 193] on icon "button" at bounding box center [531, 193] width 12 height 12
drag, startPoint x: 511, startPoint y: 232, endPoint x: 467, endPoint y: 239, distance: 44.8
click at [528, 192] on icon "button" at bounding box center [531, 193] width 12 height 12
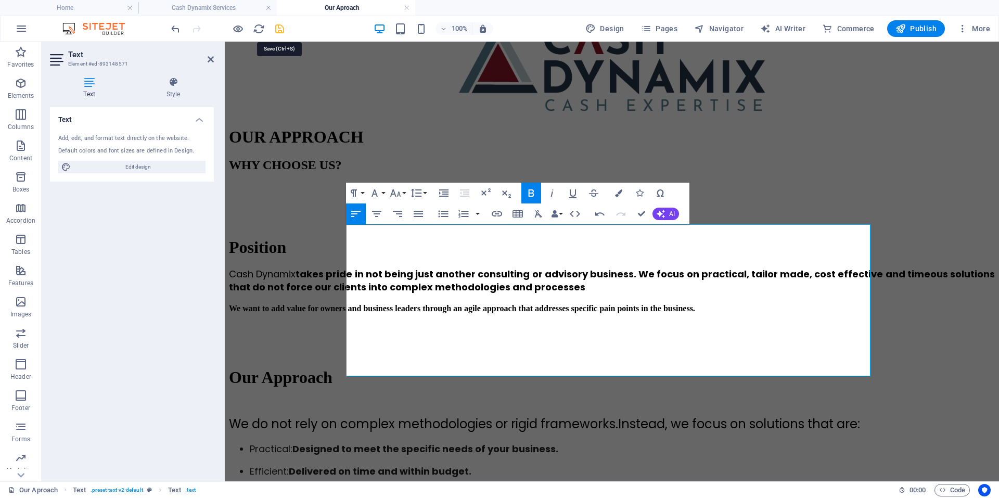
click at [279, 28] on icon "save" at bounding box center [280, 29] width 12 height 12
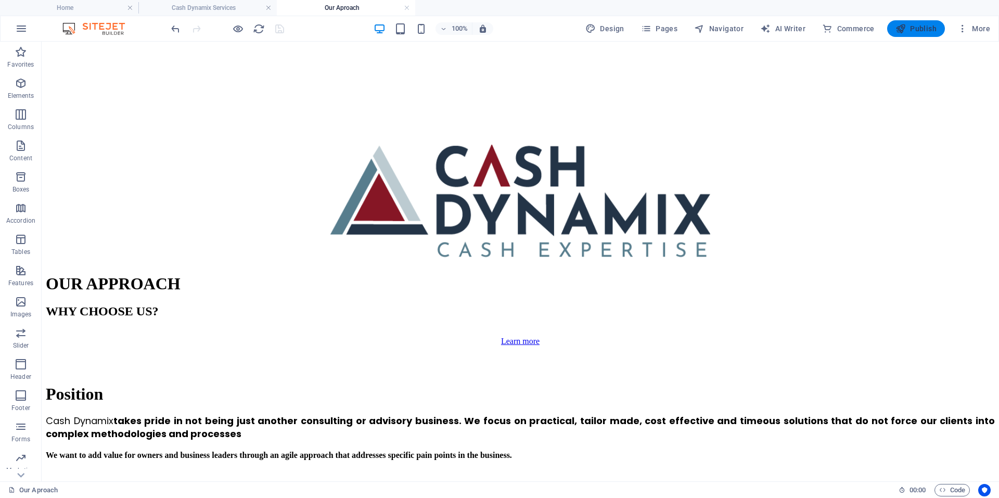
click at [917, 22] on button "Publish" at bounding box center [916, 28] width 58 height 17
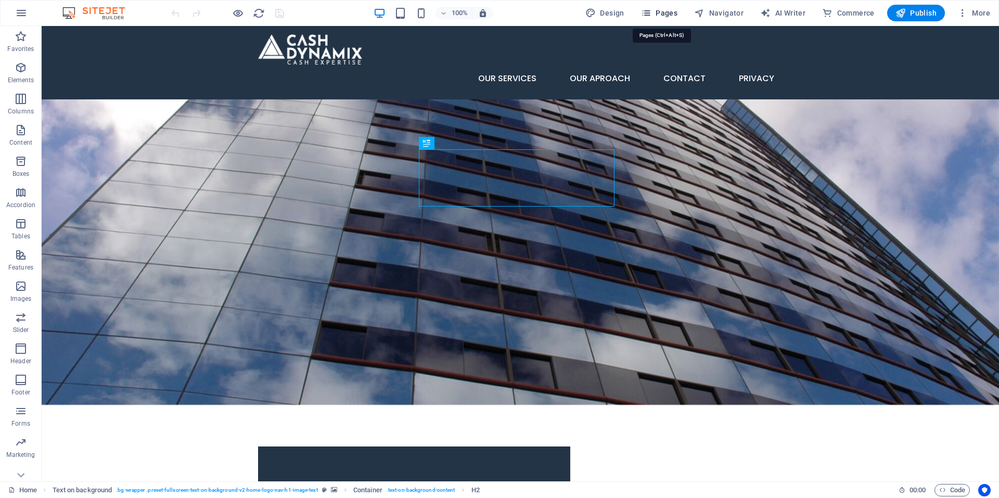
click at [658, 8] on span "Pages" at bounding box center [659, 13] width 36 height 10
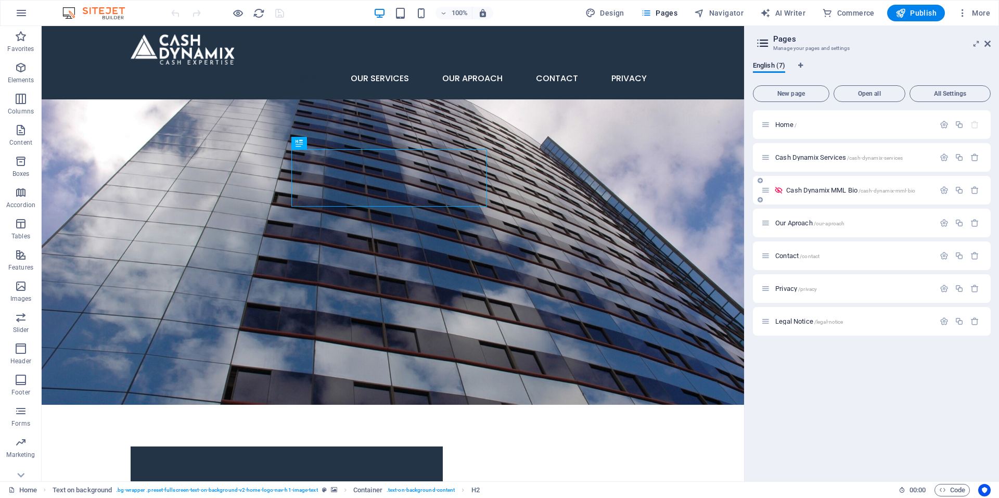
click at [764, 191] on icon at bounding box center [765, 190] width 9 height 9
click at [809, 187] on span "Cash Dynamix MML Bio /cash-dynamix-mml-bio" at bounding box center [850, 190] width 129 height 8
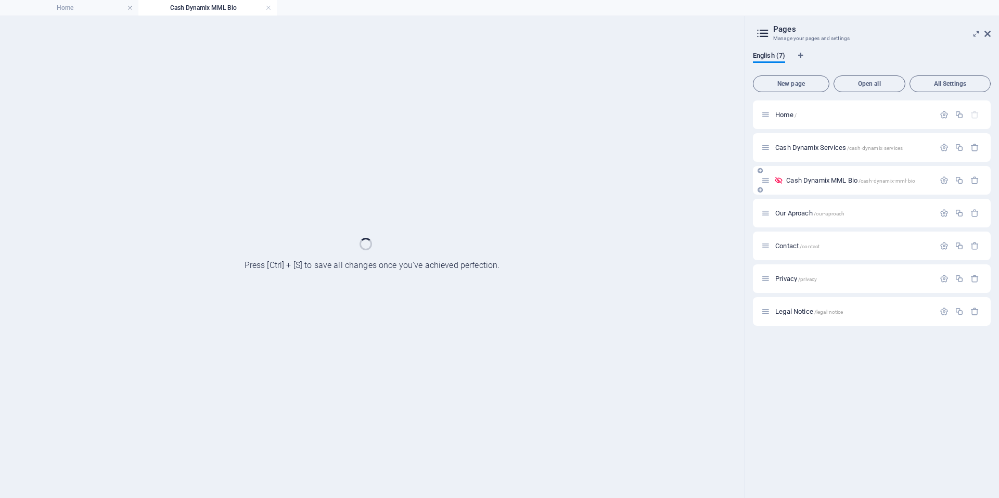
click at [857, 182] on span "Cash Dynamix MML Bio /cash-dynamix-mml-bio" at bounding box center [850, 180] width 129 height 8
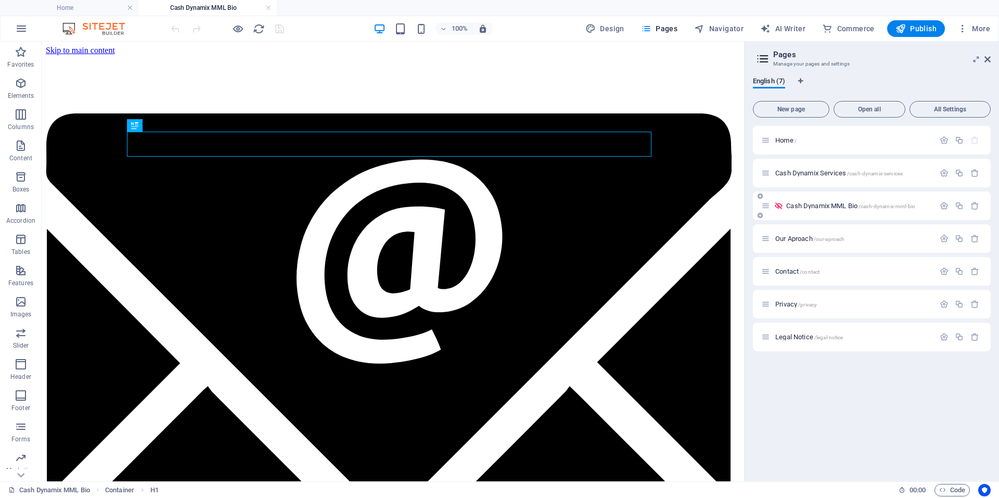
click at [940, 210] on div at bounding box center [959, 205] width 46 height 11
click at [946, 204] on icon "button" at bounding box center [944, 205] width 9 height 9
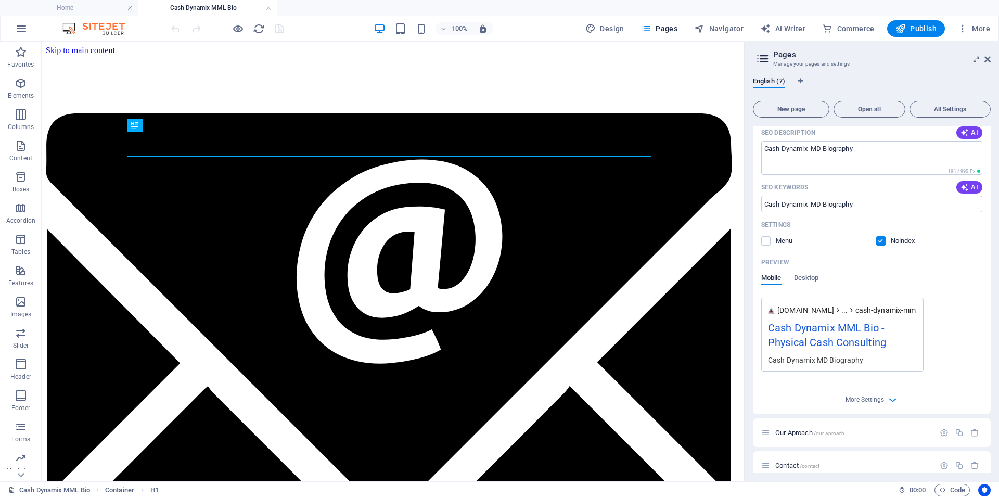
scroll to position [285, 0]
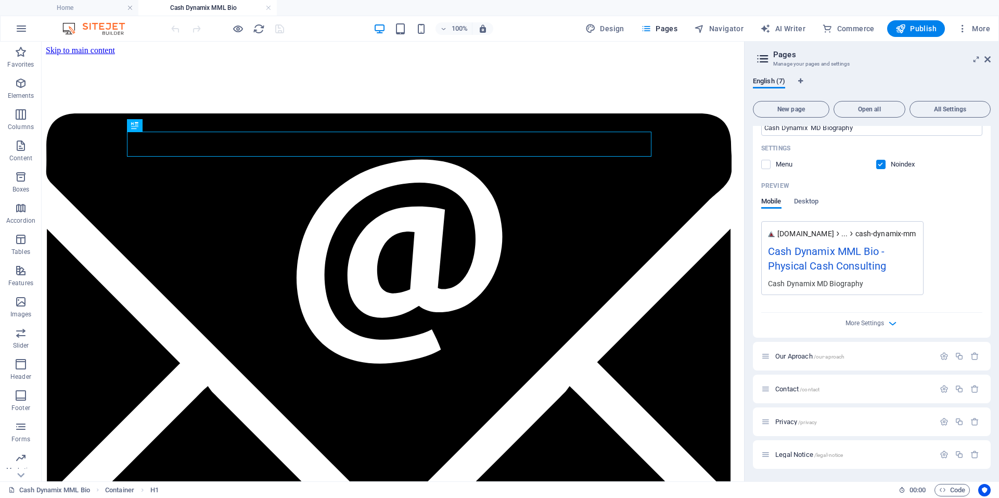
click at [880, 162] on label at bounding box center [880, 164] width 9 height 9
click at [0, 0] on input "checkbox" at bounding box center [0, 0] width 0 height 0
click at [765, 165] on label at bounding box center [765, 164] width 9 height 9
click at [0, 0] on input "checkbox" at bounding box center [0, 0] width 0 height 0
click at [284, 26] on icon "save" at bounding box center [280, 29] width 12 height 12
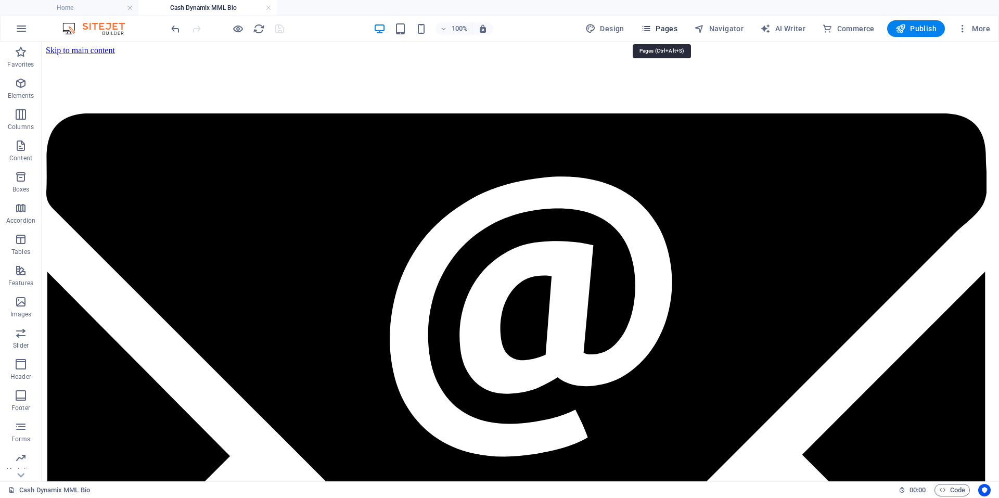
click at [665, 27] on span "Pages" at bounding box center [659, 28] width 36 height 10
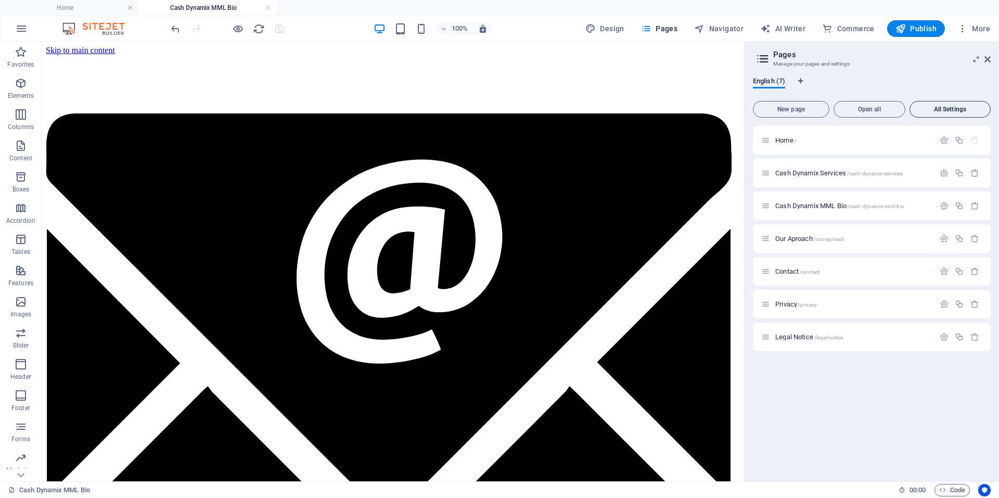
click at [945, 104] on button "All Settings" at bounding box center [949, 109] width 81 height 17
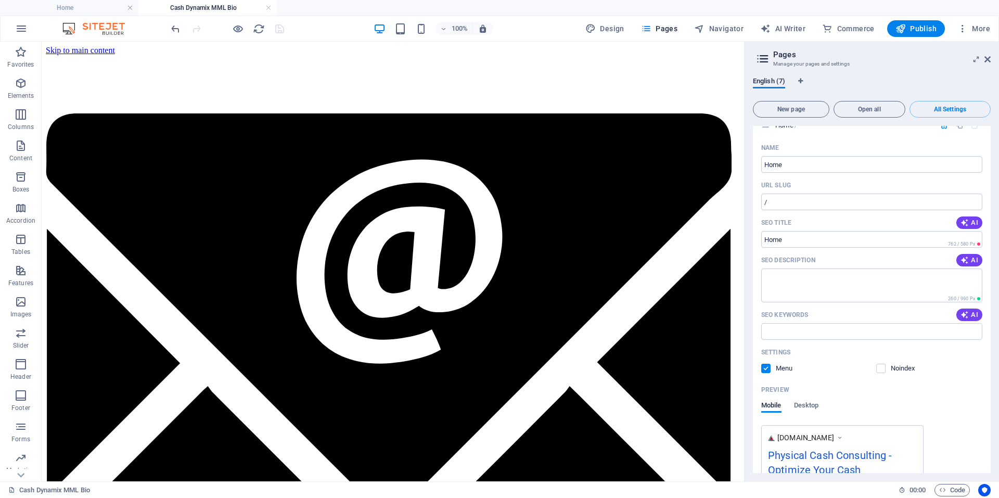
scroll to position [0, 0]
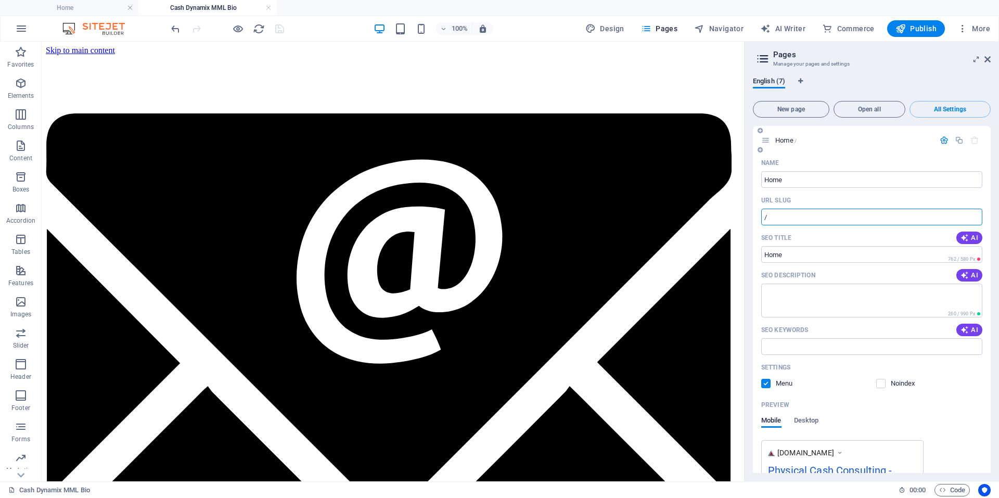
click at [841, 219] on input "/" at bounding box center [871, 217] width 221 height 17
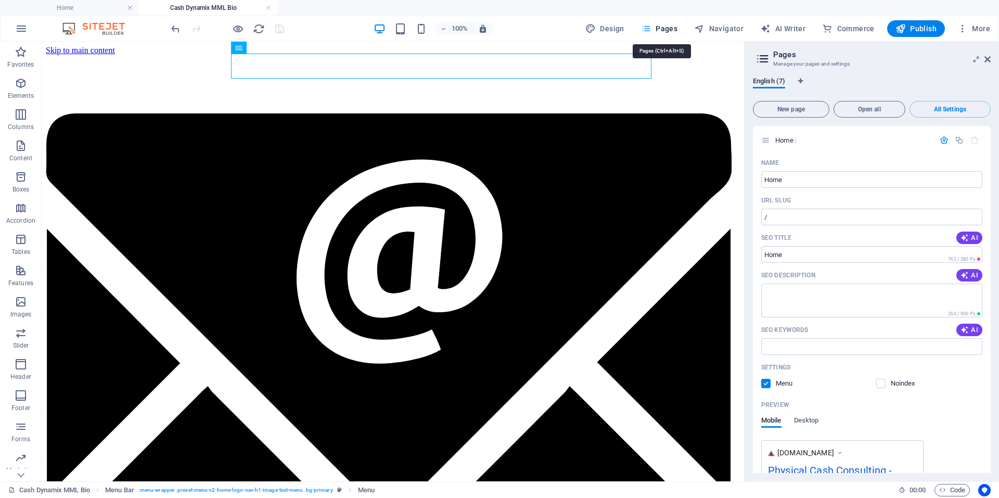
click at [664, 28] on span "Pages" at bounding box center [659, 28] width 36 height 10
click at [991, 56] on aside "Pages Manage your pages and settings English (7) New page Open all All Settings…" at bounding box center [871, 262] width 255 height 440
click at [988, 57] on icon at bounding box center [987, 59] width 6 height 8
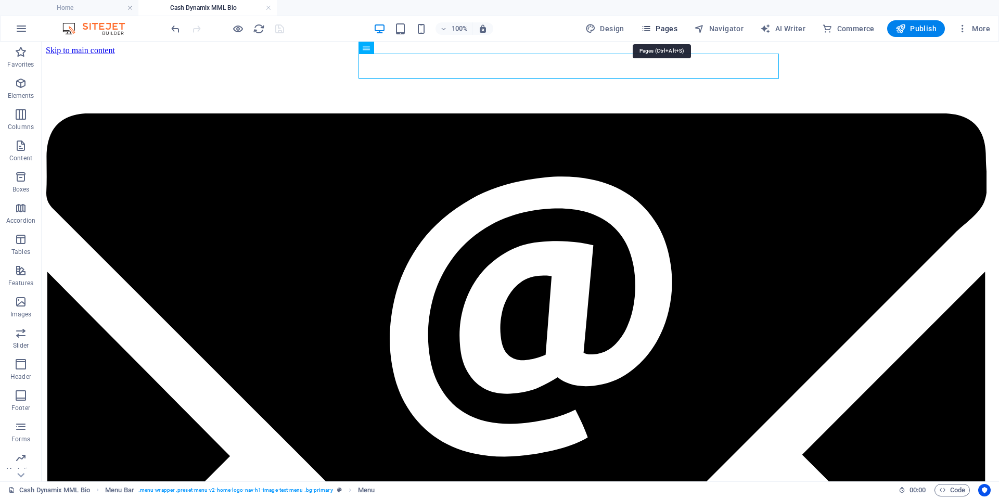
click at [666, 27] on span "Pages" at bounding box center [659, 28] width 36 height 10
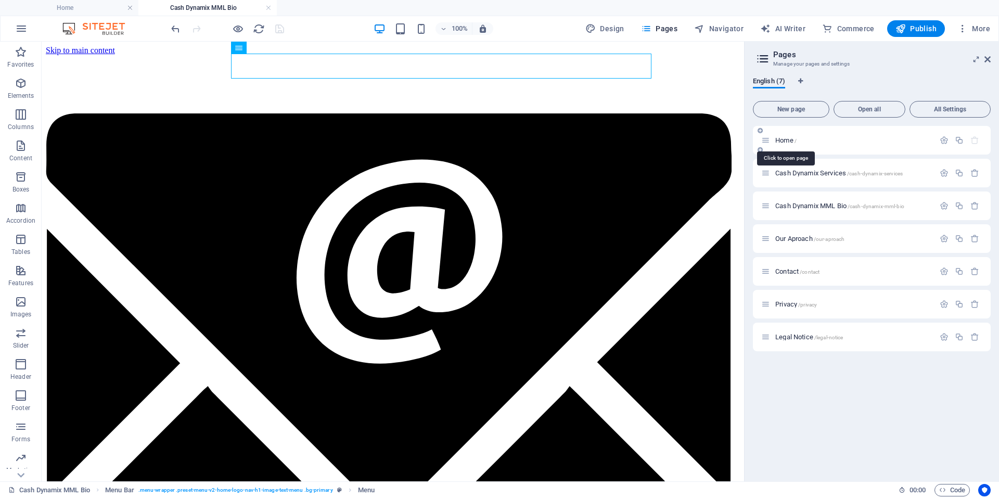
click at [777, 142] on span "Home /" at bounding box center [785, 140] width 21 height 8
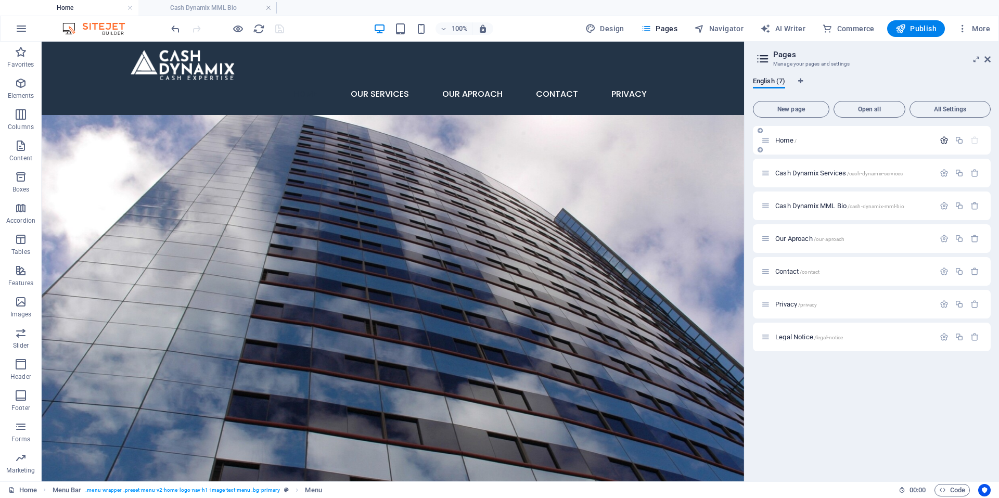
click at [943, 142] on icon "button" at bounding box center [944, 140] width 9 height 9
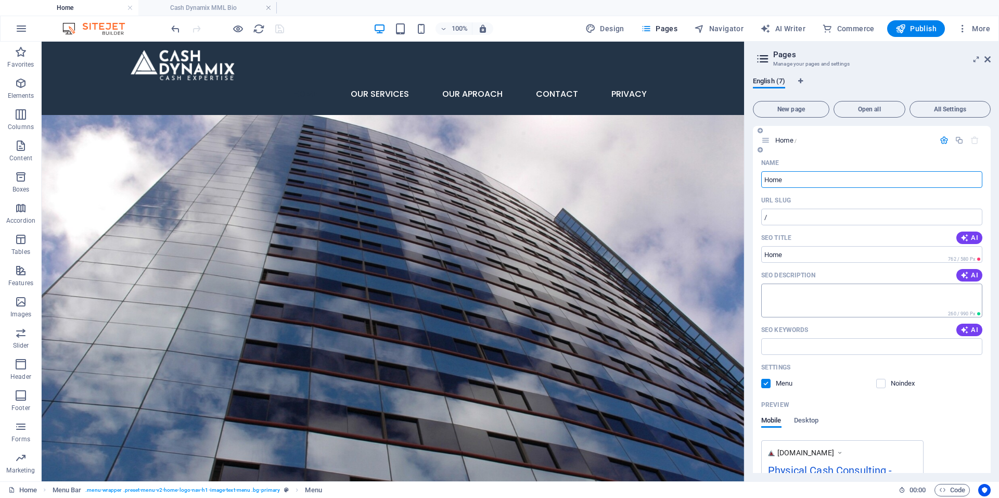
click at [845, 292] on textarea "SEO Description" at bounding box center [871, 301] width 221 height 34
paste textarea "CashDynamix is your trusted partner in effective cash management. With over 30 …"
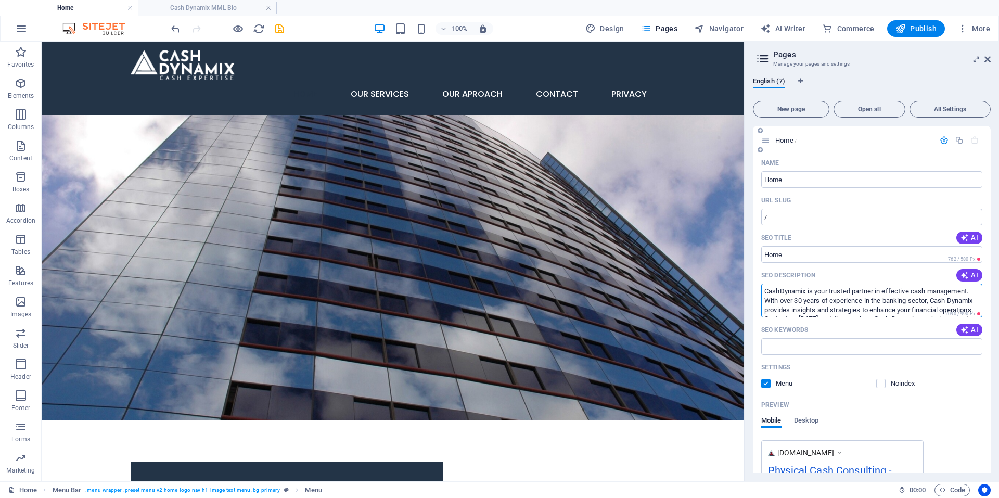
click at [908, 305] on textarea "CashDynamix is your trusted partner in effective cash management. With over 30 …" at bounding box center [871, 301] width 221 height 34
type textarea "CashDynamix is your trusted partner in effective cash management. With over 30 …"
click at [816, 350] on input "SEO Keywords" at bounding box center [871, 346] width 221 height 17
click at [813, 344] on input "SEO Keywords" at bounding box center [871, 346] width 221 height 17
type input "Physical Cash Management Experts"
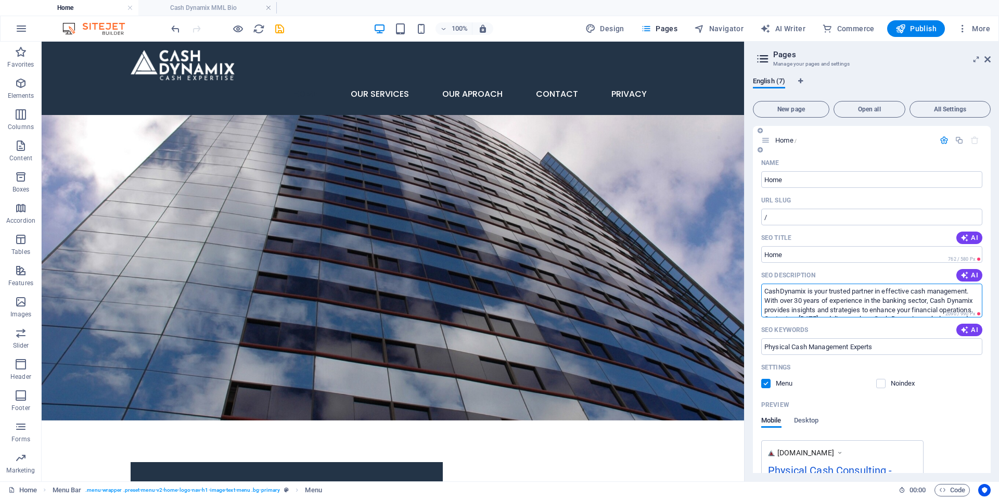
click at [865, 294] on textarea "CashDynamix is your trusted partner in effective cash management. With over 30 …" at bounding box center [871, 301] width 221 height 34
drag, startPoint x: 804, startPoint y: 298, endPoint x: 977, endPoint y: 314, distance: 173.0
click at [977, 314] on div "CashDynamix is your trusted partner in effective cash management. With over 30 …" at bounding box center [871, 301] width 221 height 34
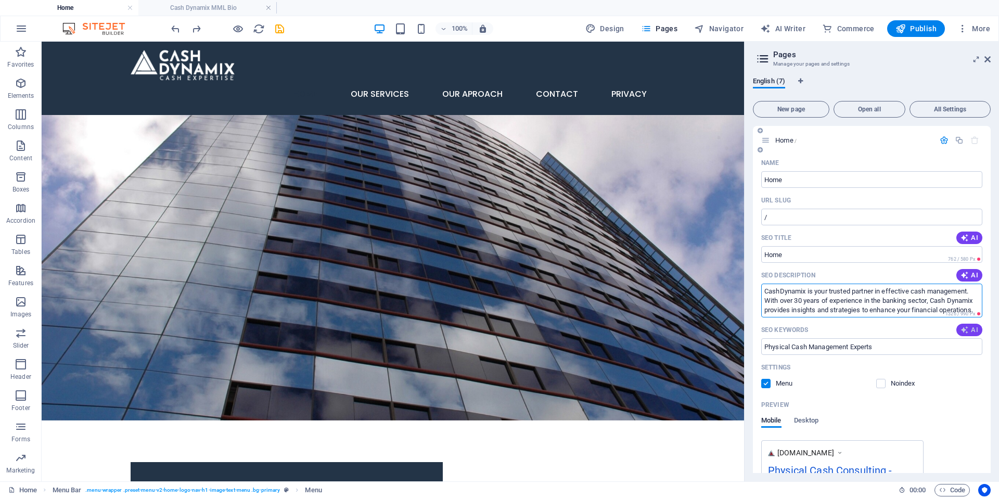
type textarea "CashDynamix is your trusted partner in effective cash management. With over 30 …"
click at [967, 330] on icon "button" at bounding box center [964, 330] width 8 height 8
type input "cash management, cash operations optimization, cash flow improvement, risk mana…"
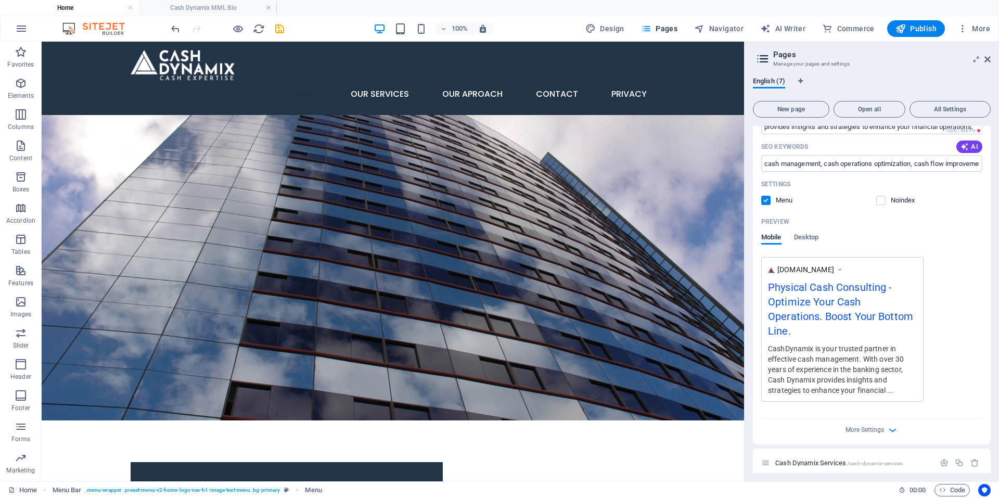
scroll to position [208, 0]
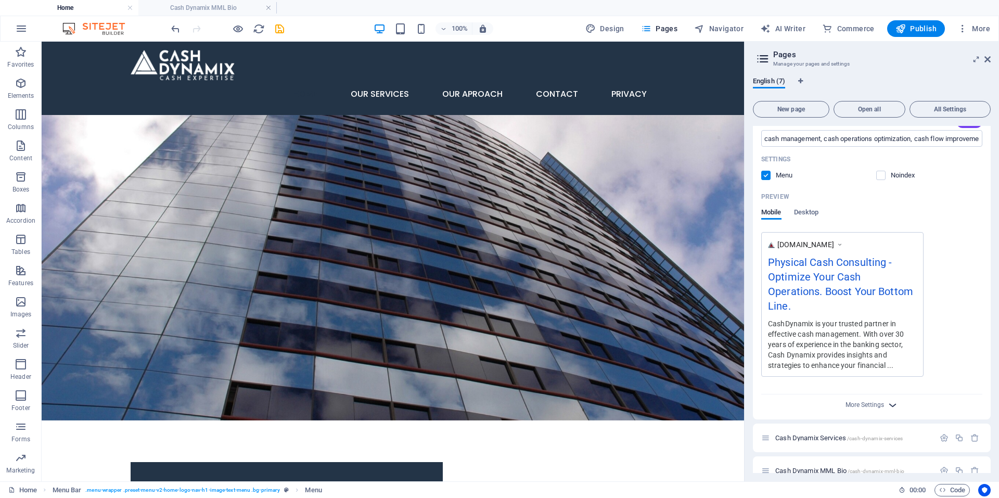
click at [889, 406] on icon "button" at bounding box center [893, 405] width 12 height 12
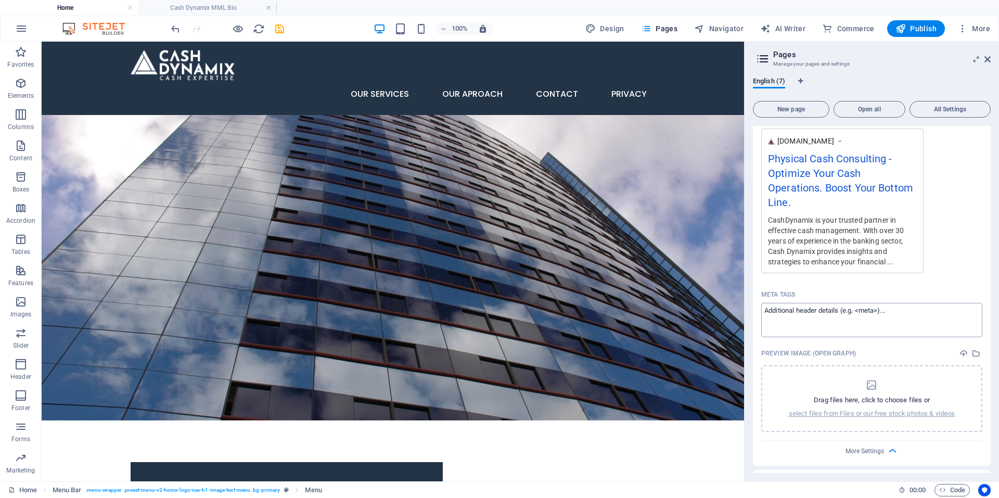
scroll to position [312, 0]
click at [878, 413] on p "select files from Files or our free stock photos & videos" at bounding box center [872, 412] width 166 height 9
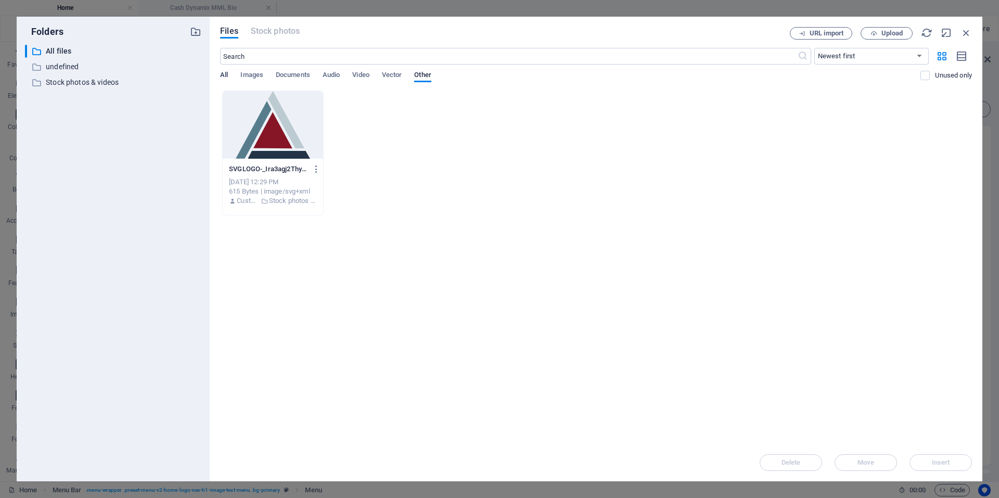
click at [226, 74] on span "All" at bounding box center [224, 76] width 8 height 15
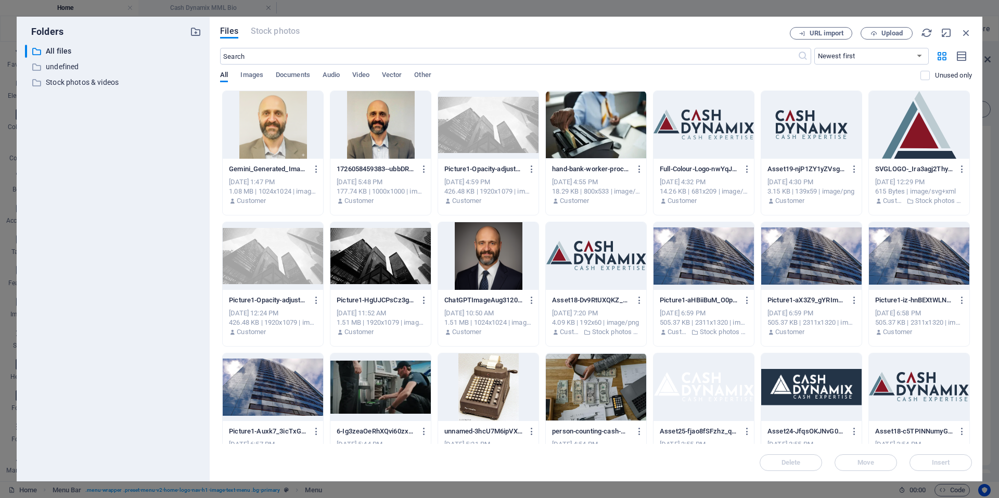
click at [909, 134] on div at bounding box center [919, 125] width 100 height 68
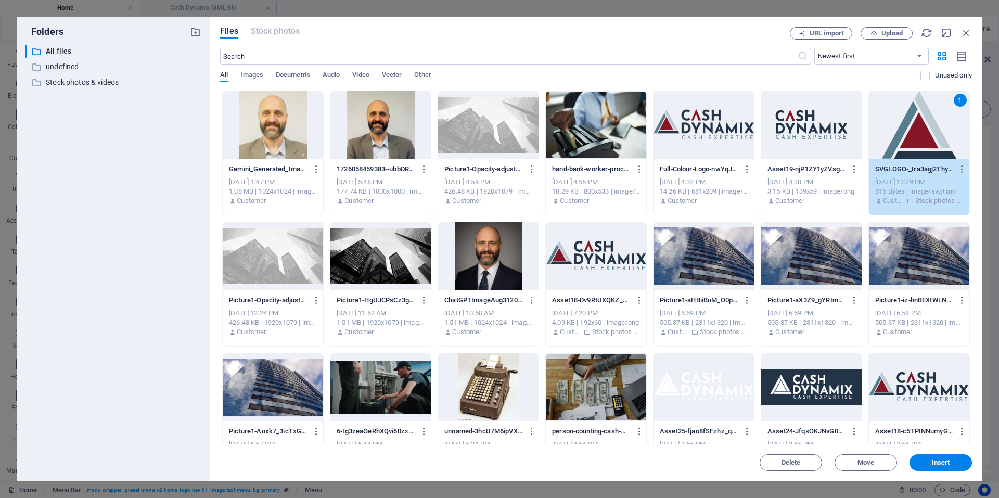
drag, startPoint x: 947, startPoint y: 461, endPoint x: 807, endPoint y: 236, distance: 265.2
click at [946, 461] on span "Insert" at bounding box center [941, 462] width 18 height 6
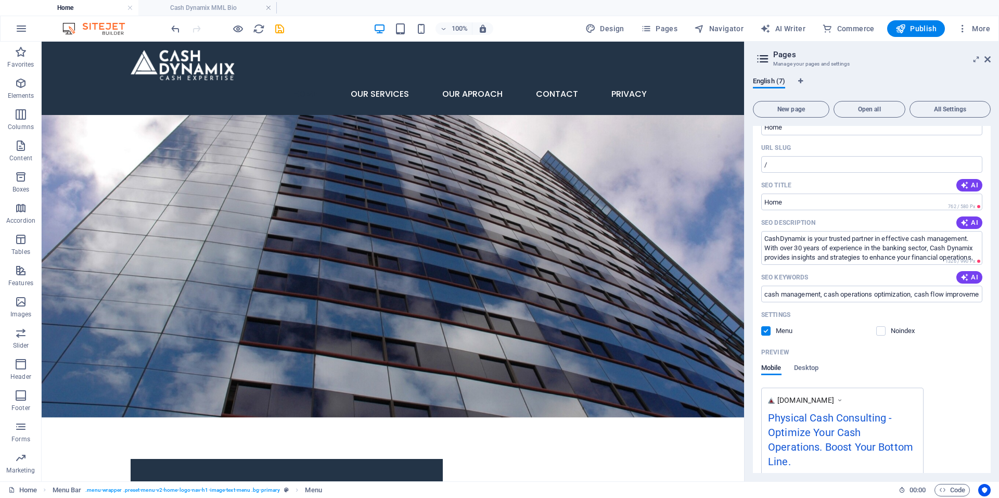
scroll to position [0, 0]
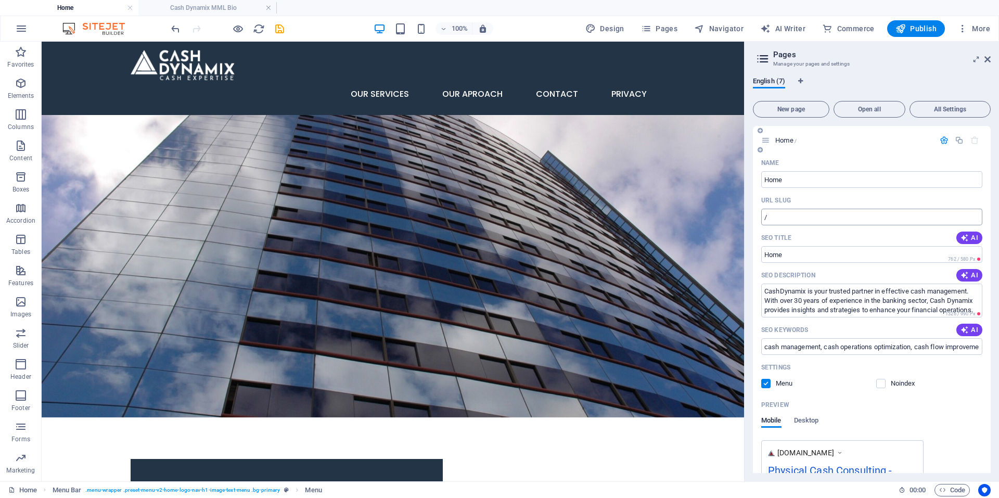
click at [916, 214] on input "/" at bounding box center [871, 217] width 221 height 17
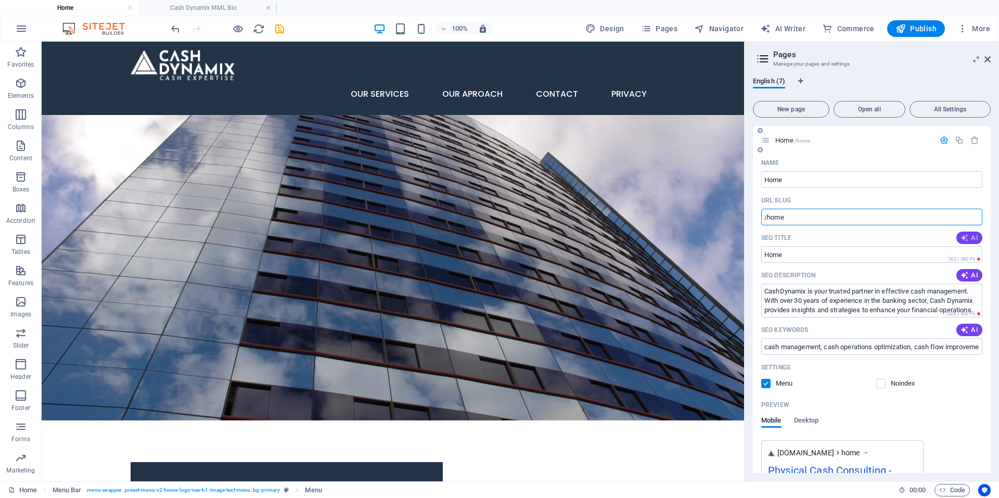
type input "/home"
click at [965, 238] on icon "button" at bounding box center [964, 238] width 8 height 8
click at [898, 257] on input "Streamline Cash Management Now!" at bounding box center [871, 254] width 221 height 17
click at [761, 251] on input "Streamline Cash Management Now!" at bounding box center [871, 254] width 221 height 17
type input "Cashy Dynamix. Streamline Cash Management Now!"
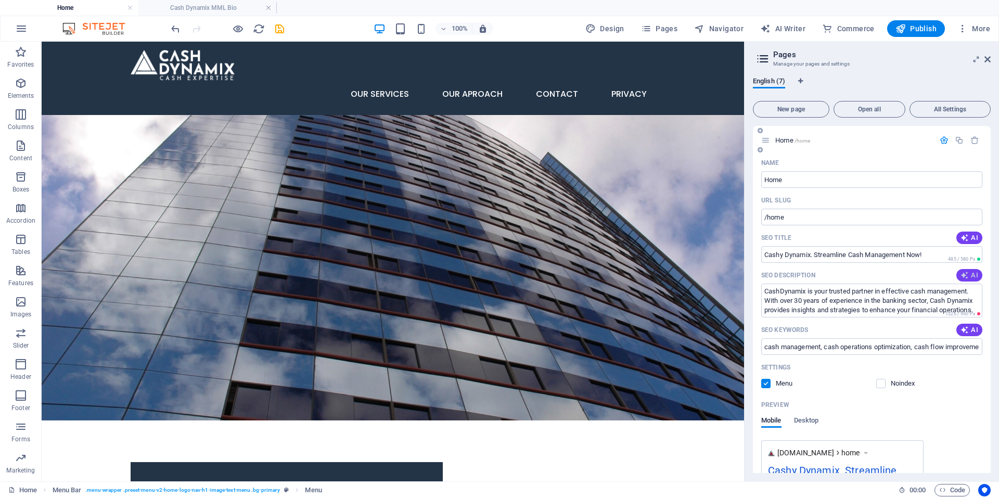
click at [964, 274] on icon "button" at bounding box center [964, 275] width 8 height 8
type textarea "Transform your cash operations with CashDynamix. Reduce costs, mitigate risks, …"
drag, startPoint x: 838, startPoint y: 221, endPoint x: 830, endPoint y: 219, distance: 8.1
click at [832, 219] on input "/home" at bounding box center [871, 217] width 221 height 17
drag, startPoint x: 820, startPoint y: 213, endPoint x: 768, endPoint y: 213, distance: 52.0
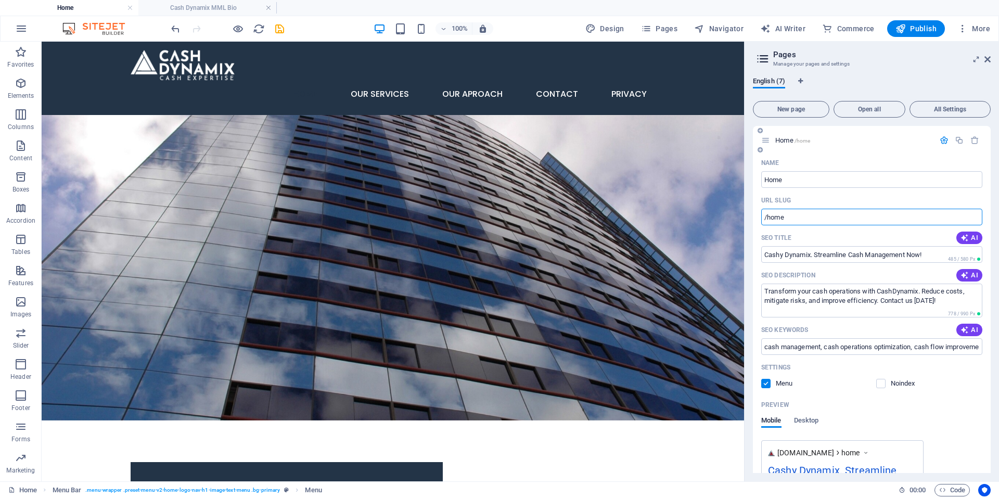
click at [768, 213] on input "/home" at bounding box center [871, 217] width 221 height 17
drag, startPoint x: 886, startPoint y: 254, endPoint x: 655, endPoint y: 198, distance: 237.6
click at [833, 217] on input "/home" at bounding box center [871, 217] width 221 height 17
type input "/"
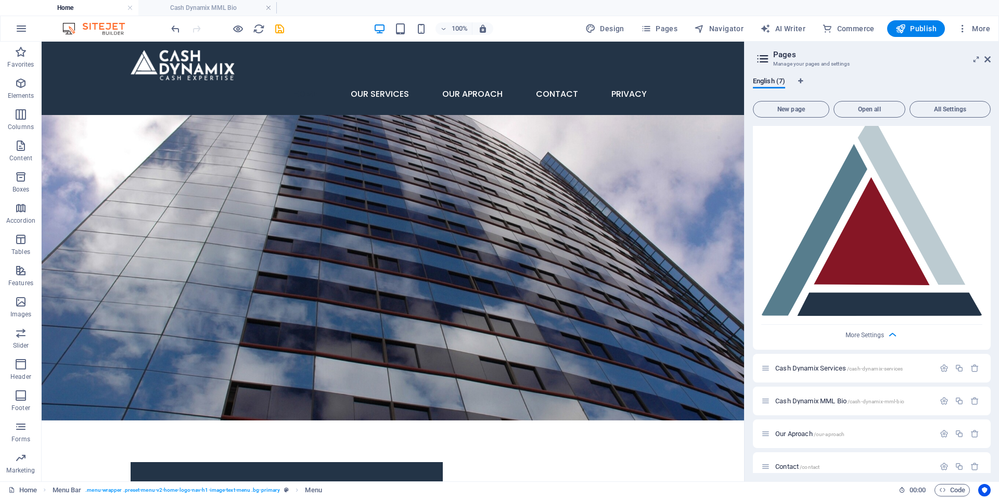
scroll to position [572, 0]
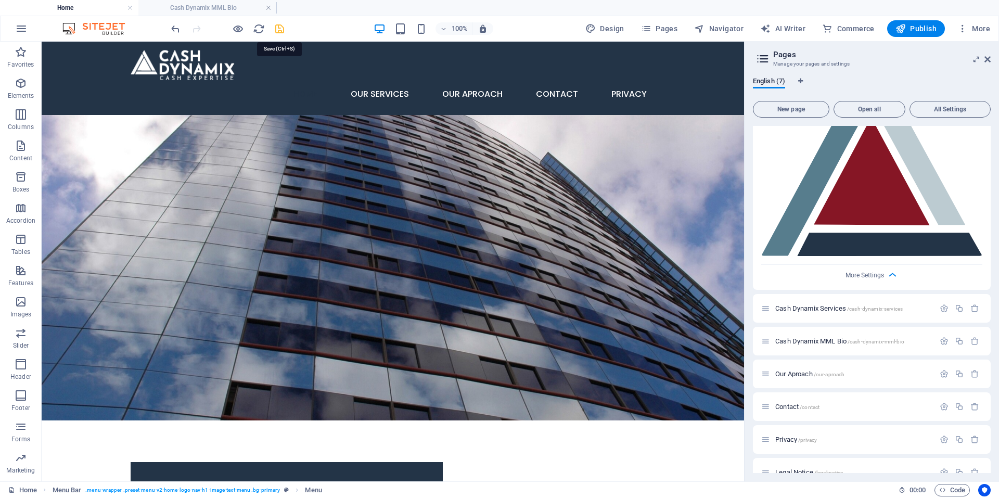
drag, startPoint x: 279, startPoint y: 32, endPoint x: 290, endPoint y: 31, distance: 11.0
click at [279, 32] on icon "save" at bounding box center [280, 29] width 12 height 12
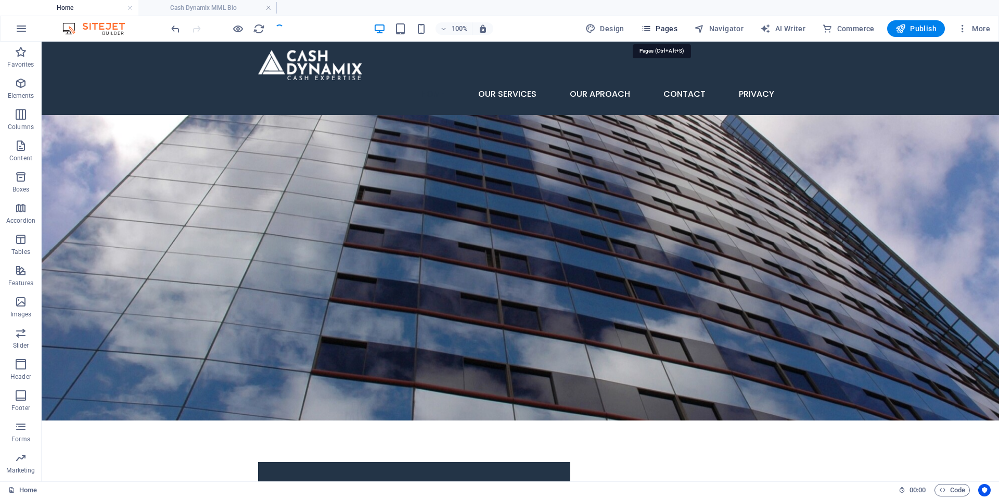
click at [664, 30] on span "Pages" at bounding box center [659, 28] width 36 height 10
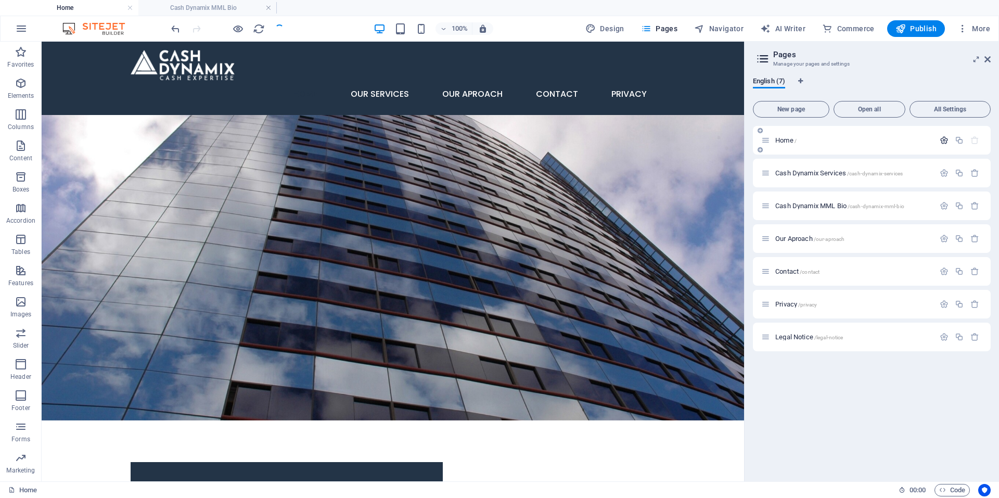
click at [946, 140] on icon "button" at bounding box center [944, 140] width 9 height 9
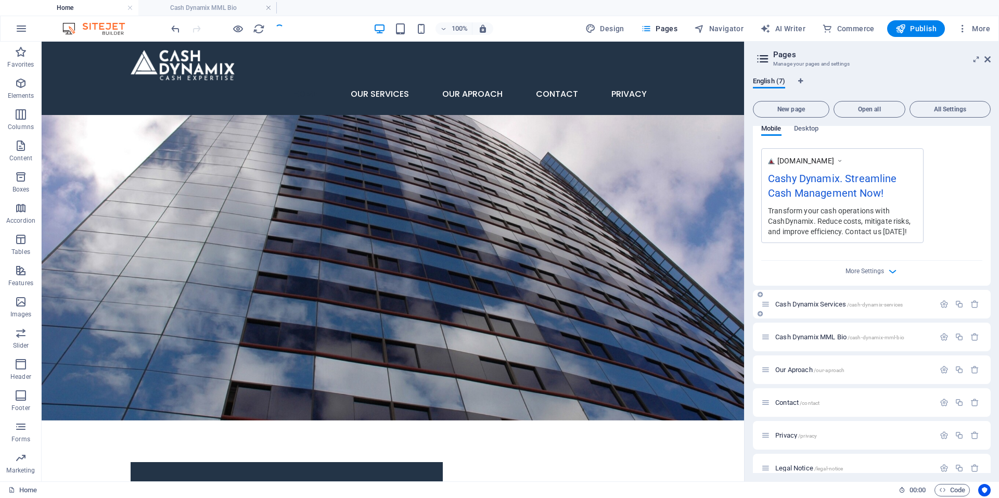
scroll to position [305, 0]
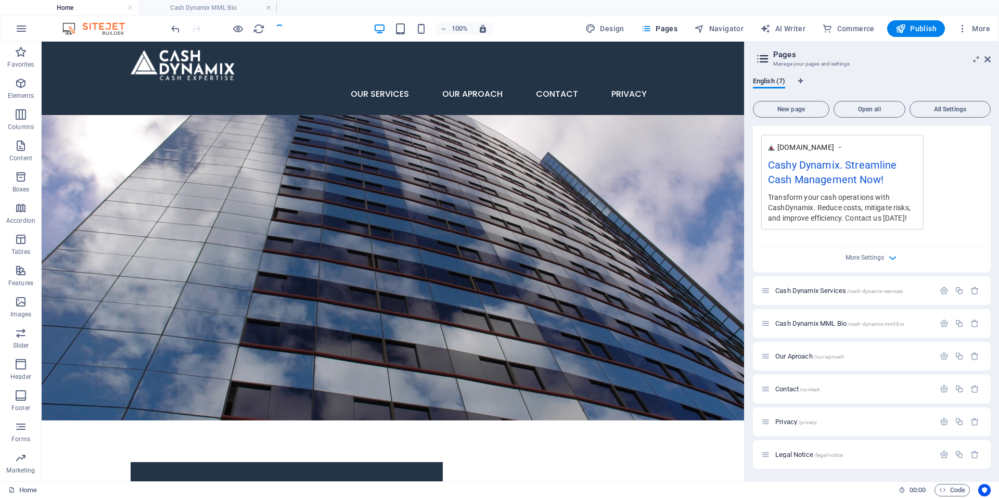
click at [840, 205] on div "Transform your cash operations with CashDynamix. Reduce costs, mitigate risks, …" at bounding box center [842, 207] width 149 height 32
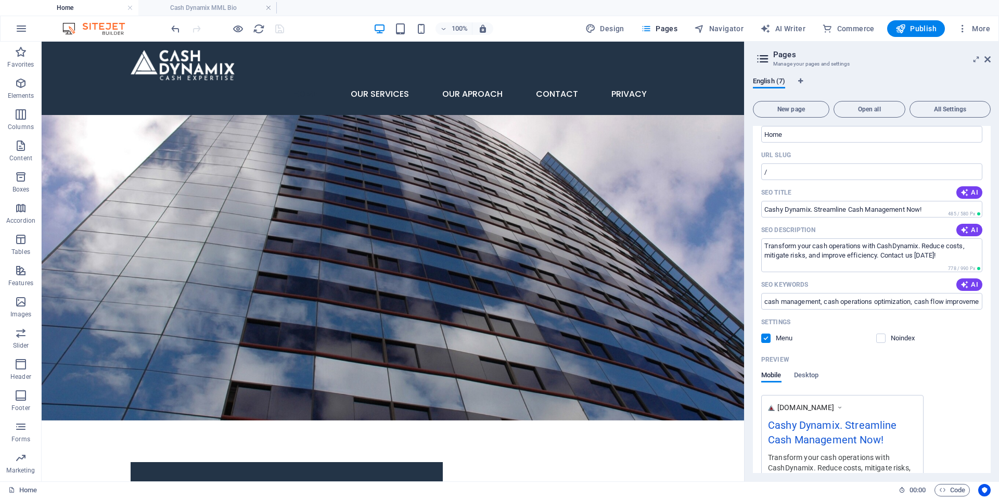
scroll to position [97, 0]
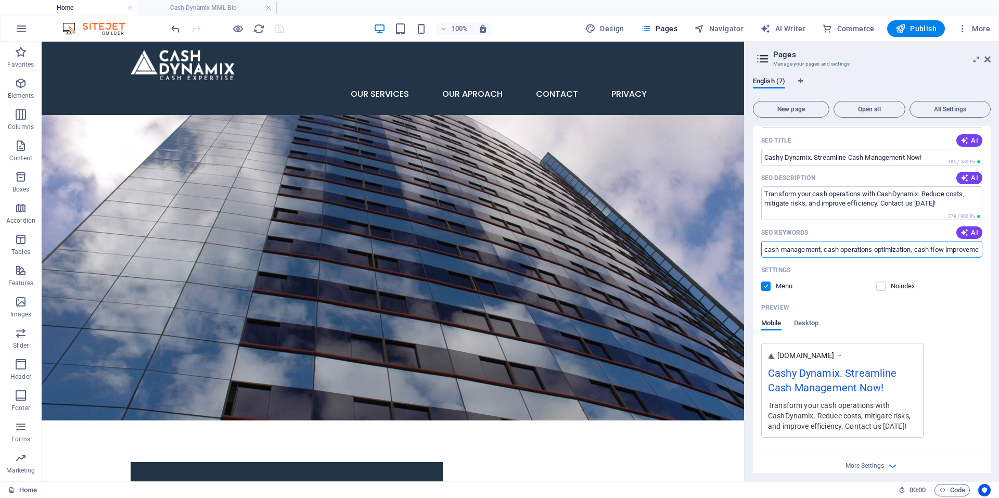
click at [919, 252] on input "cash management, cash operations optimization, cash flow improvement, risk mana…" at bounding box center [871, 249] width 221 height 17
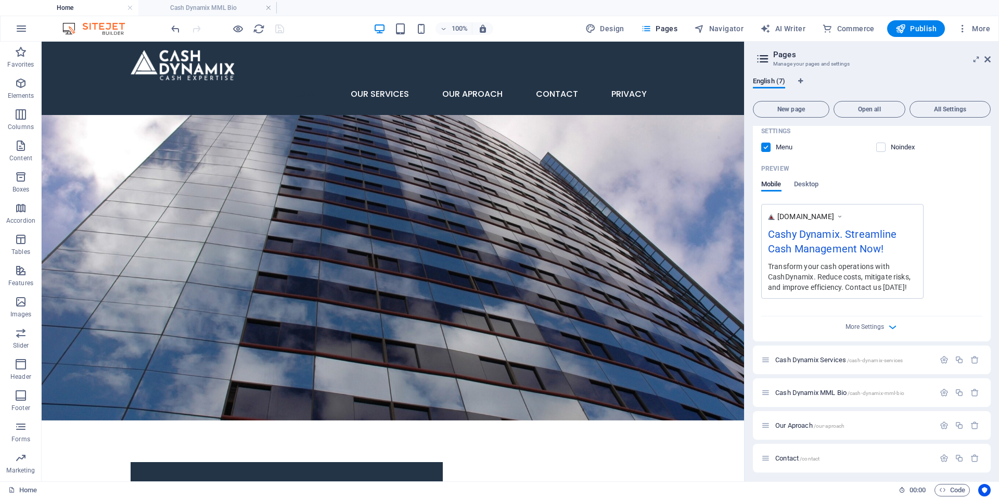
scroll to position [253, 0]
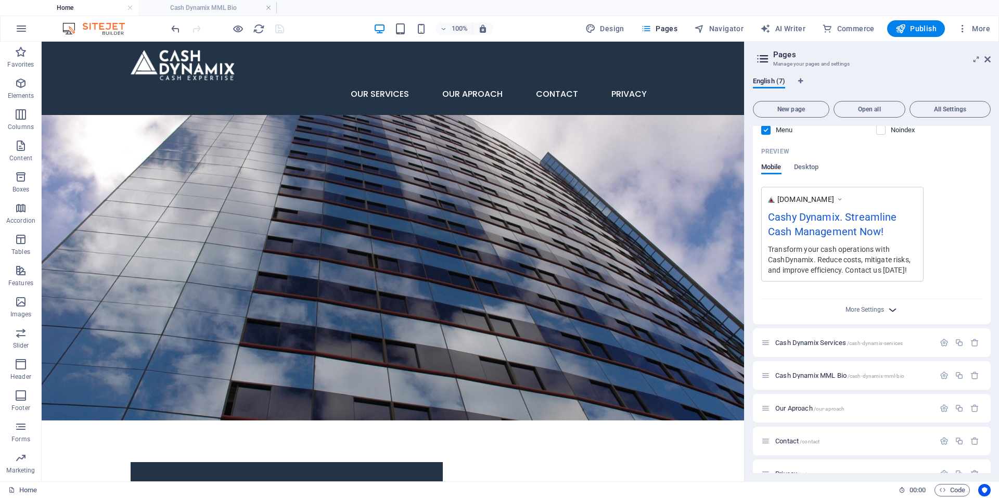
click at [891, 305] on icon "button" at bounding box center [893, 310] width 12 height 12
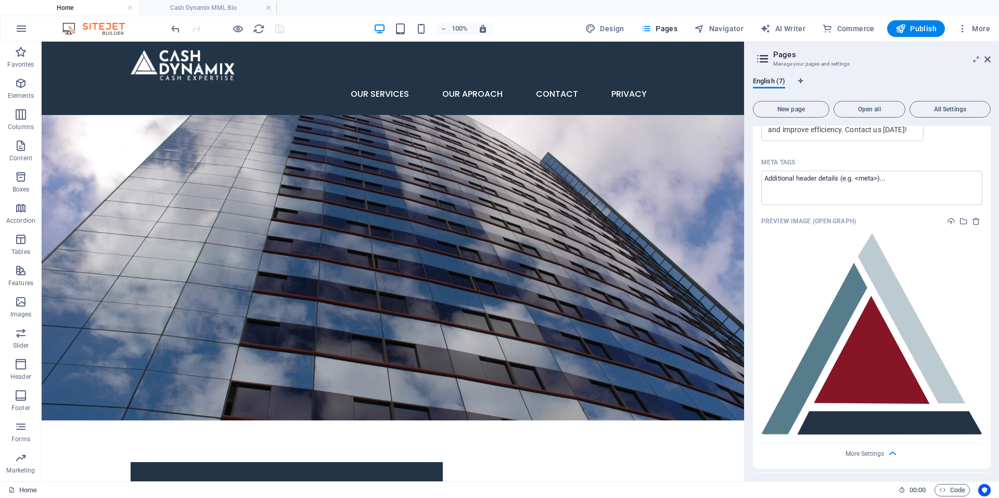
scroll to position [409, 0]
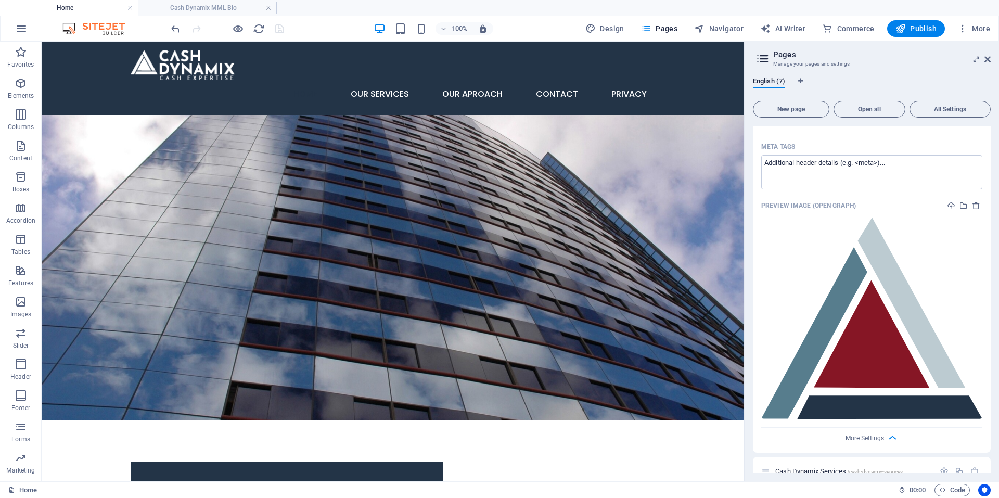
click at [887, 304] on img at bounding box center [871, 317] width 221 height 201
click at [891, 436] on icon "button" at bounding box center [893, 438] width 12 height 12
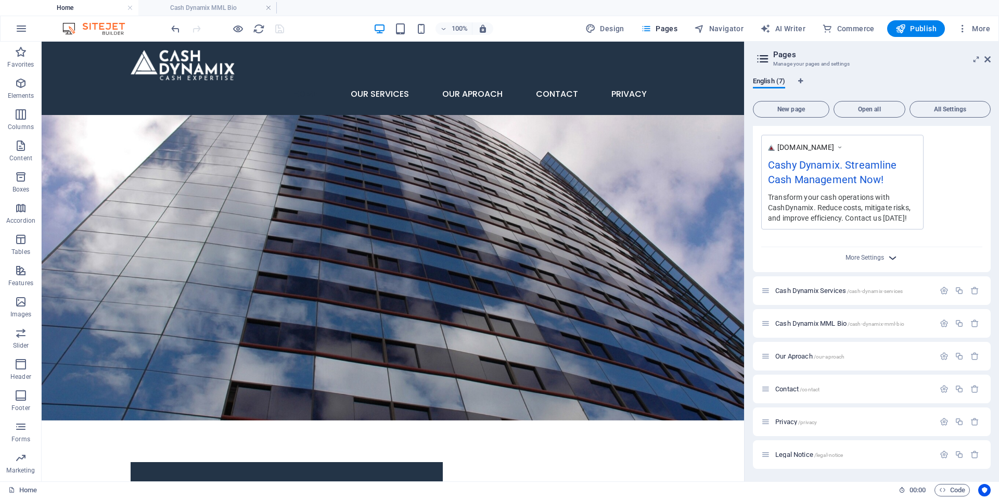
scroll to position [305, 0]
click at [887, 259] on icon "button" at bounding box center [893, 258] width 12 height 12
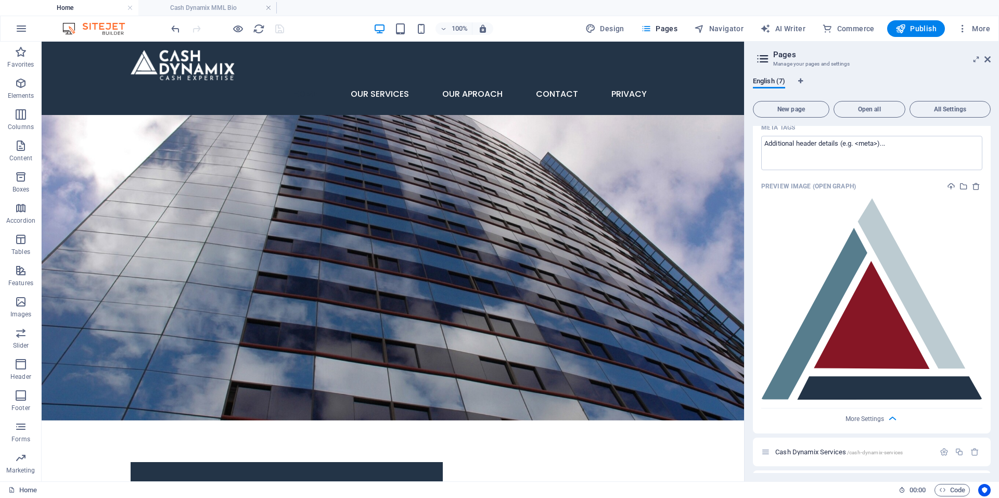
scroll to position [461, 0]
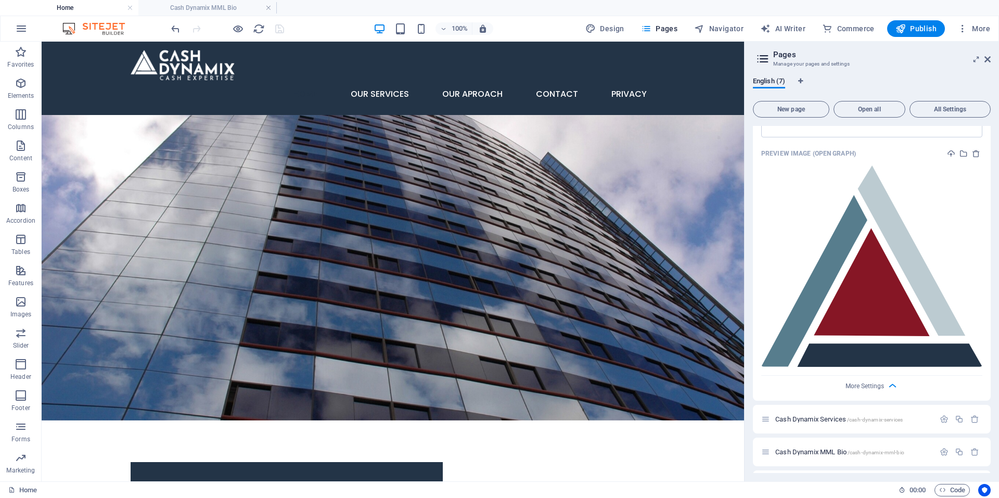
click at [832, 322] on img at bounding box center [871, 265] width 221 height 201
click at [972, 153] on icon "delete" at bounding box center [976, 153] width 8 height 8
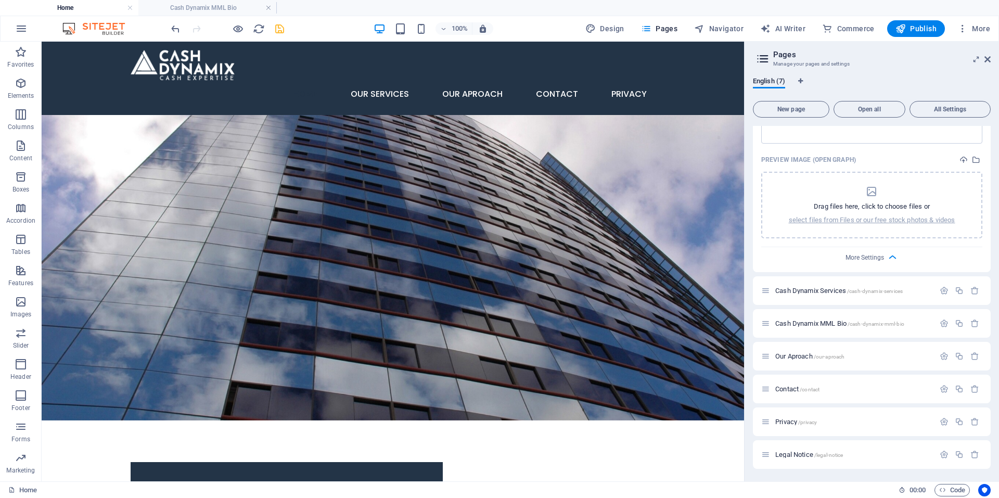
scroll to position [455, 0]
click at [866, 224] on p "select files from Files or our free stock photos & videos" at bounding box center [872, 219] width 166 height 9
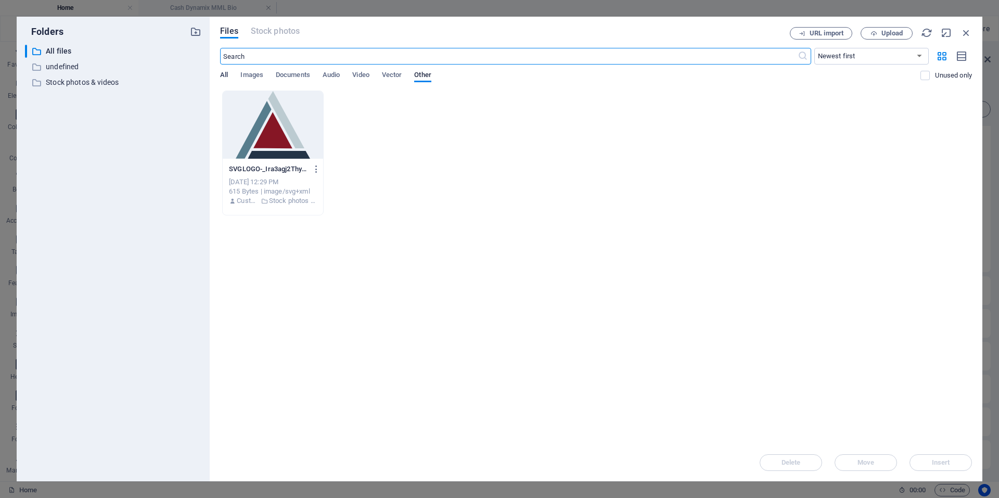
click at [223, 73] on span "All" at bounding box center [224, 76] width 8 height 15
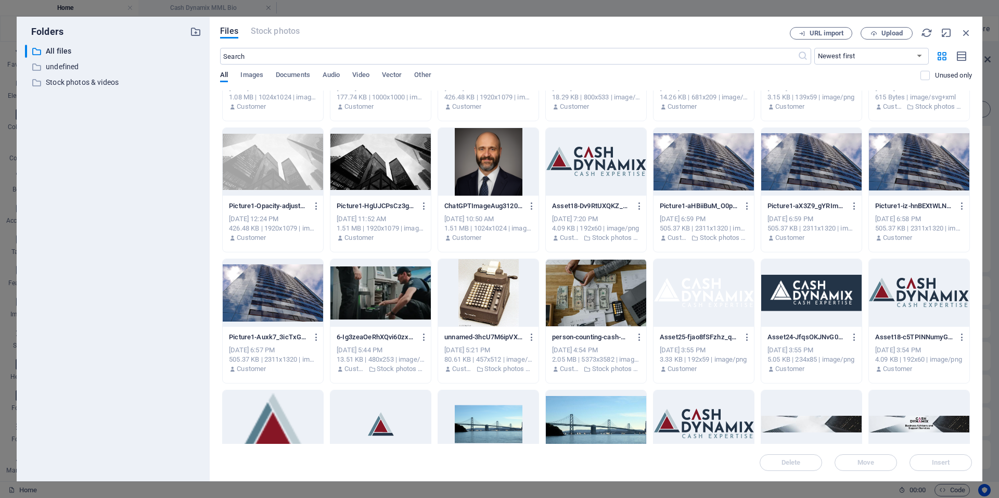
scroll to position [104, 0]
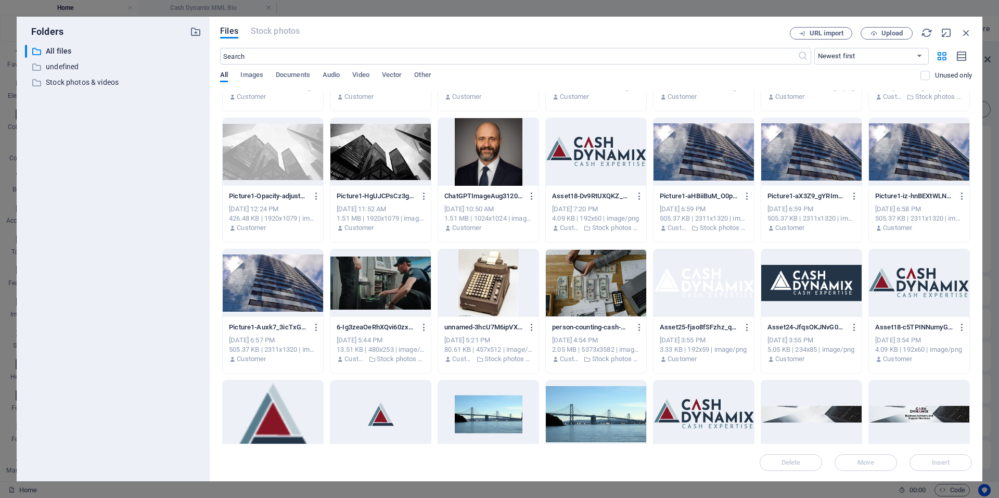
click at [695, 417] on div at bounding box center [703, 414] width 100 height 68
click at [947, 463] on span "Insert" at bounding box center [941, 462] width 18 height 6
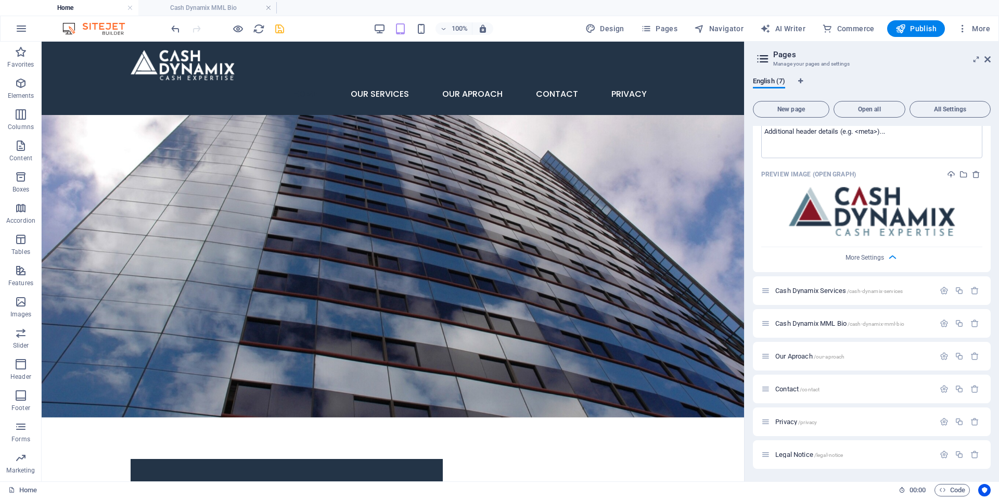
scroll to position [389, 0]
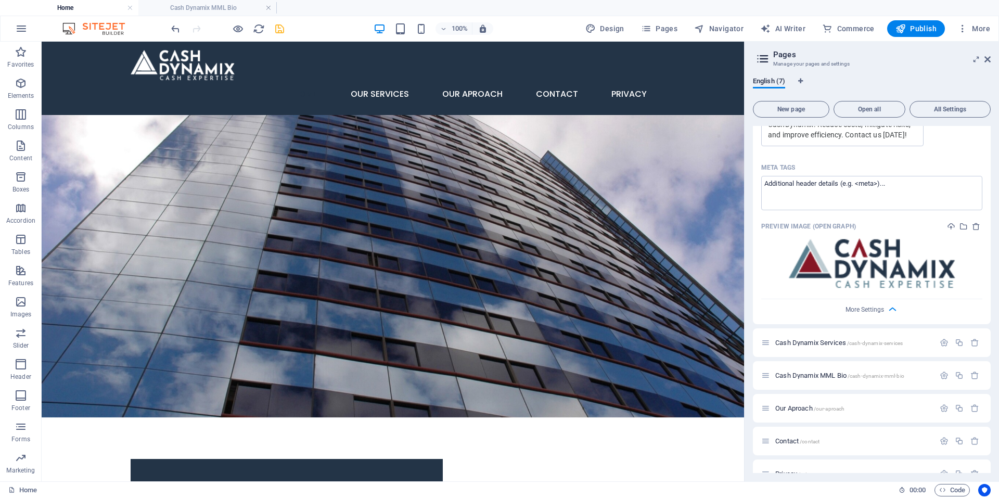
click at [273, 26] on div at bounding box center [227, 28] width 117 height 17
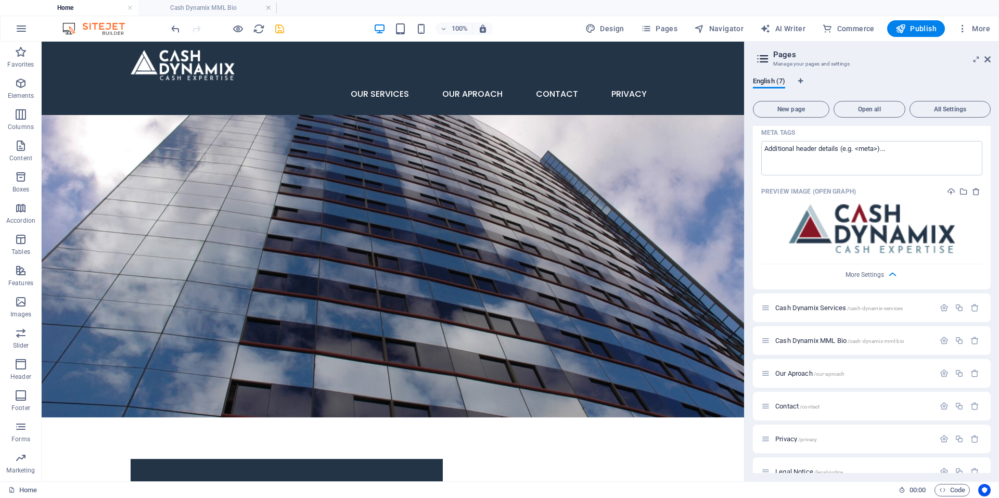
scroll to position [441, 0]
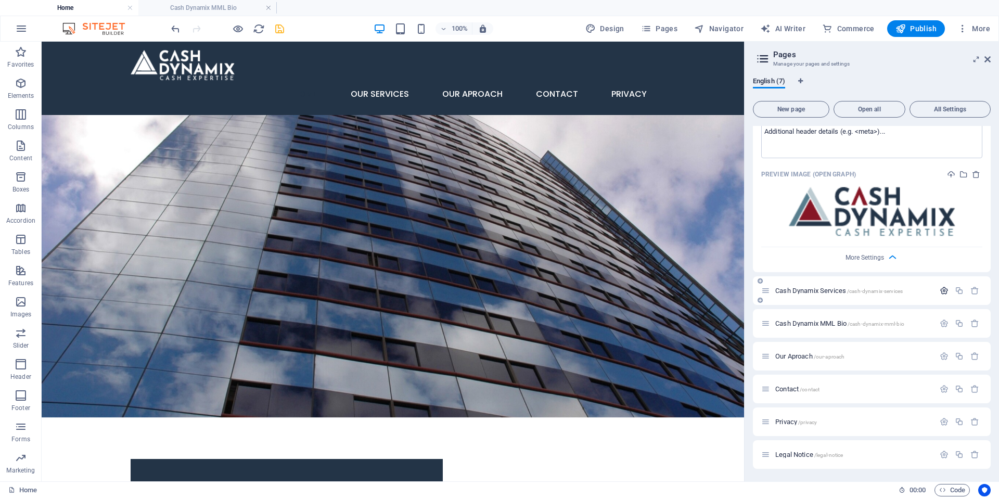
click at [943, 291] on icon "button" at bounding box center [944, 290] width 9 height 9
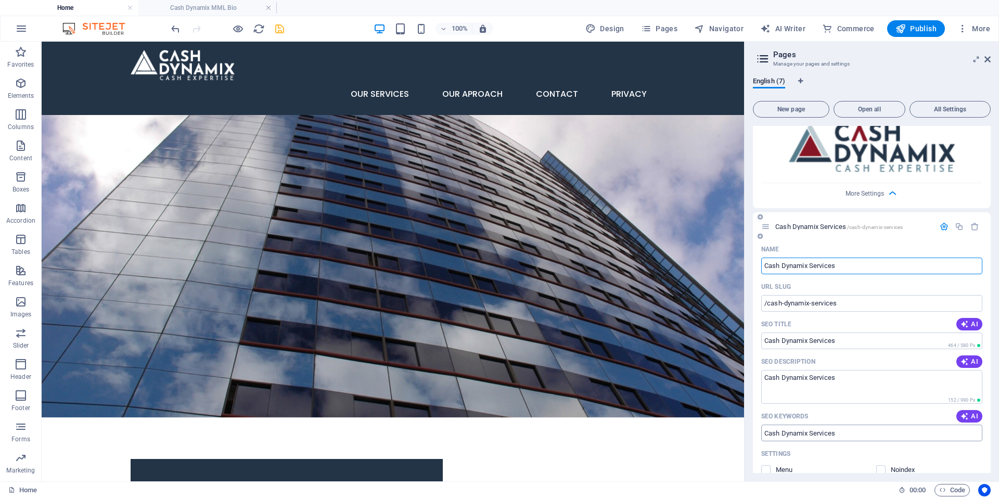
scroll to position [597, 0]
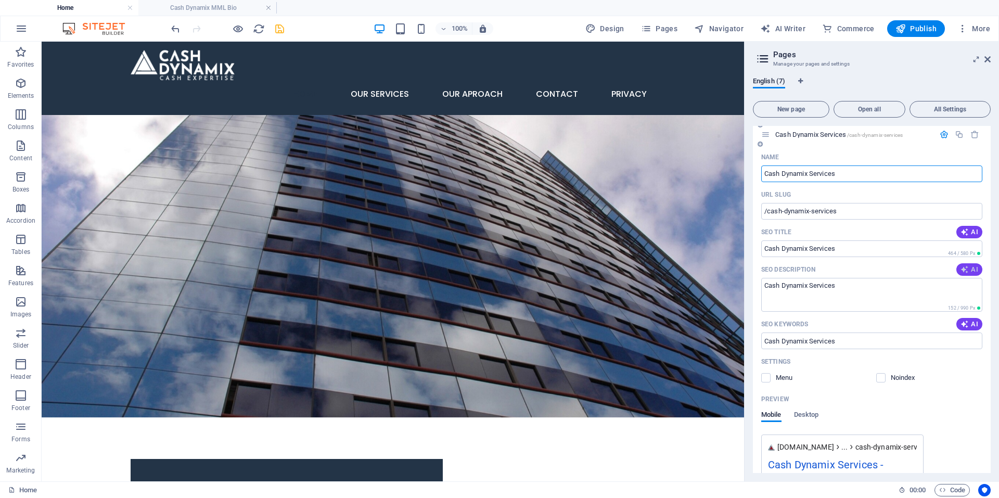
click at [970, 271] on span "AI" at bounding box center [969, 269] width 18 height 8
type textarea "Optimize your cash management with expert consulting in cost reduction, technol…"
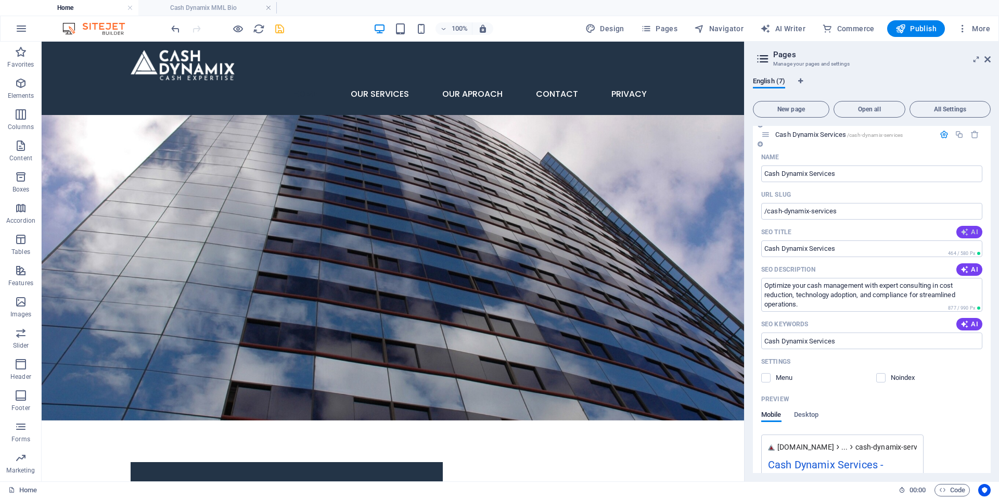
click at [966, 233] on icon "button" at bounding box center [964, 232] width 8 height 8
click at [782, 249] on input "Cash Management Solutions Expert" at bounding box center [871, 248] width 221 height 17
click at [766, 247] on input "Cash Management Solutions Expert" at bounding box center [871, 248] width 221 height 17
type input "Cash Dynamix - Cash Management Solutions Expert"
click at [968, 324] on span "AI" at bounding box center [969, 324] width 18 height 8
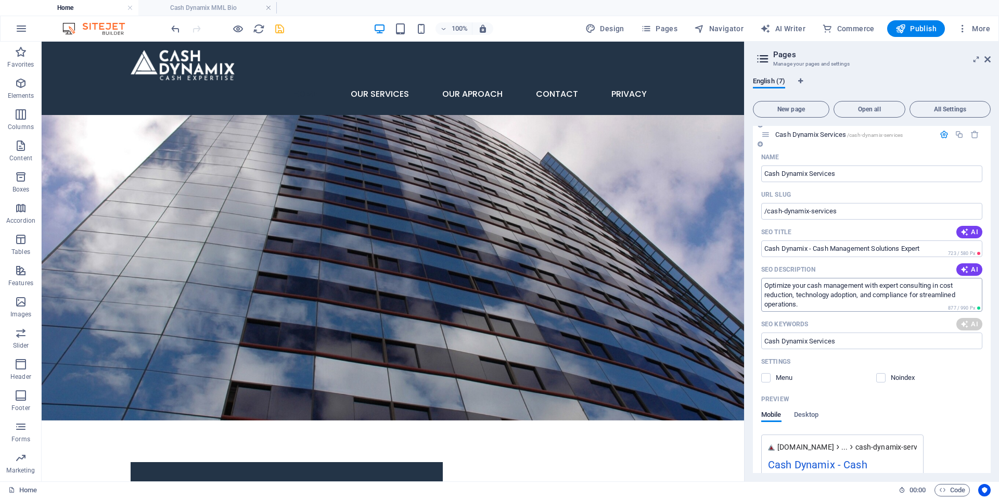
type input "Cash management consulting, cash flow optimization, technology adoption in cash…"
click at [897, 337] on input "Cash management consulting, cash flow optimization, technology adoption in cash…" at bounding box center [871, 340] width 221 height 17
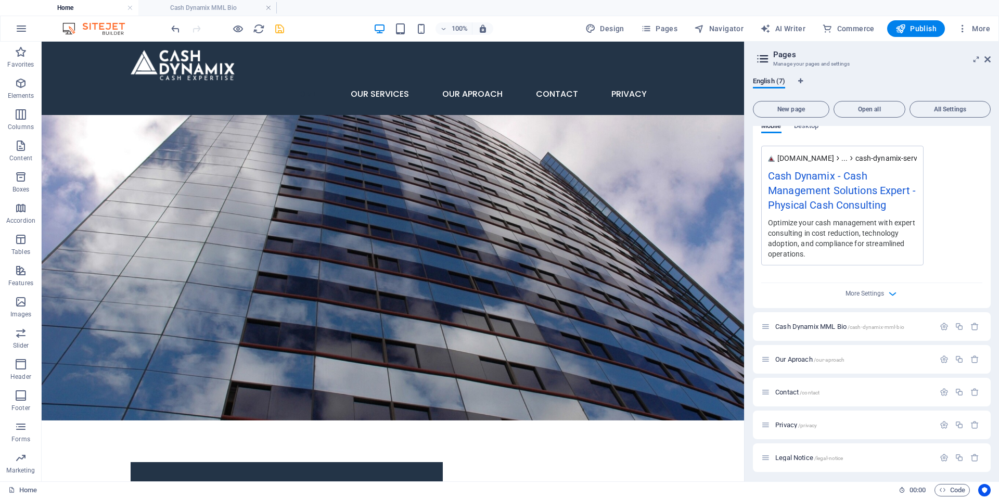
scroll to position [889, 0]
click at [891, 297] on div "Name Cash Dynamix Services ​ URL SLUG /cash-dynamix-services ​ SEO Title AI Cas…" at bounding box center [872, 81] width 238 height 448
click at [890, 292] on icon "button" at bounding box center [893, 291] width 12 height 12
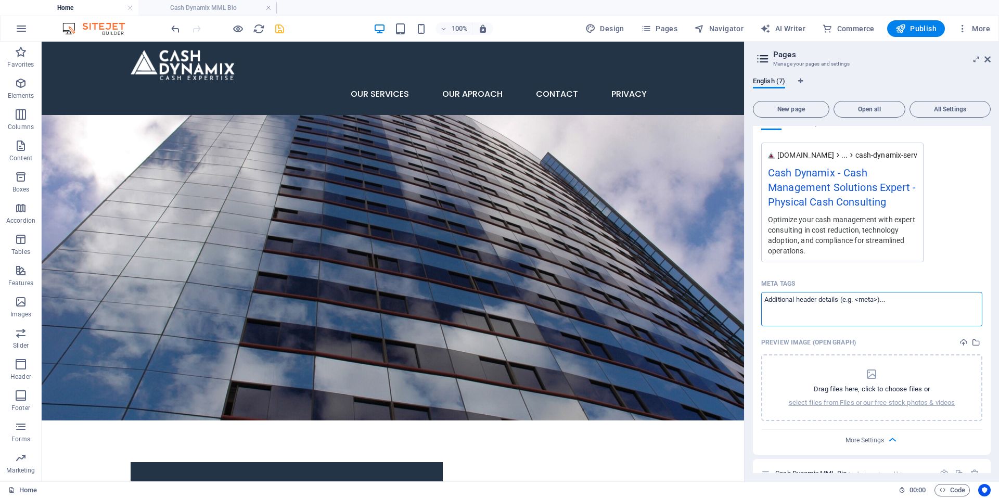
click at [882, 303] on textarea "Meta tags ​" at bounding box center [871, 309] width 221 height 34
click at [869, 400] on p "select files from Files or our free stock photos & videos" at bounding box center [872, 402] width 166 height 9
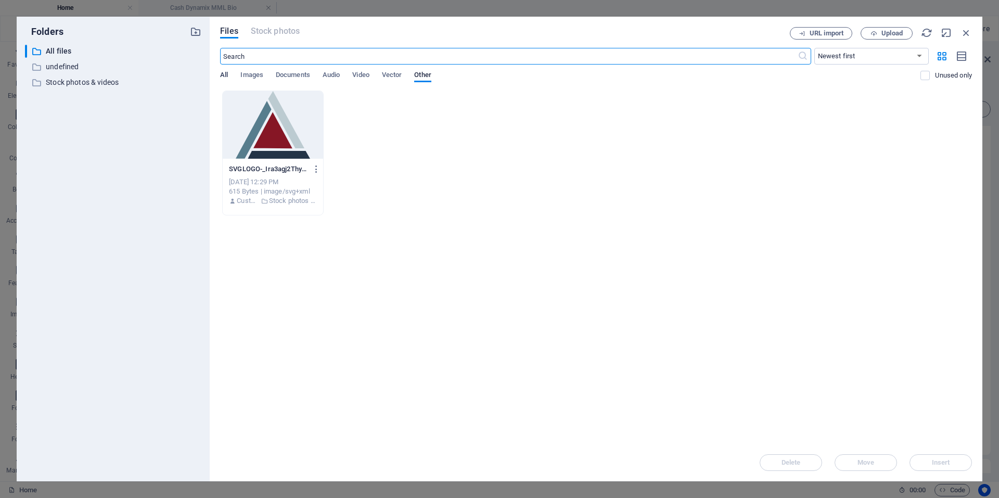
click at [223, 76] on span "All" at bounding box center [224, 76] width 8 height 15
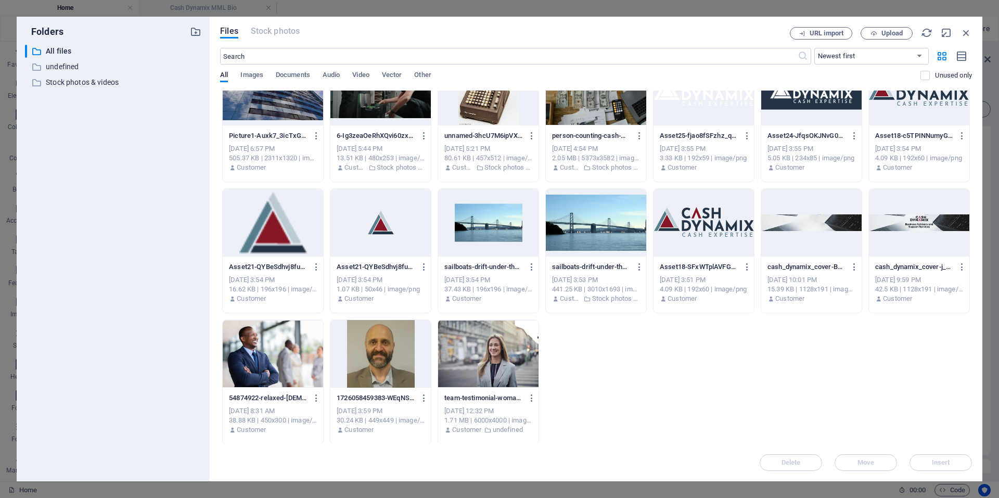
scroll to position [296, 0]
click at [698, 235] on div at bounding box center [703, 222] width 100 height 68
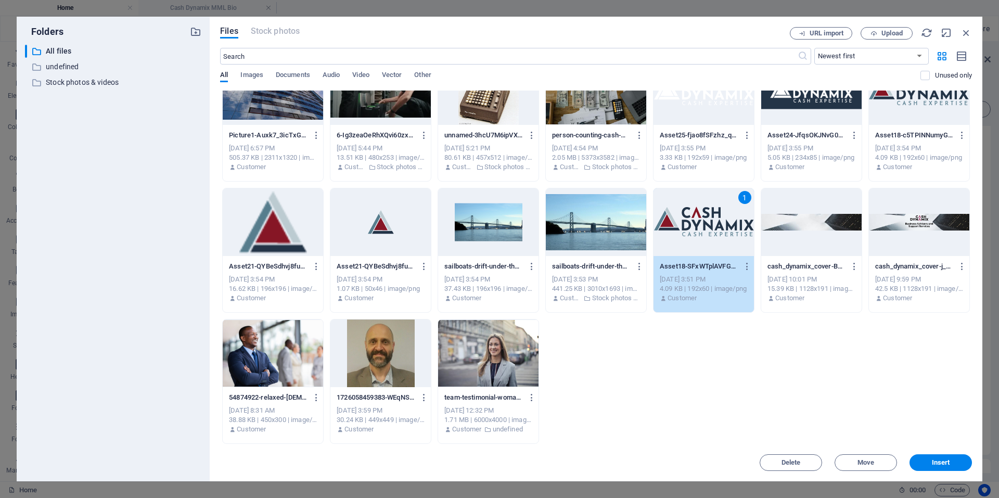
drag, startPoint x: 698, startPoint y: 235, endPoint x: 658, endPoint y: 196, distance: 56.3
click at [698, 234] on div "1" at bounding box center [703, 222] width 100 height 68
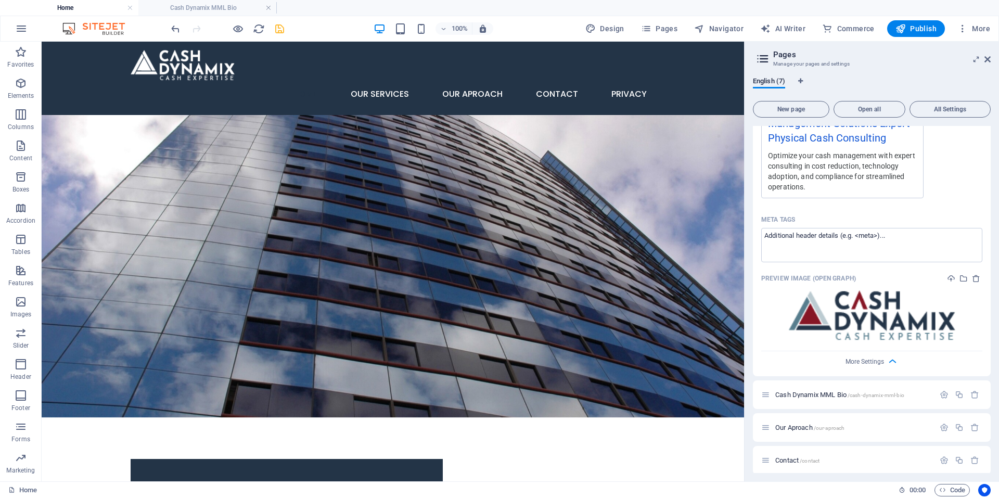
scroll to position [1024, 0]
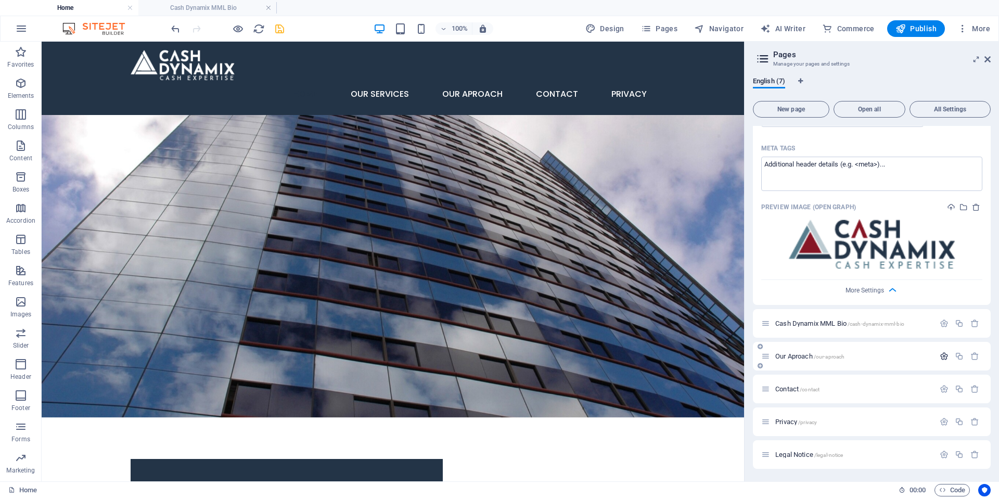
click at [941, 356] on icon "button" at bounding box center [944, 356] width 9 height 9
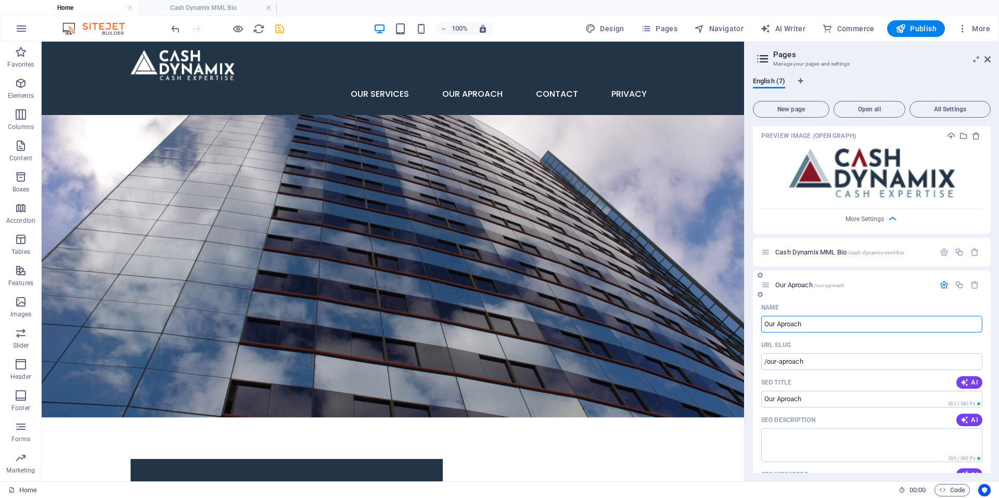
scroll to position [1180, 0]
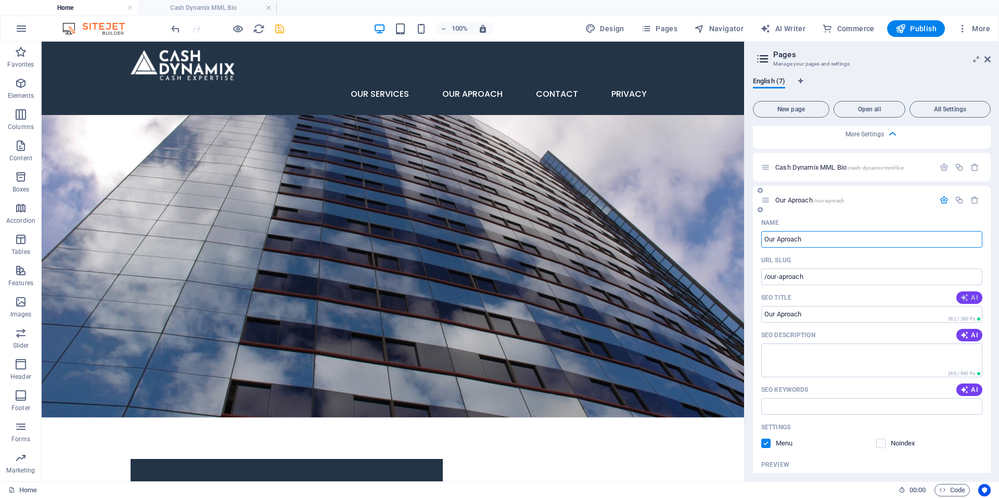
click at [966, 293] on icon "button" at bounding box center [964, 297] width 8 height 8
click at [965, 337] on icon "button" at bounding box center [964, 335] width 8 height 8
click at [960, 391] on icon "button" at bounding box center [964, 390] width 8 height 8
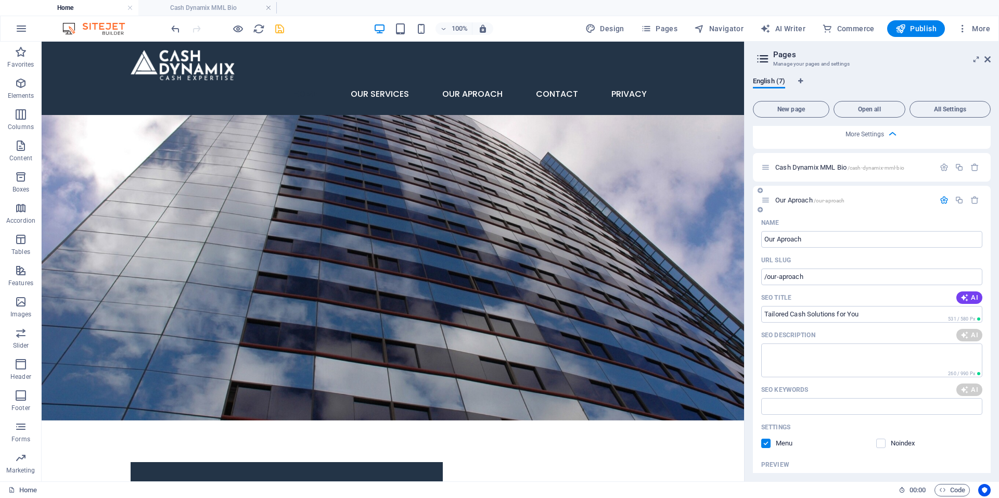
type input "Tailored Cash Solutions for You"
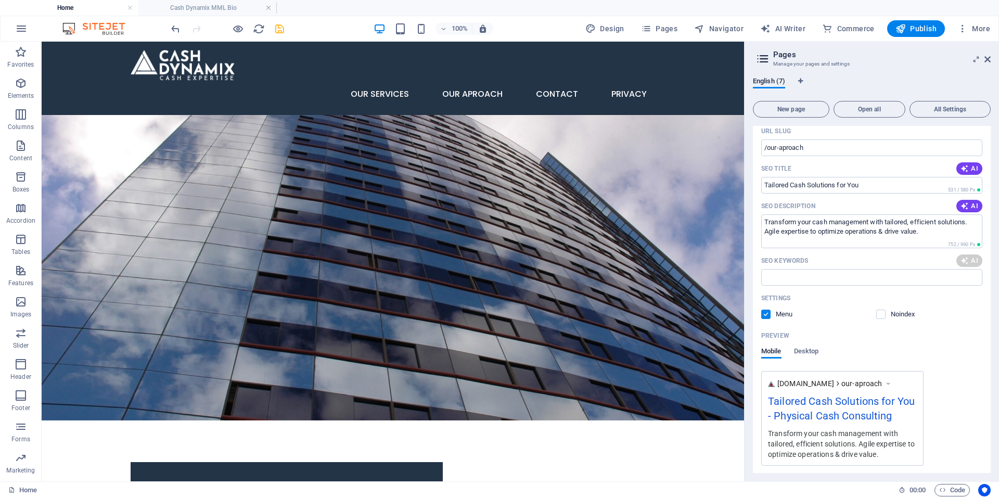
scroll to position [1388, 0]
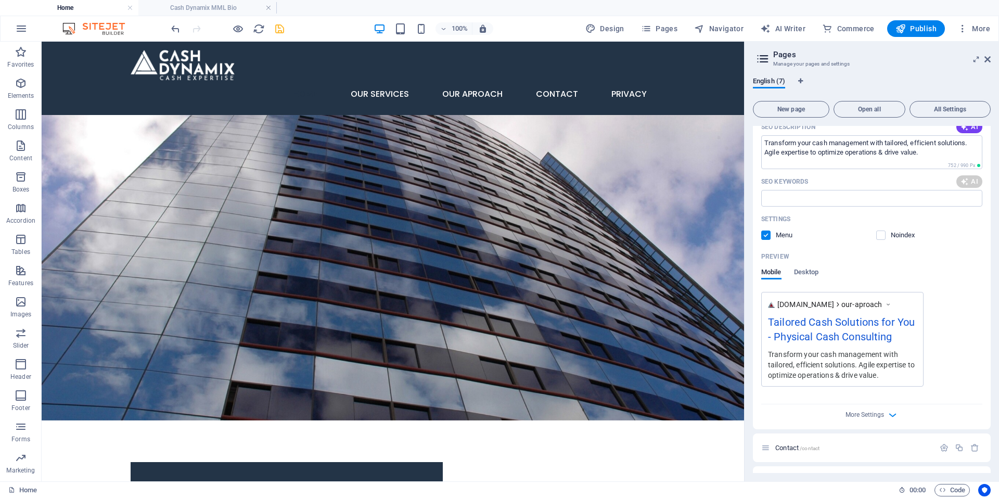
type textarea "Transform your cash management with tailored, efficient solutions. Agile expert…"
type input "cash management solutions, operational efficiency consulting, process optimizat…"
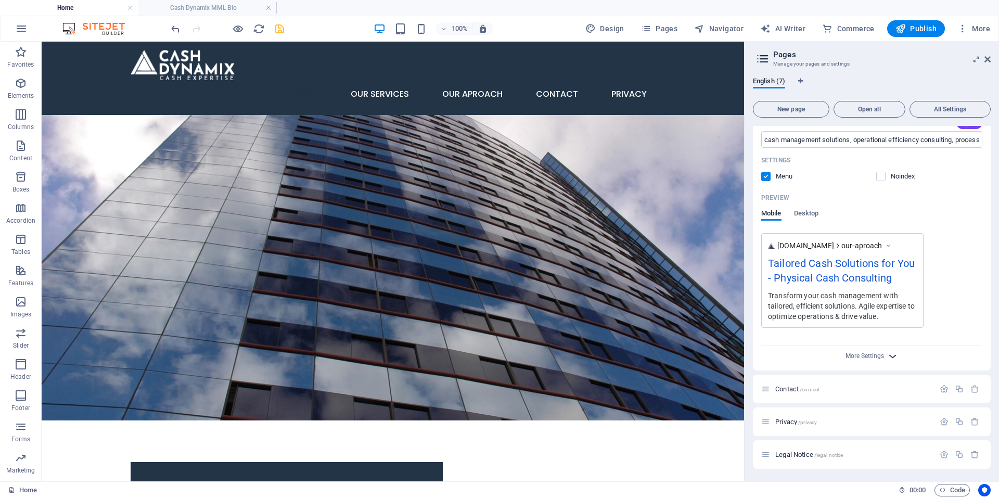
click at [887, 355] on icon "button" at bounding box center [893, 356] width 12 height 12
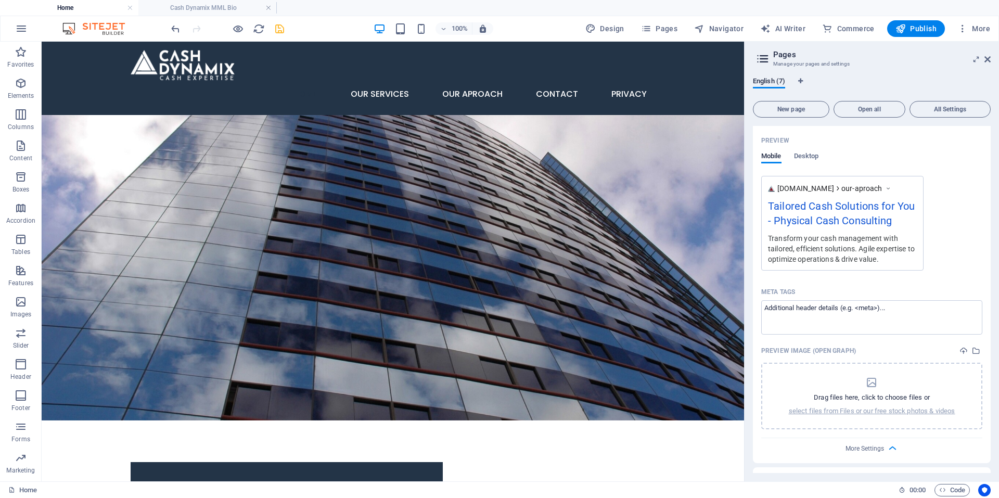
scroll to position [1597, 0]
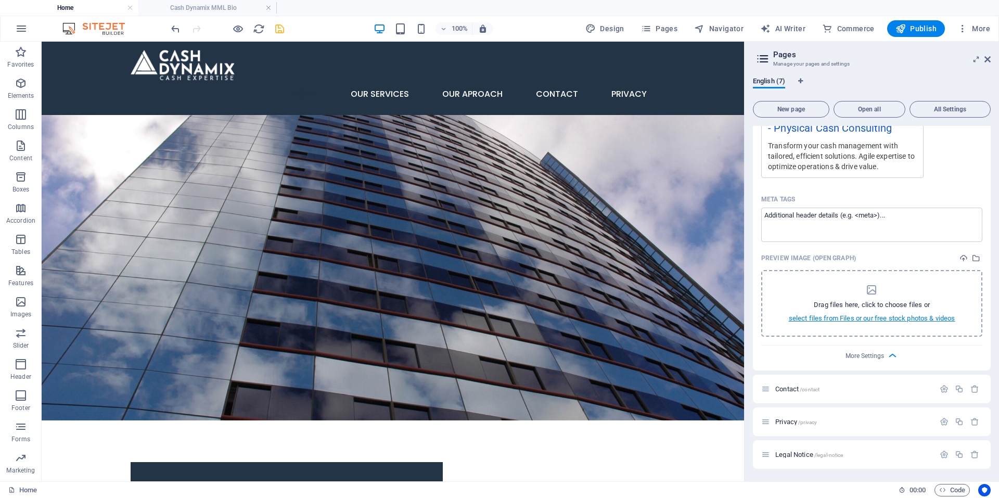
click at [861, 318] on p "select files from Files or our free stock photos & videos" at bounding box center [872, 318] width 166 height 9
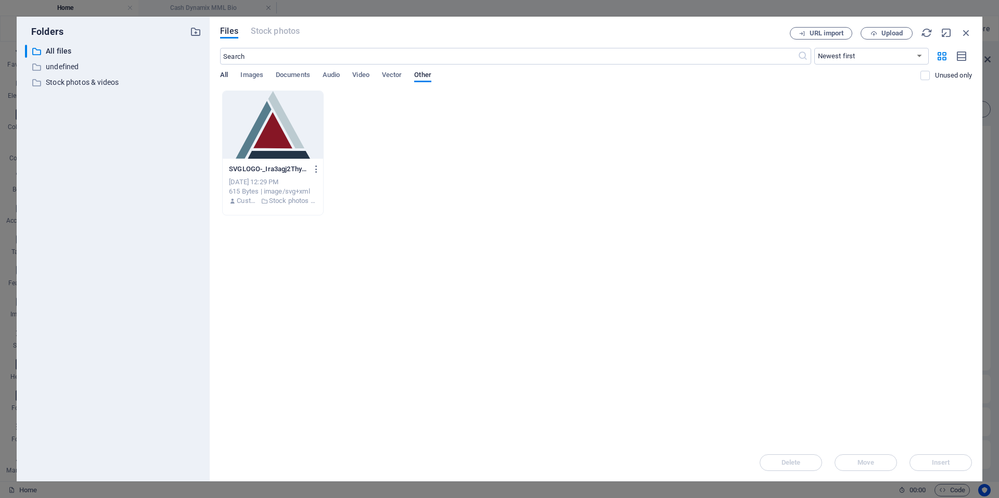
click at [226, 73] on span "All" at bounding box center [224, 76] width 8 height 15
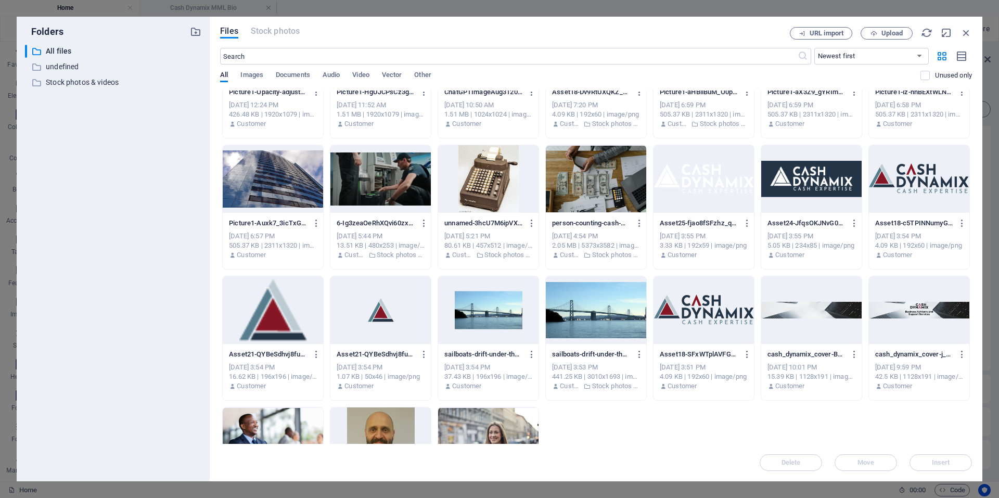
scroll to position [296, 0]
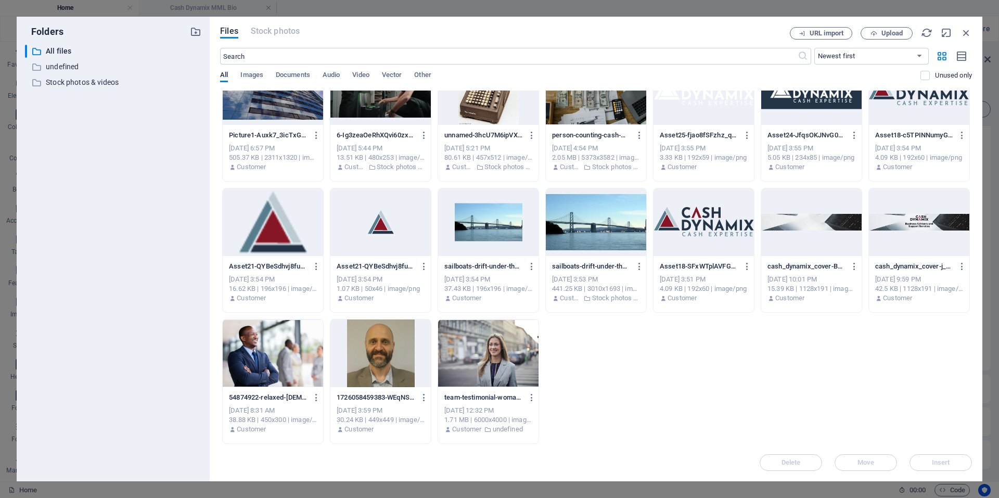
click at [704, 215] on div at bounding box center [703, 222] width 100 height 68
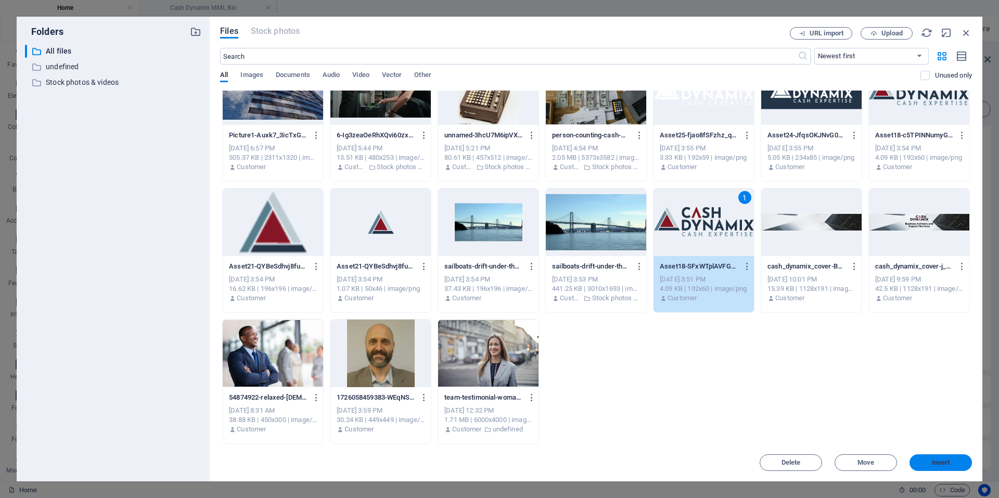
click at [941, 463] on span "Insert" at bounding box center [941, 462] width 18 height 6
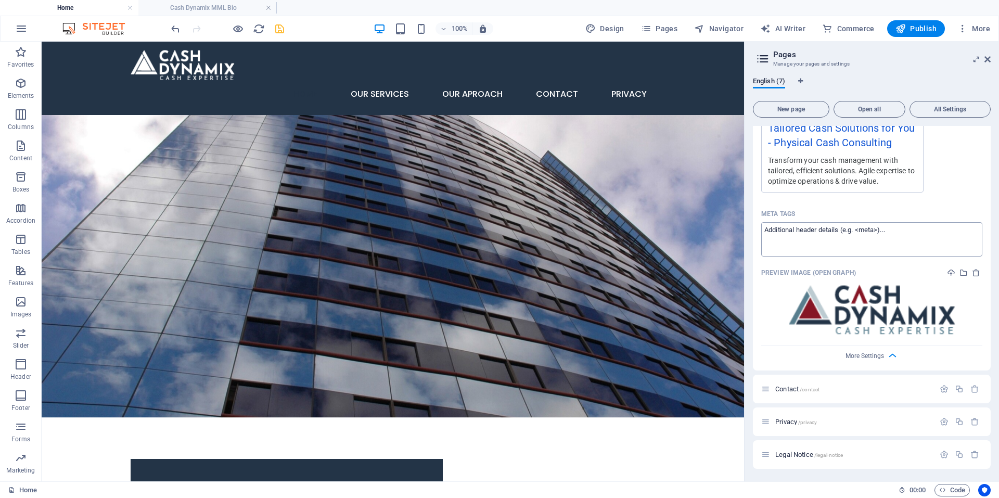
scroll to position [1582, 0]
click at [942, 389] on icon "button" at bounding box center [944, 388] width 9 height 9
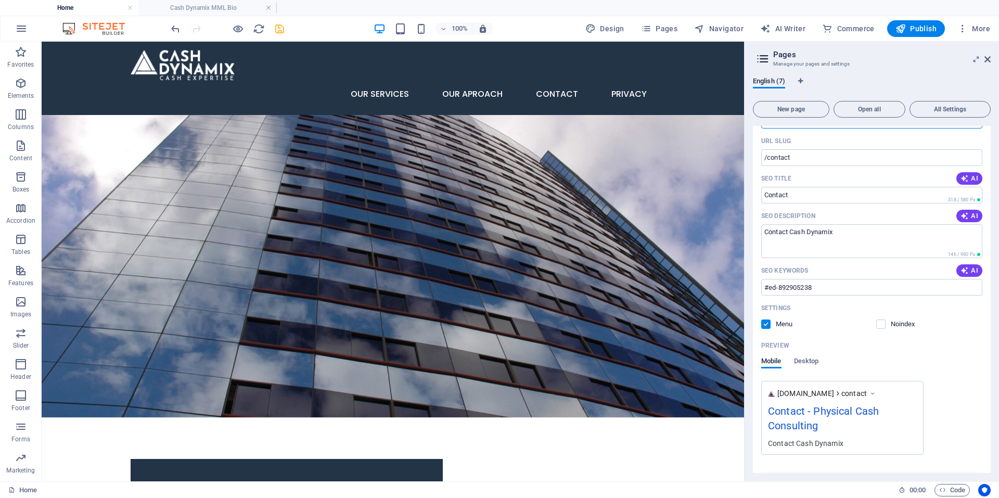
scroll to position [1894, 0]
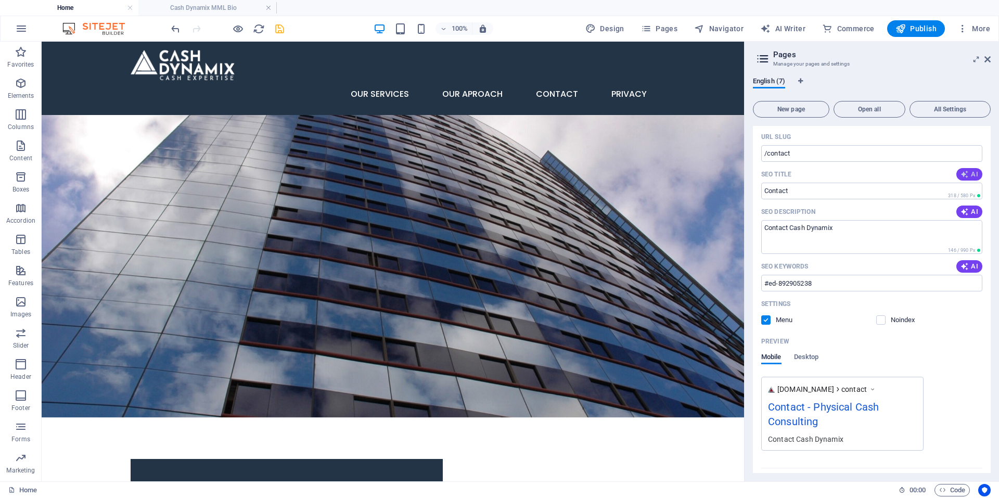
click at [972, 180] on button "AI" at bounding box center [969, 174] width 26 height 12
click at [970, 212] on span "AI" at bounding box center [969, 212] width 18 height 8
click at [961, 266] on icon "button" at bounding box center [964, 266] width 8 height 8
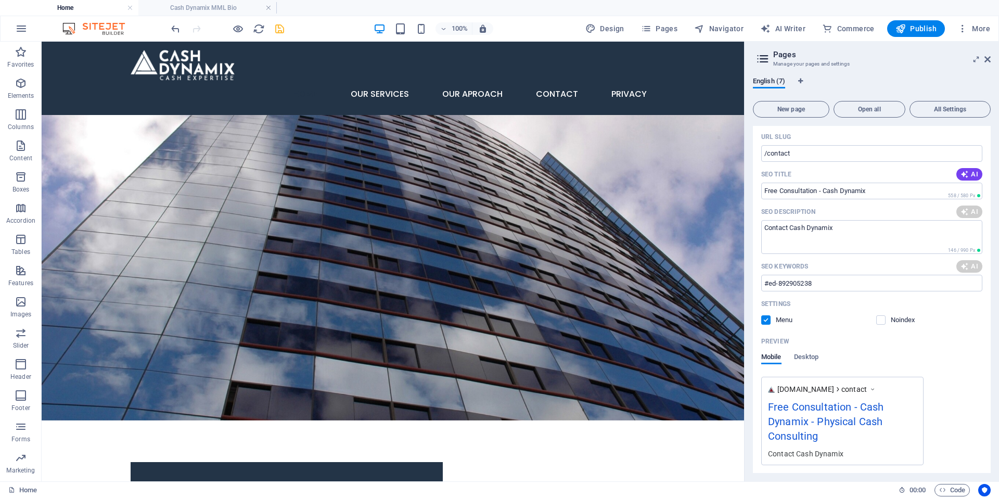
type input "Free Consultation - Cash Dynamix"
type textarea "Get your free consultation today! Contact us at +27 824977911 or mark@cashdynam…"
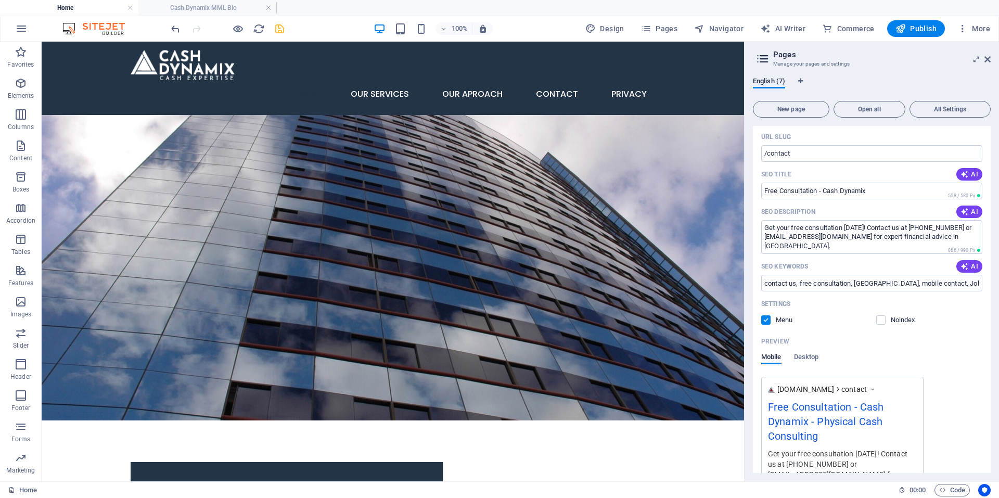
type input "Free Consultation - Cash Dynamix"
type textarea "Get your free consultation today! Contact us at +27 824977911 or mark@cashdynam…"
type input "contact us, free consultation, South Africa, mobile contact, Johannesburg servi…"
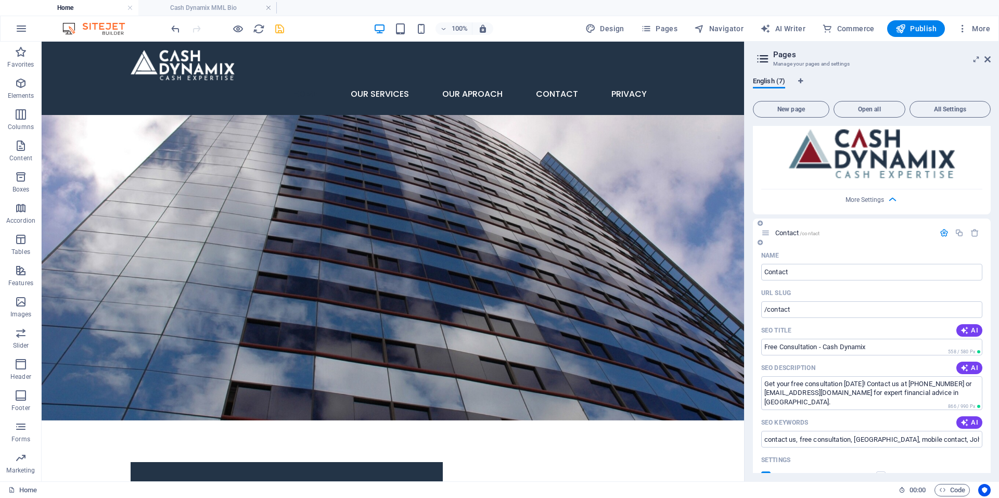
scroll to position [1790, 0]
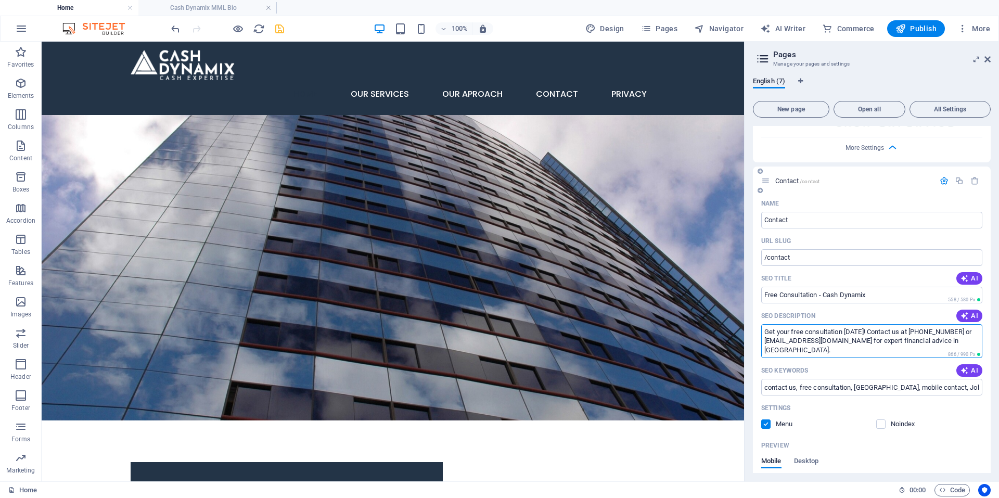
drag, startPoint x: 879, startPoint y: 341, endPoint x: 904, endPoint y: 342, distance: 25.0
click at [904, 342] on textarea "Get your free consultation today! Contact us at +27 824977911 or mark@cashdynam…" at bounding box center [871, 341] width 221 height 34
drag, startPoint x: 825, startPoint y: 356, endPoint x: 953, endPoint y: 344, distance: 128.6
click at [953, 344] on textarea "Get your free consultation today! Contact us at +27 824977911 or mark@cashdynam…" at bounding box center [871, 341] width 221 height 34
drag, startPoint x: 971, startPoint y: 330, endPoint x: 909, endPoint y: 330, distance: 61.9
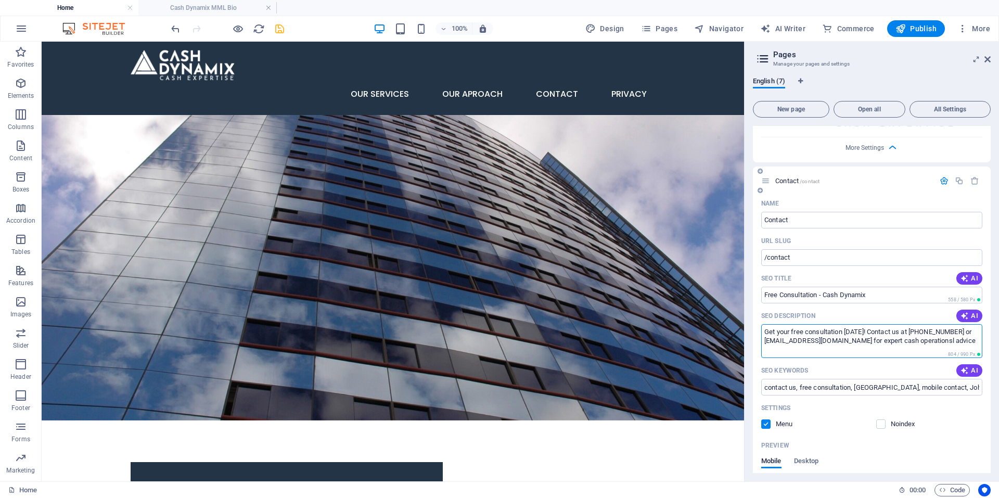
click at [909, 330] on textarea "Get your free consultation today! Contact us at +27 824977911 or mark@cashdynam…" at bounding box center [871, 341] width 221 height 34
click at [923, 330] on textarea "Get your free consultation today! Contact us at mark@cashdynamix.co.za for expe…" at bounding box center [871, 341] width 221 height 34
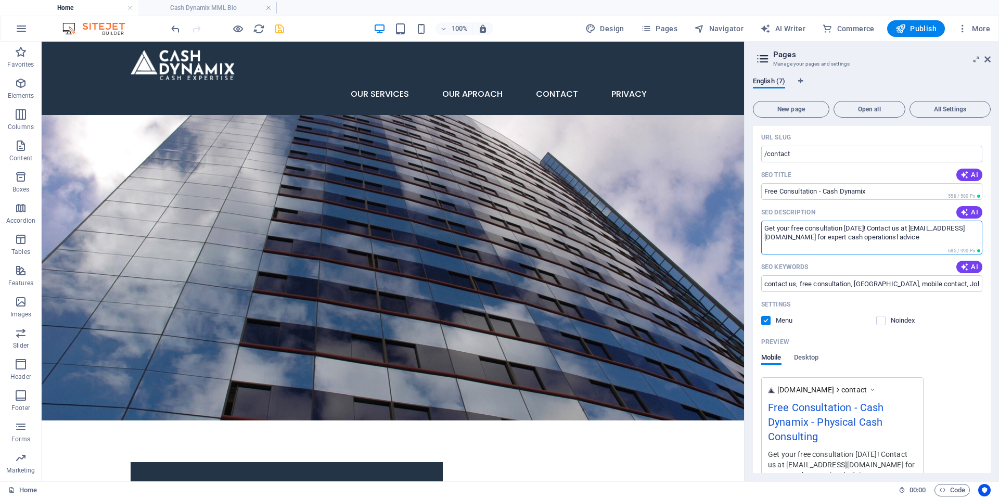
scroll to position [1894, 0]
type textarea "Get your free consultation today! Contact us at mark@cashdynamix.co.za for expe…"
click at [881, 287] on input "contact us, free consultation, South Africa, mobile contact, Johannesburg servi…" at bounding box center [871, 283] width 221 height 17
click at [961, 284] on input "contact us, free consultation, South Africa, mobile contact, Johannesburg servi…" at bounding box center [871, 283] width 221 height 17
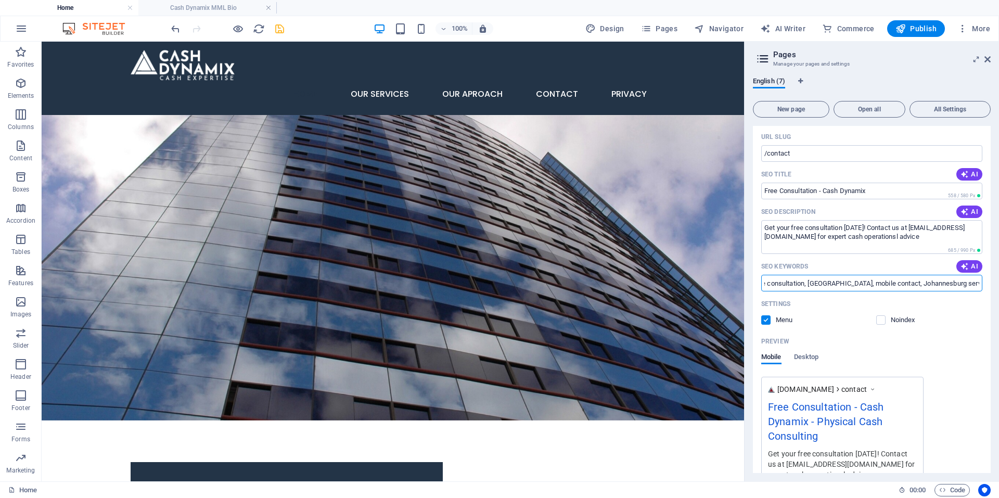
click at [946, 285] on input "contact us, free consultation, South Africa, mobile contact, Johannesburg servi…" at bounding box center [871, 283] width 221 height 17
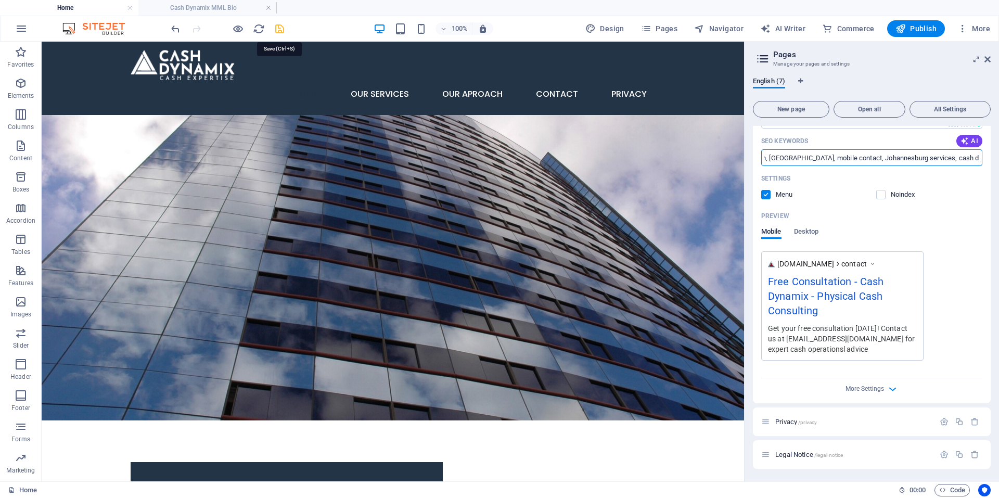
scroll to position [0, 0]
click at [280, 33] on icon "save" at bounding box center [280, 29] width 12 height 12
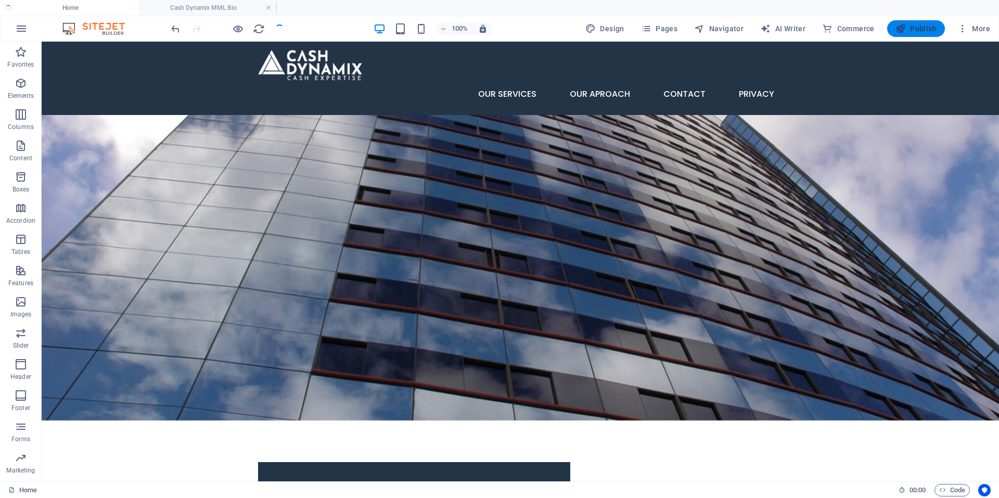
click at [926, 33] on span "Publish" at bounding box center [915, 28] width 41 height 10
click at [915, 21] on button "Publish" at bounding box center [916, 28] width 58 height 17
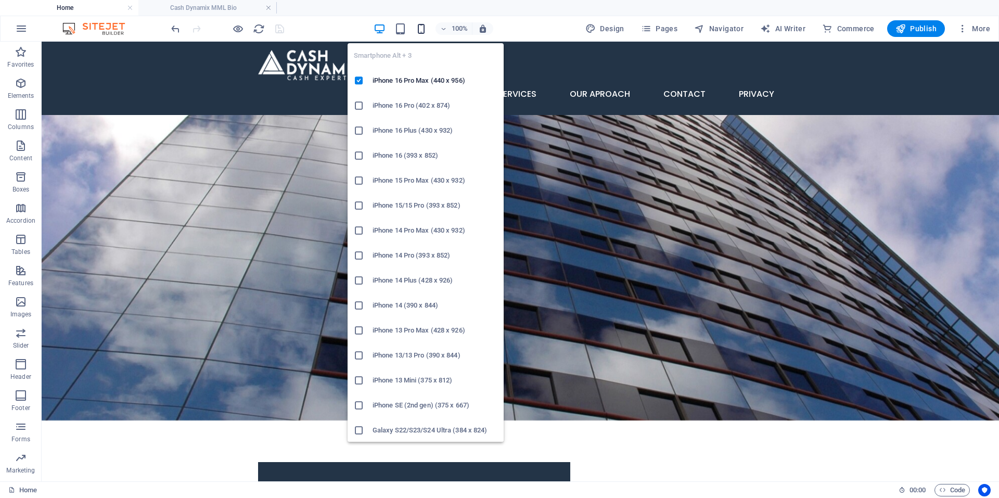
click at [422, 28] on icon "button" at bounding box center [421, 29] width 12 height 12
